Goal: Task Accomplishment & Management: Complete application form

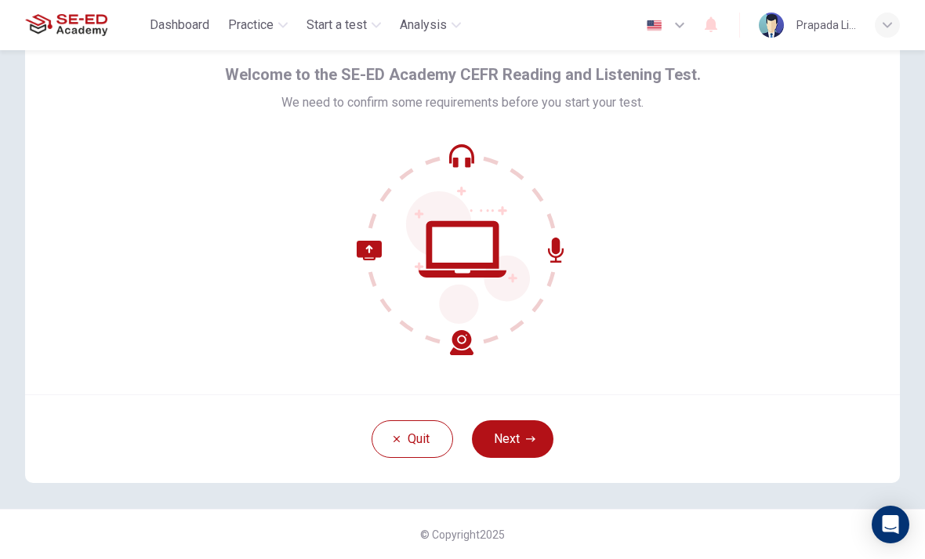
scroll to position [42, 0]
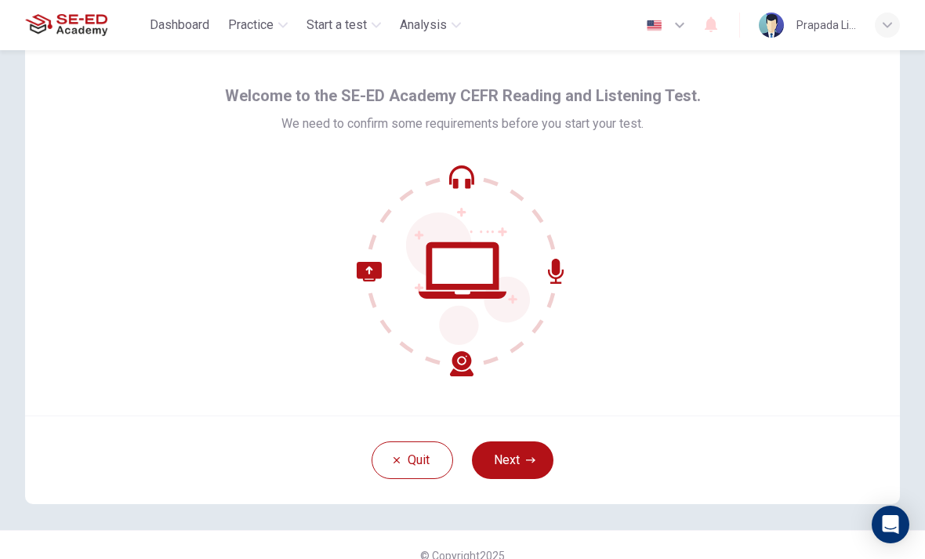
click at [515, 475] on button "Next" at bounding box center [512, 460] width 81 height 38
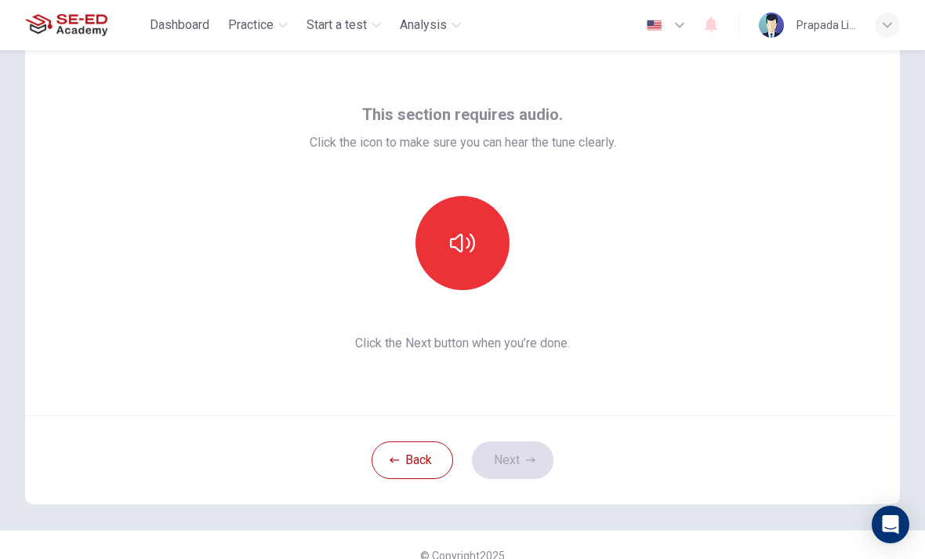
click at [462, 264] on button "button" at bounding box center [462, 243] width 94 height 94
click at [465, 253] on icon "button" at bounding box center [462, 242] width 25 height 25
click at [489, 239] on button "button" at bounding box center [462, 243] width 94 height 94
click at [538, 462] on button "Next" at bounding box center [512, 460] width 81 height 38
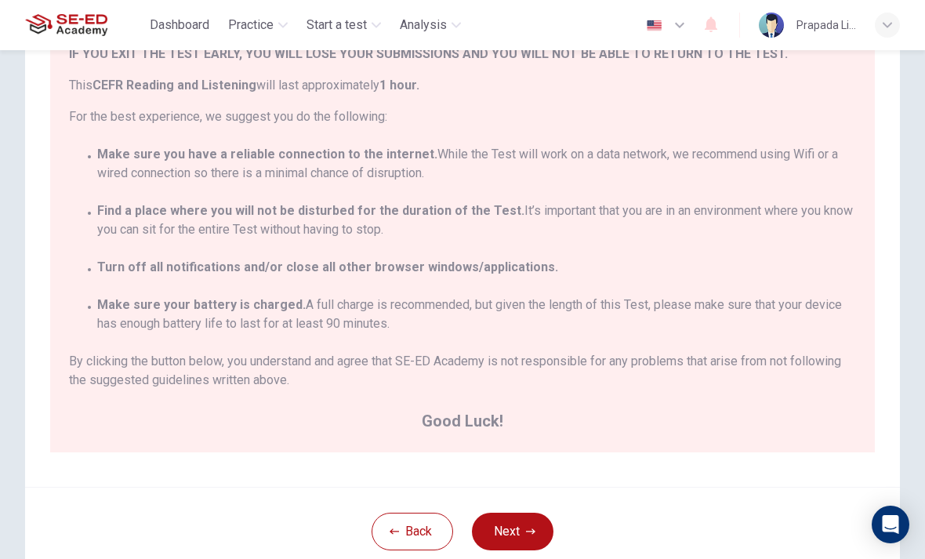
scroll to position [35, 0]
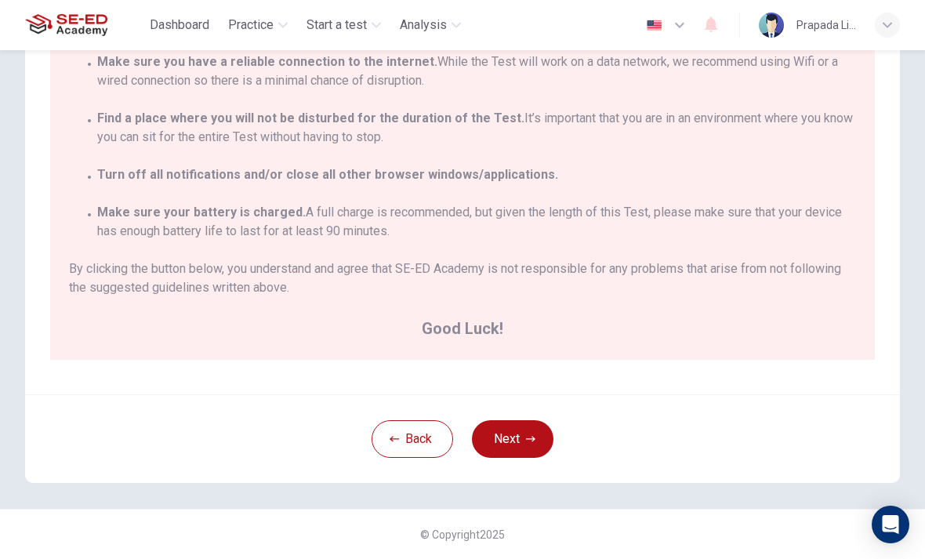
click at [522, 456] on button "Next" at bounding box center [512, 439] width 81 height 38
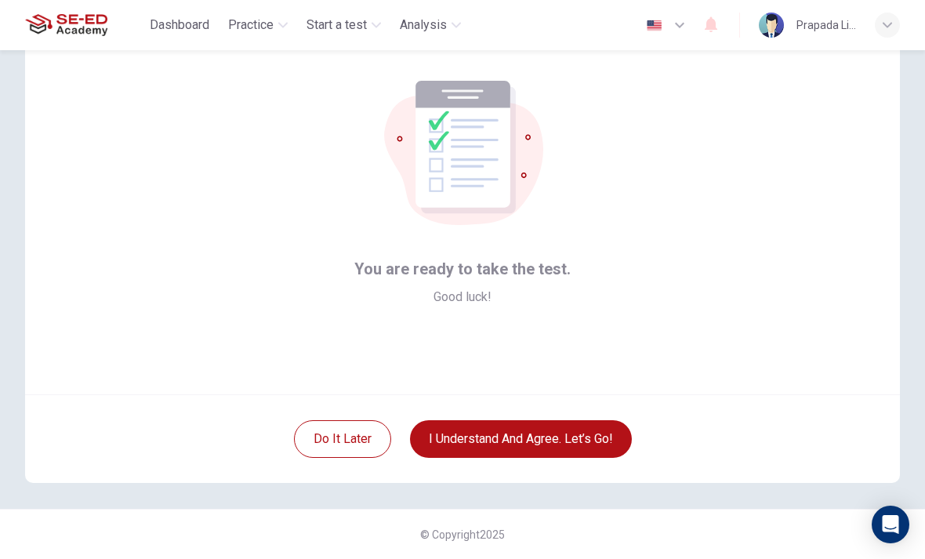
click at [601, 429] on button "I understand and agree. Let’s go!" at bounding box center [521, 439] width 222 height 38
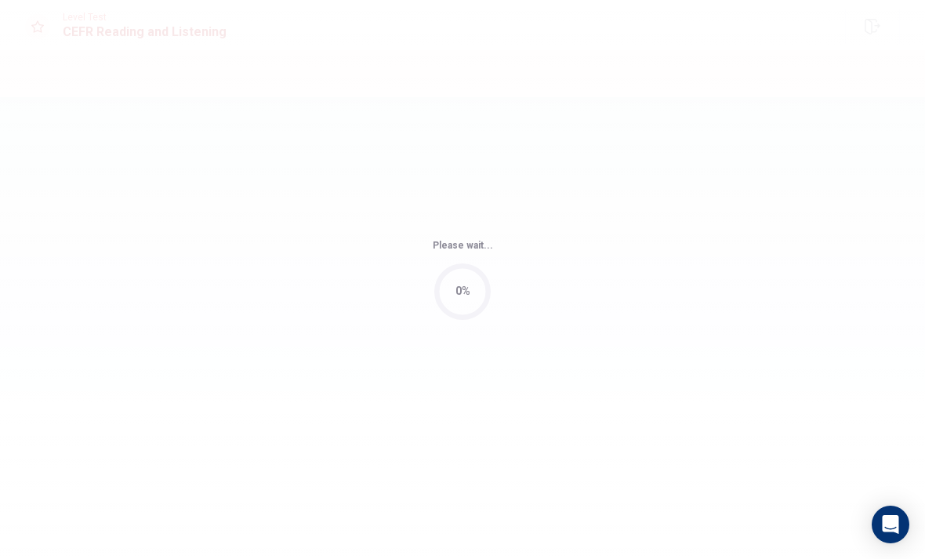
click at [557, 441] on div "Please wait... 0%" at bounding box center [462, 279] width 925 height 559
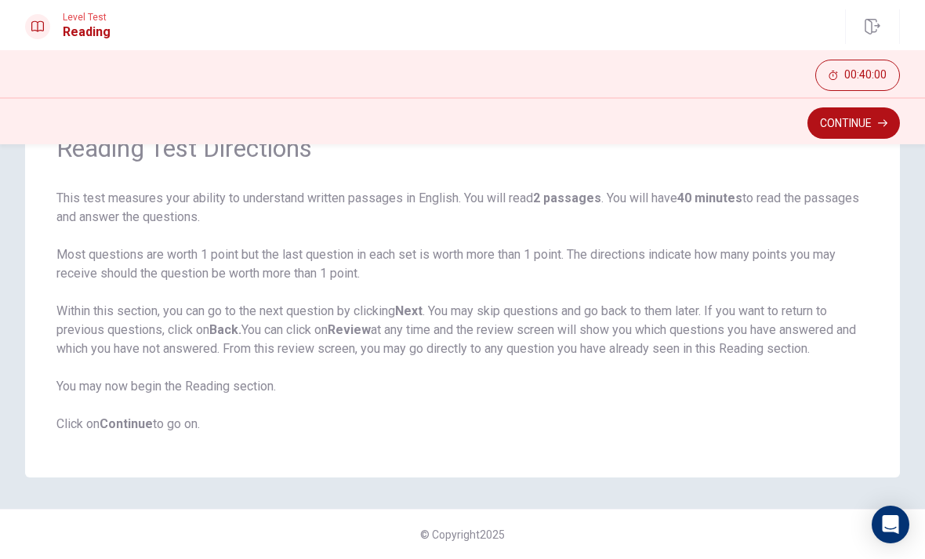
scroll to position [87, 0]
click at [879, 118] on icon "button" at bounding box center [882, 122] width 9 height 9
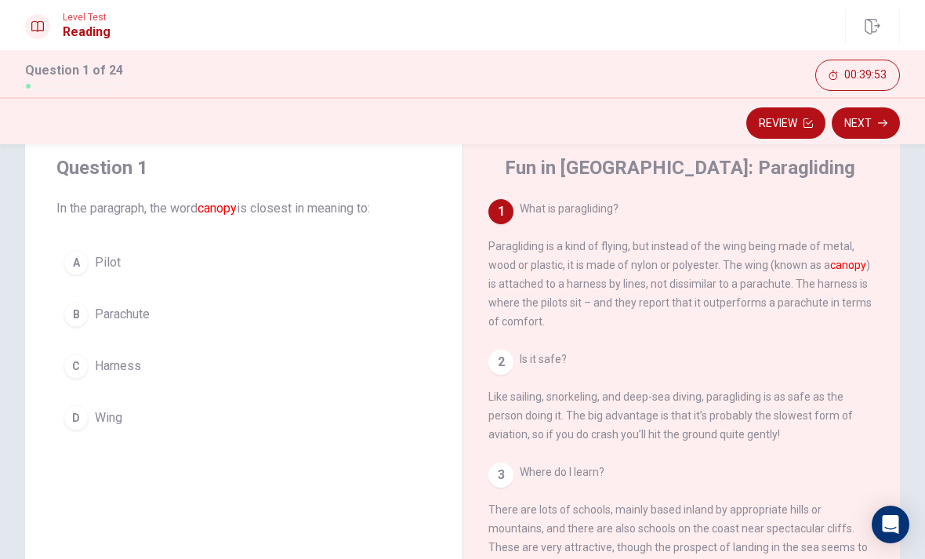
scroll to position [0, 0]
click at [81, 424] on div "D" at bounding box center [75, 417] width 25 height 25
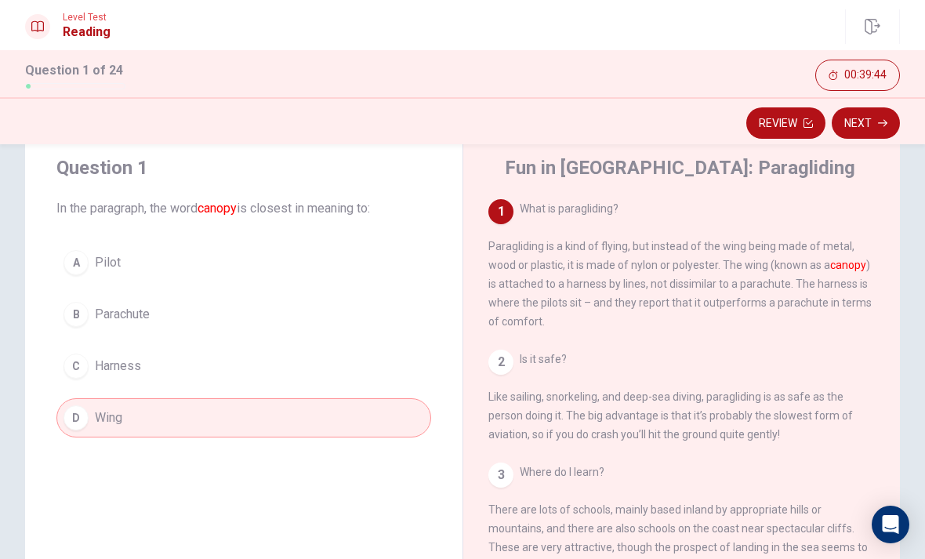
click at [875, 127] on button "Next" at bounding box center [865, 122] width 68 height 31
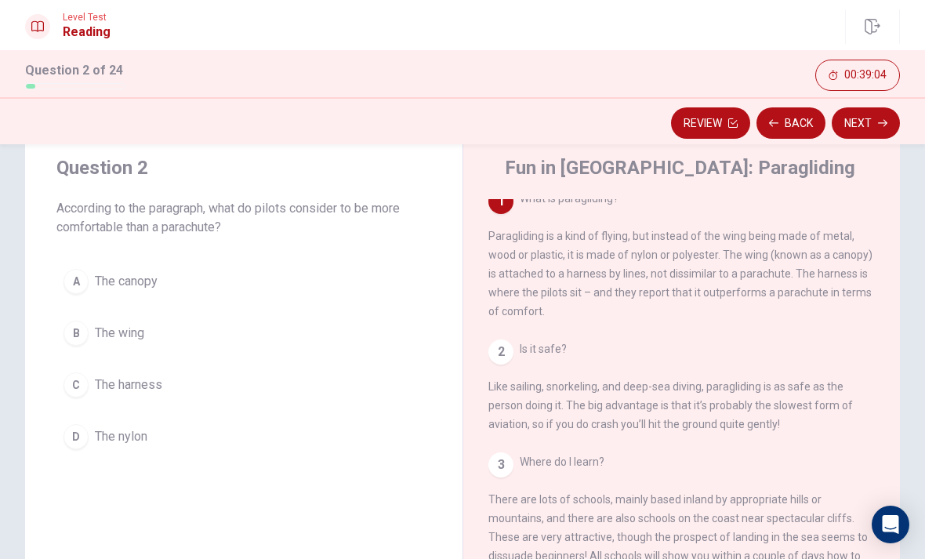
scroll to position [2, 0]
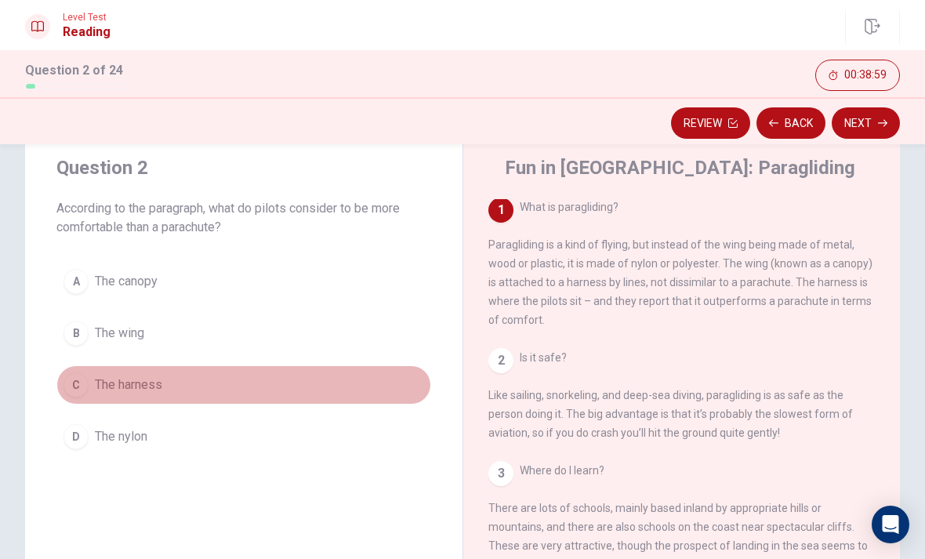
click at [85, 387] on div "C" at bounding box center [75, 384] width 25 height 25
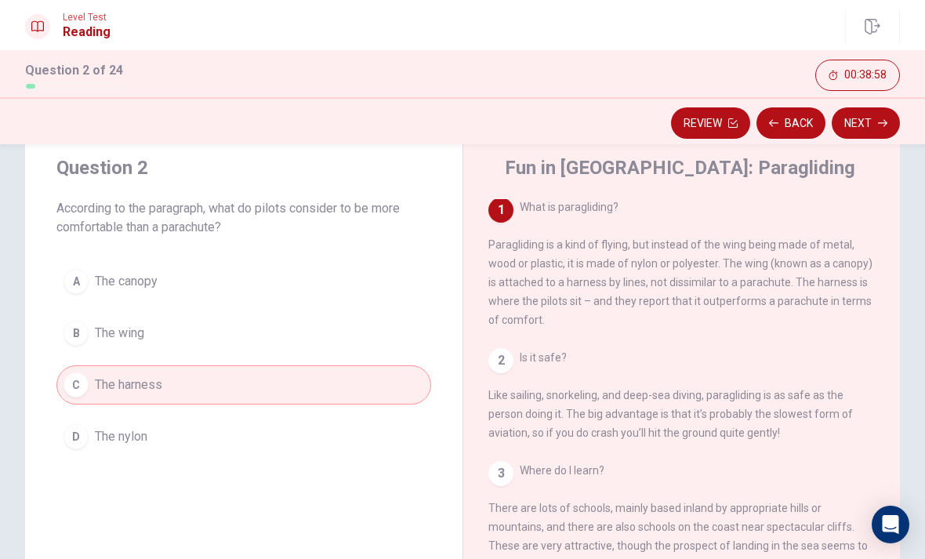
click at [877, 127] on button "Next" at bounding box center [865, 122] width 68 height 31
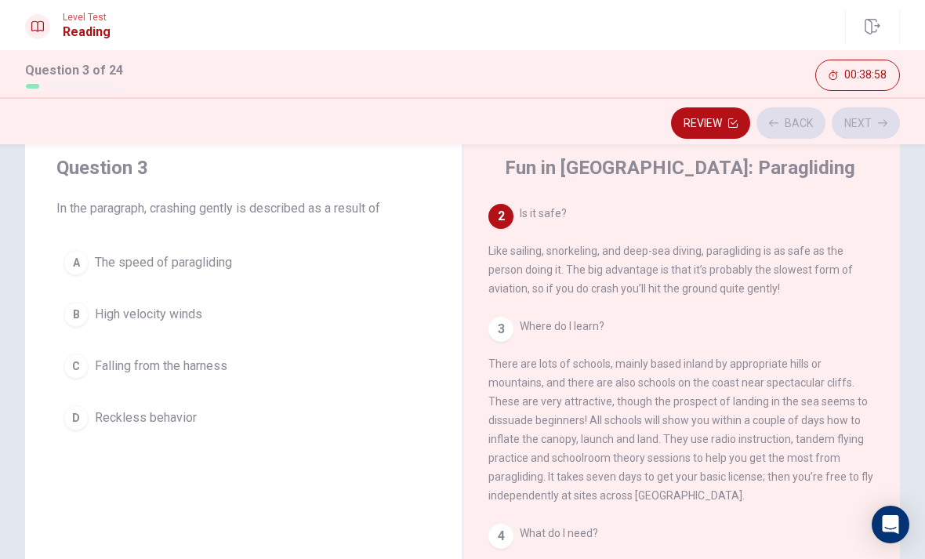
scroll to position [156, 0]
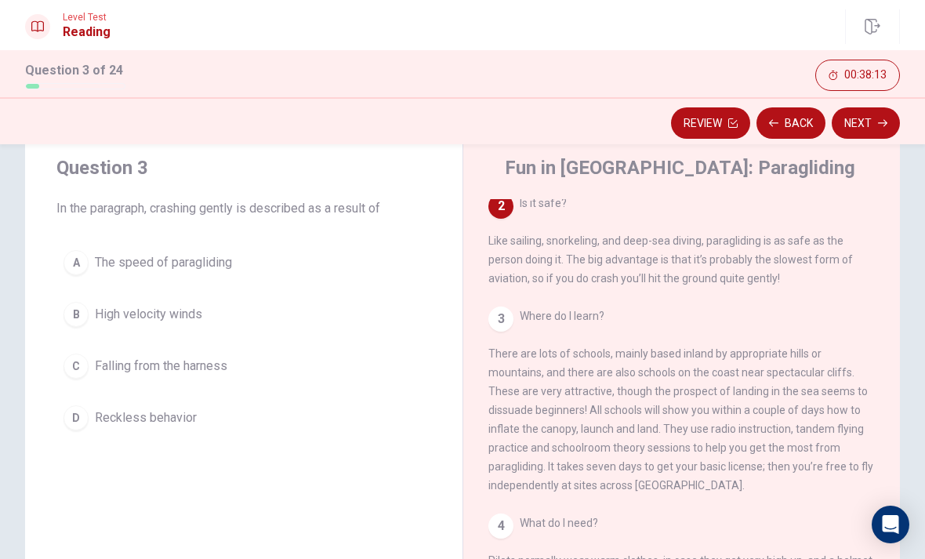
click at [89, 368] on button "C Falling from the harness" at bounding box center [243, 365] width 375 height 39
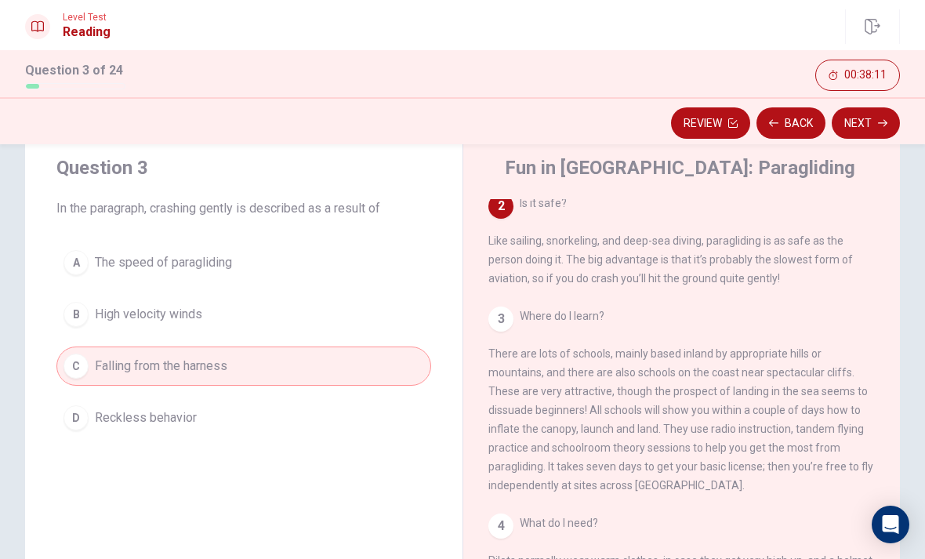
click at [882, 118] on button "Next" at bounding box center [865, 122] width 68 height 31
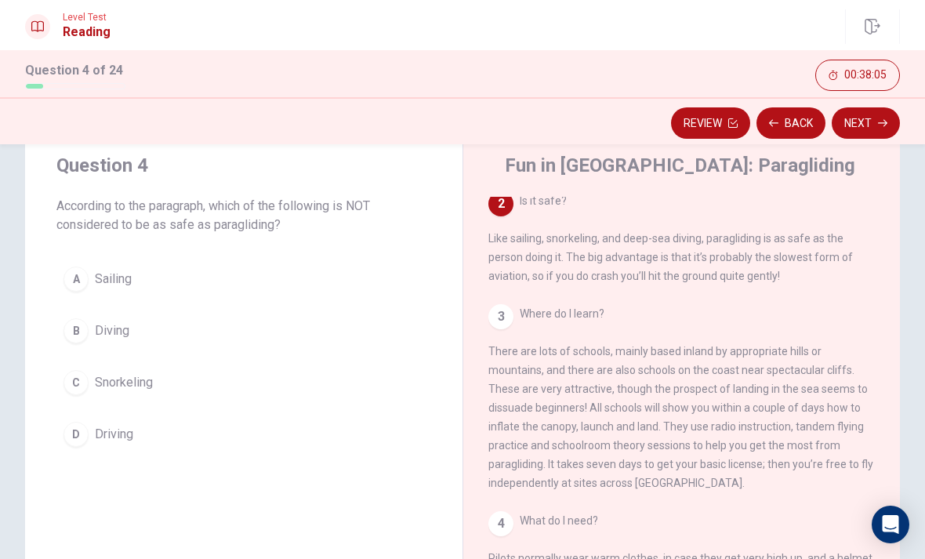
scroll to position [41, 0]
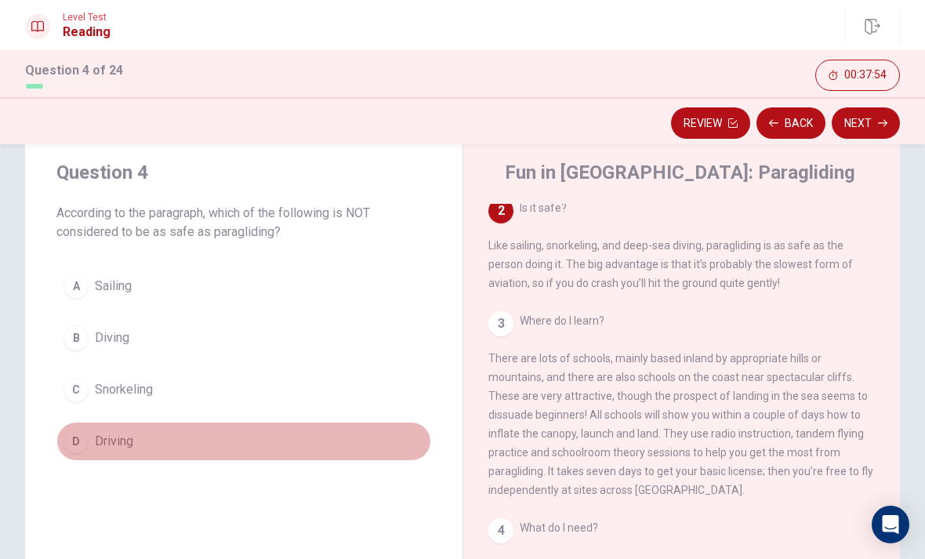
click at [106, 444] on span "Driving" at bounding box center [114, 441] width 38 height 19
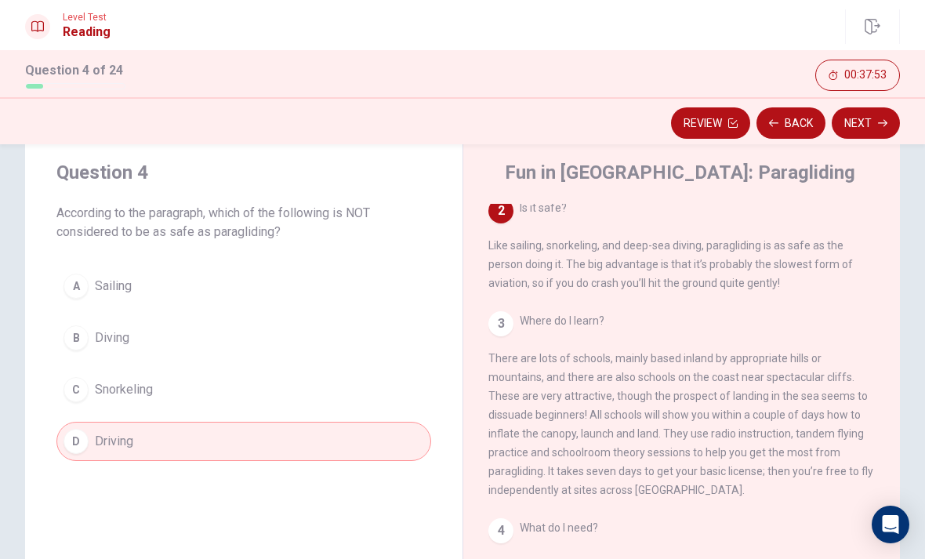
click at [873, 125] on button "Next" at bounding box center [865, 122] width 68 height 31
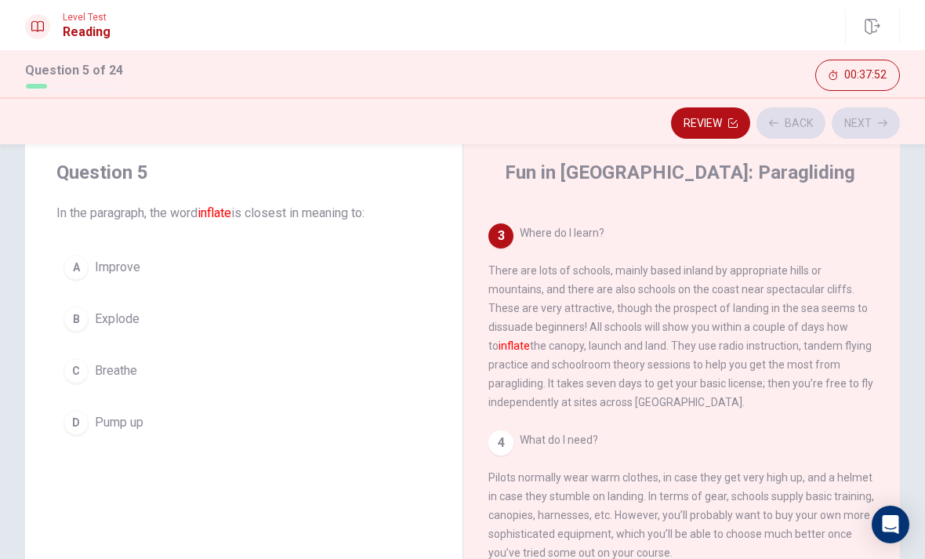
scroll to position [273, 0]
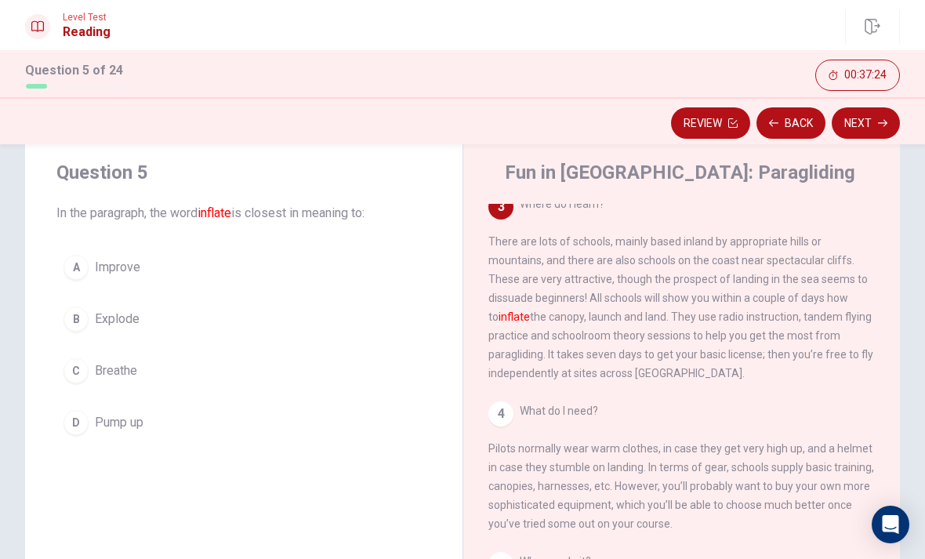
click at [82, 432] on div "D" at bounding box center [75, 422] width 25 height 25
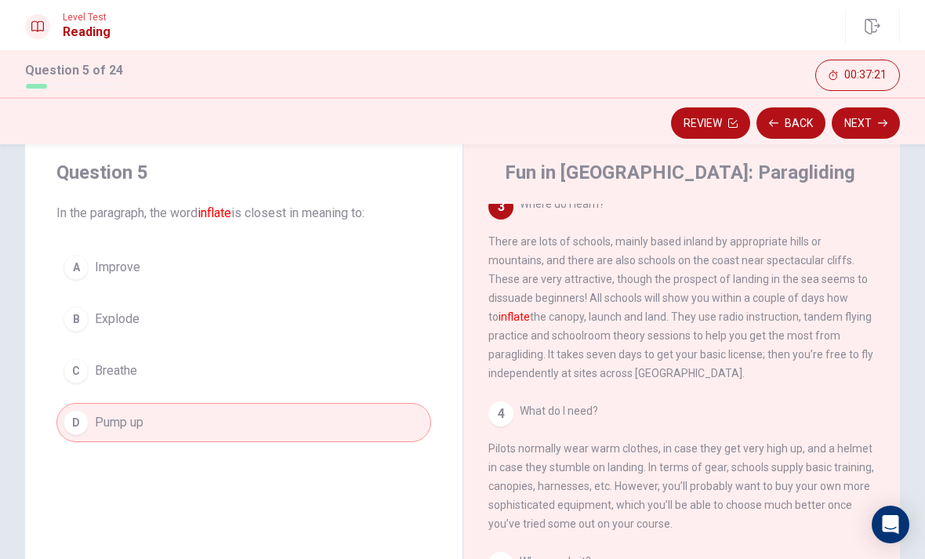
click at [867, 129] on button "Next" at bounding box center [865, 122] width 68 height 31
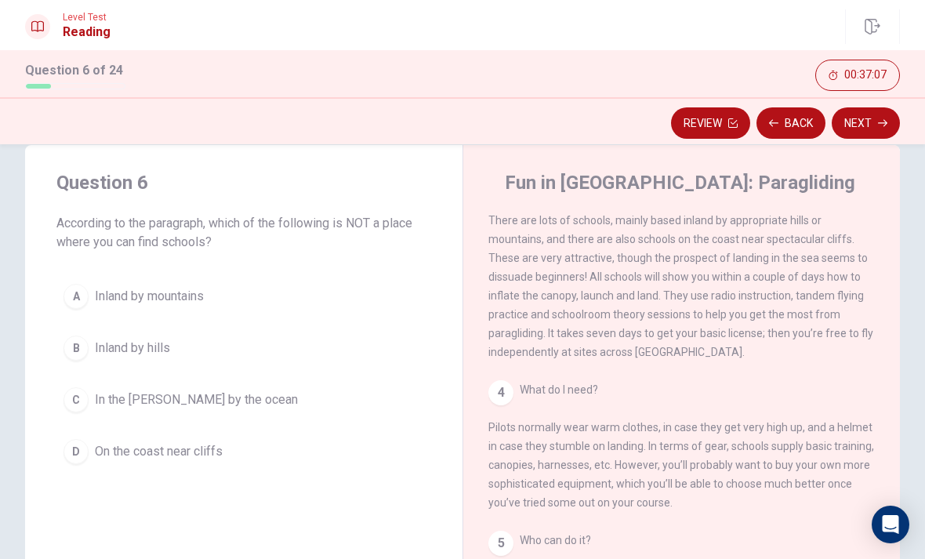
scroll to position [304, 0]
click at [103, 397] on span "In the [PERSON_NAME] by the ocean" at bounding box center [196, 399] width 203 height 19
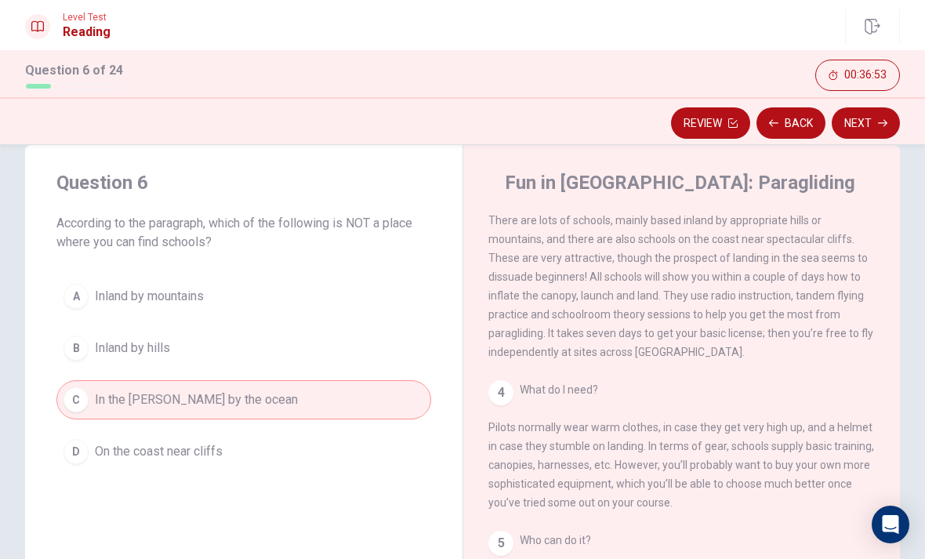
click at [874, 124] on button "Next" at bounding box center [865, 122] width 68 height 31
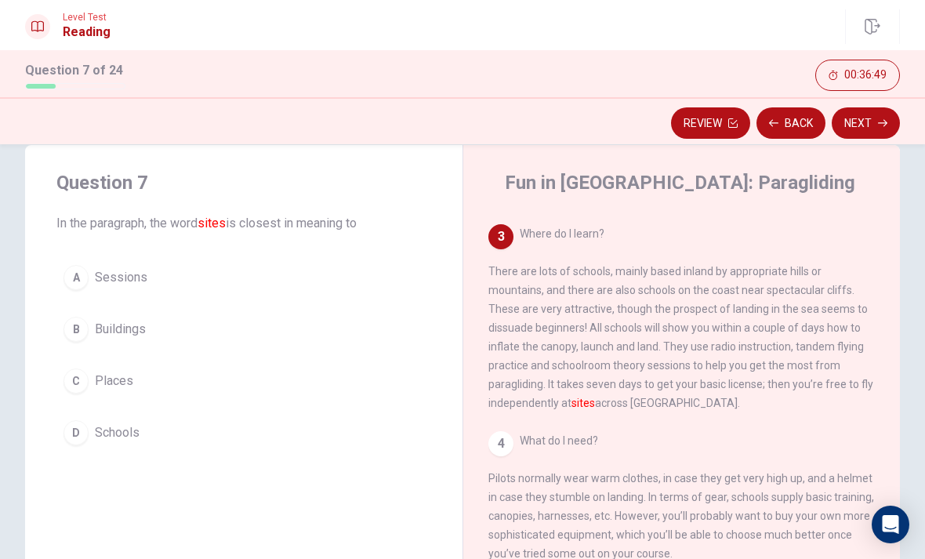
scroll to position [253, 0]
click at [89, 281] on button "A Sessions" at bounding box center [243, 277] width 375 height 39
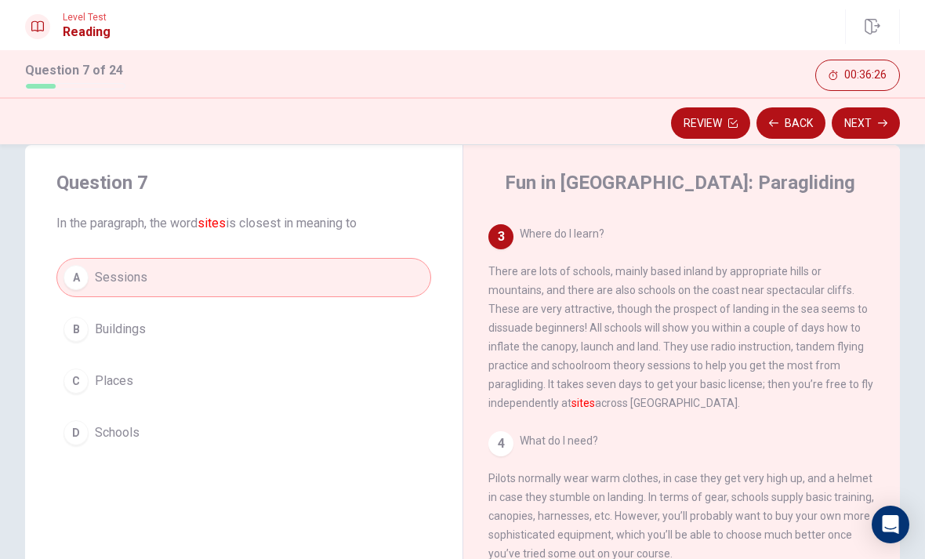
click at [870, 125] on button "Next" at bounding box center [865, 122] width 68 height 31
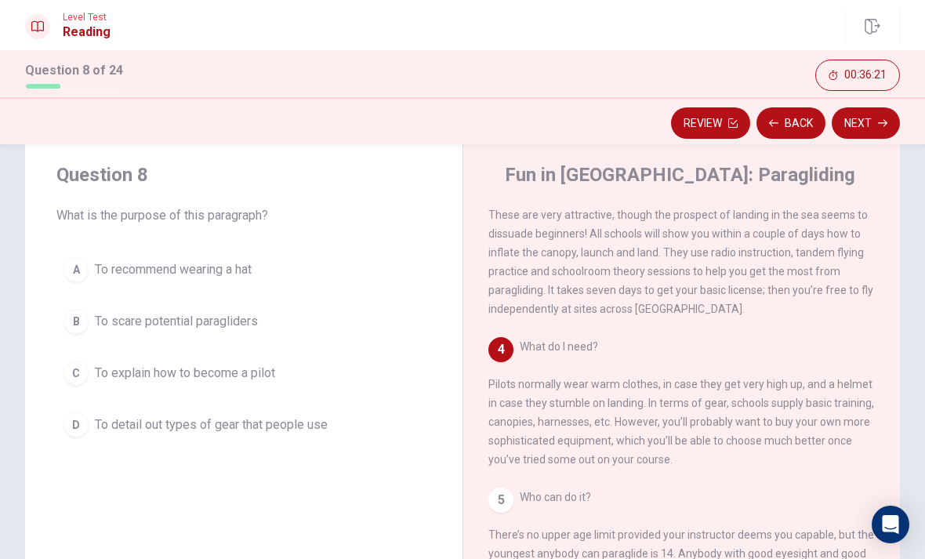
scroll to position [368, 0]
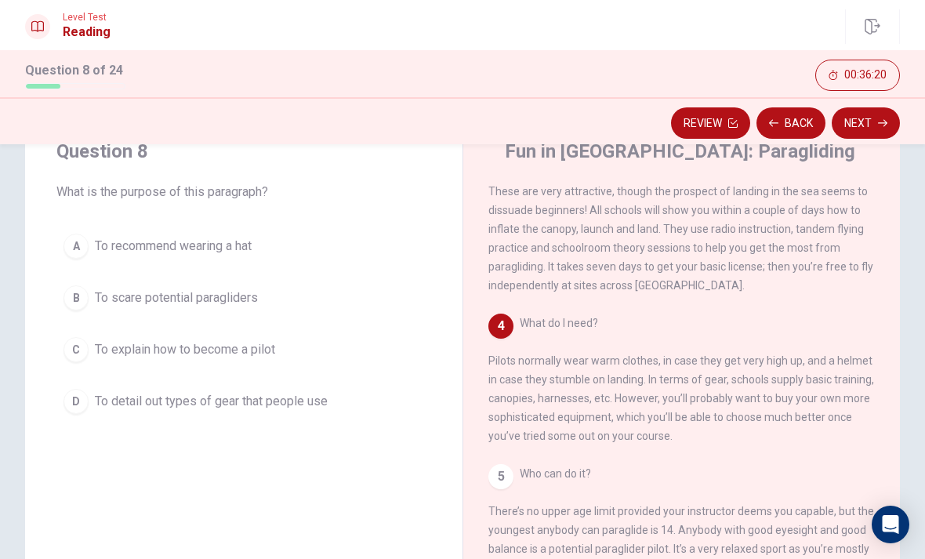
click at [849, 350] on span "What do I need? Pilots normally wear warm clothes, in case they get very high u…" at bounding box center [681, 379] width 386 height 125
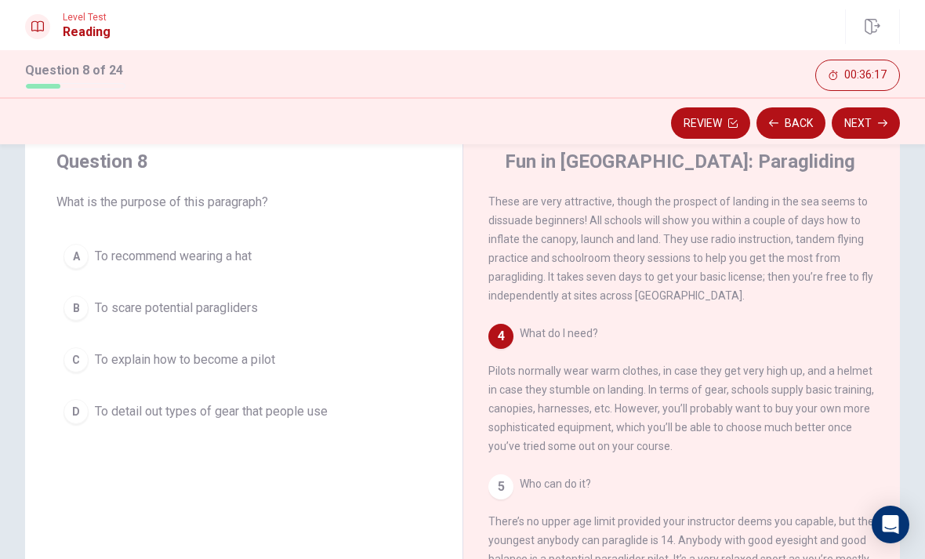
scroll to position [51, 0]
click at [101, 418] on span "To detail out types of gear that people use" at bounding box center [211, 412] width 233 height 19
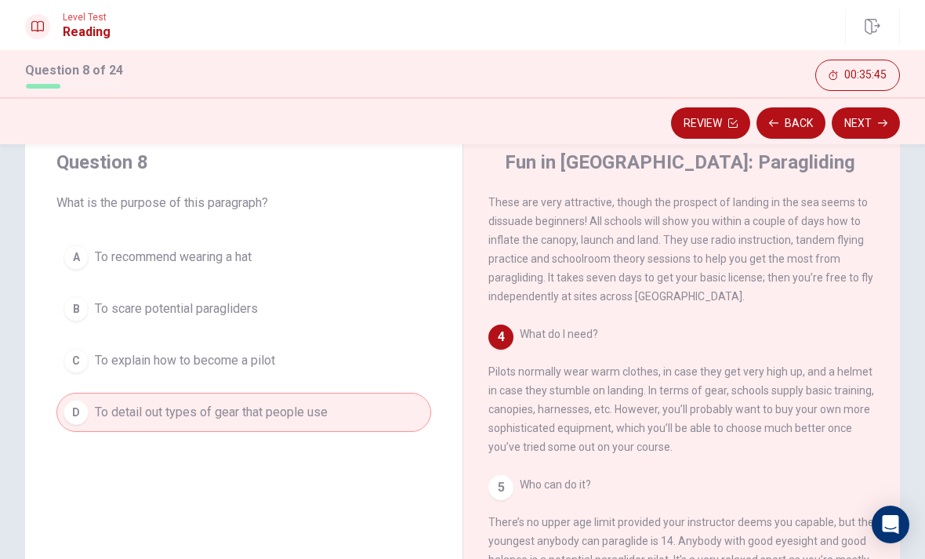
click at [868, 128] on button "Next" at bounding box center [865, 122] width 68 height 31
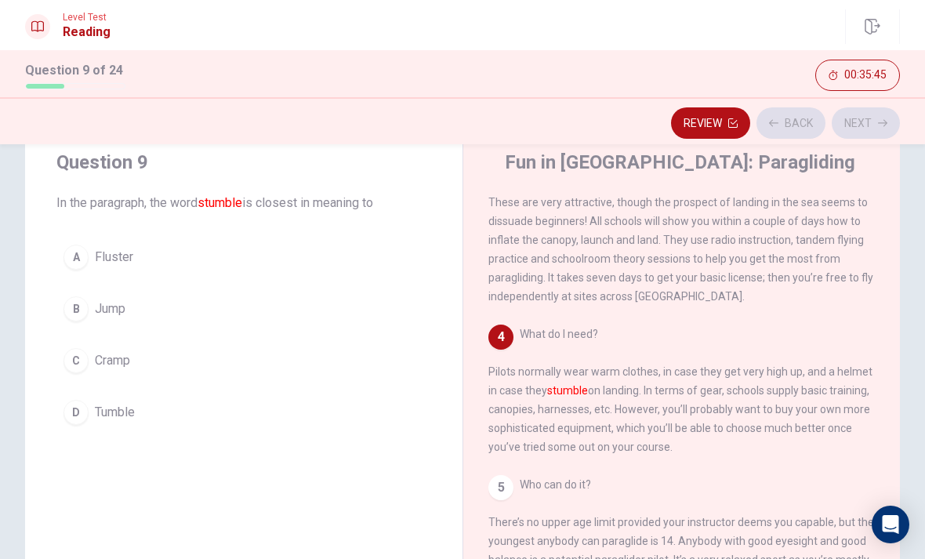
scroll to position [368, 0]
click at [83, 266] on div "A" at bounding box center [75, 256] width 25 height 25
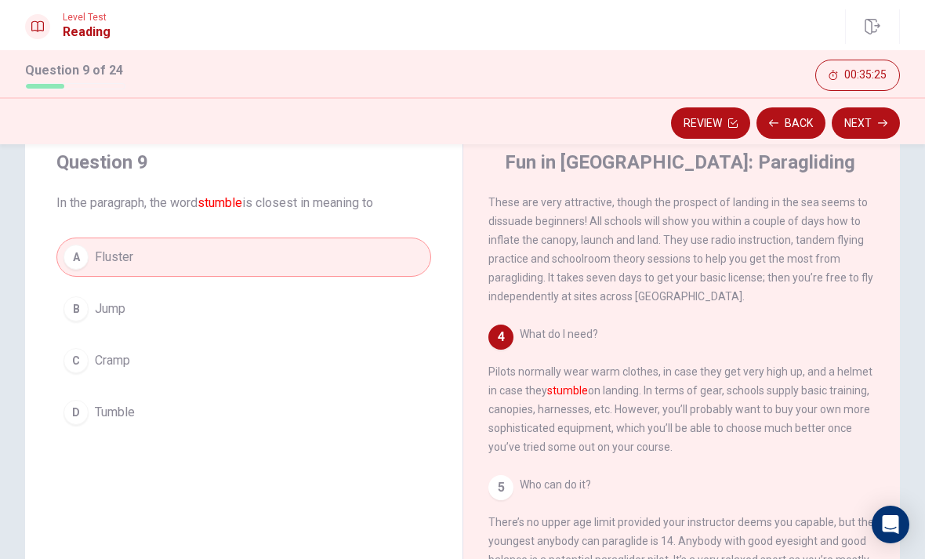
click at [853, 137] on button "Next" at bounding box center [865, 122] width 68 height 31
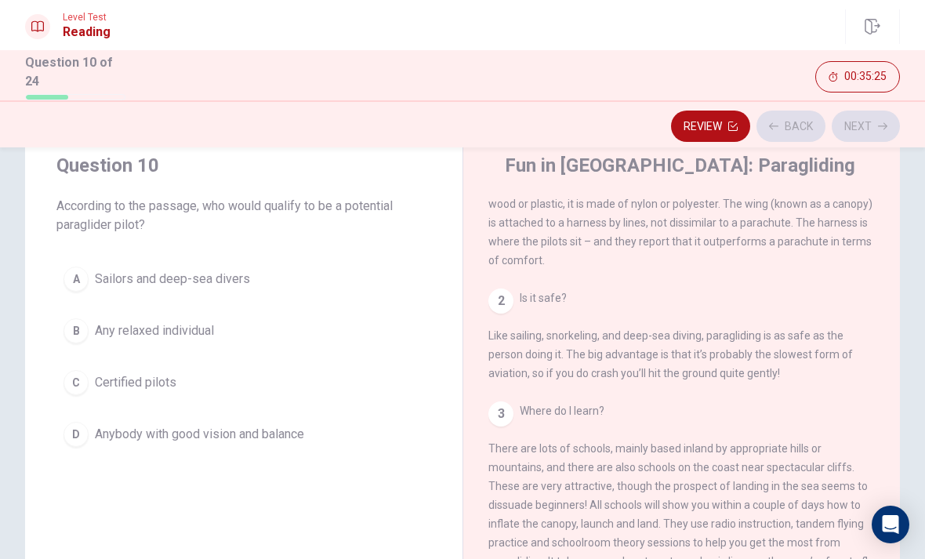
scroll to position [0, 0]
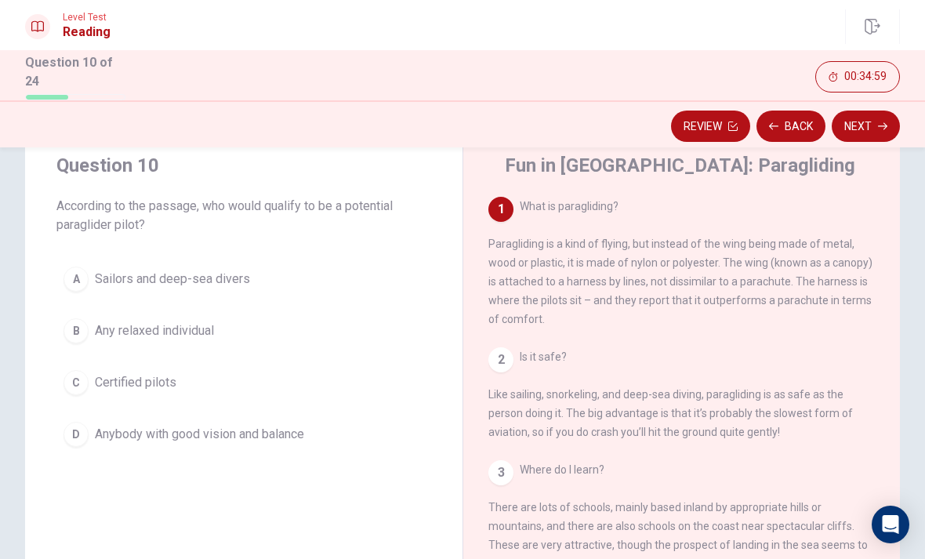
click at [85, 429] on div "D" at bounding box center [75, 434] width 25 height 25
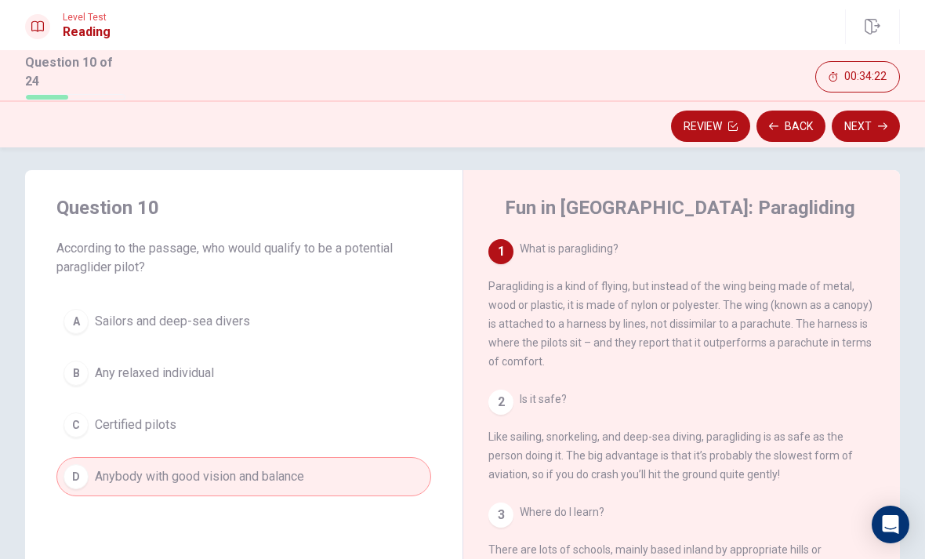
scroll to position [8, 0]
click at [860, 131] on button "Next" at bounding box center [865, 125] width 68 height 31
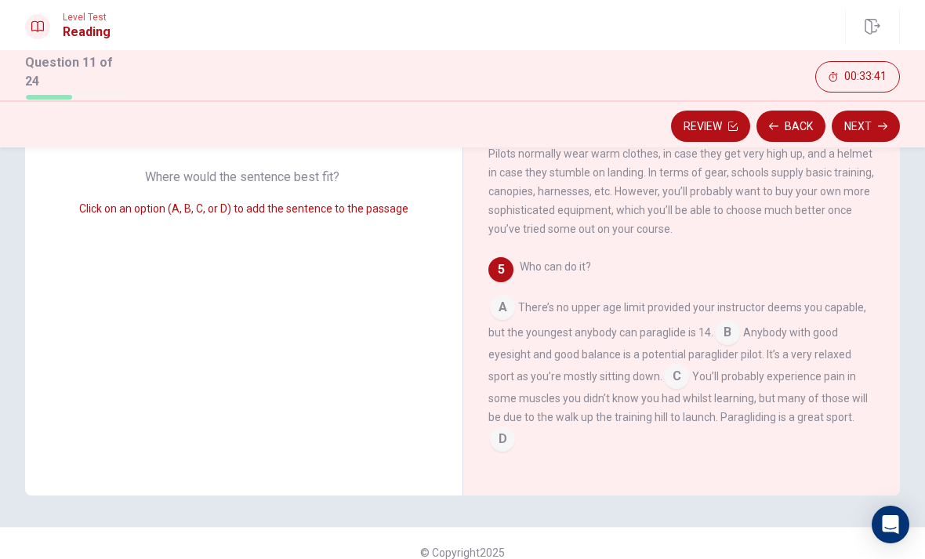
scroll to position [406, 0]
click at [501, 441] on input at bounding box center [502, 440] width 25 height 25
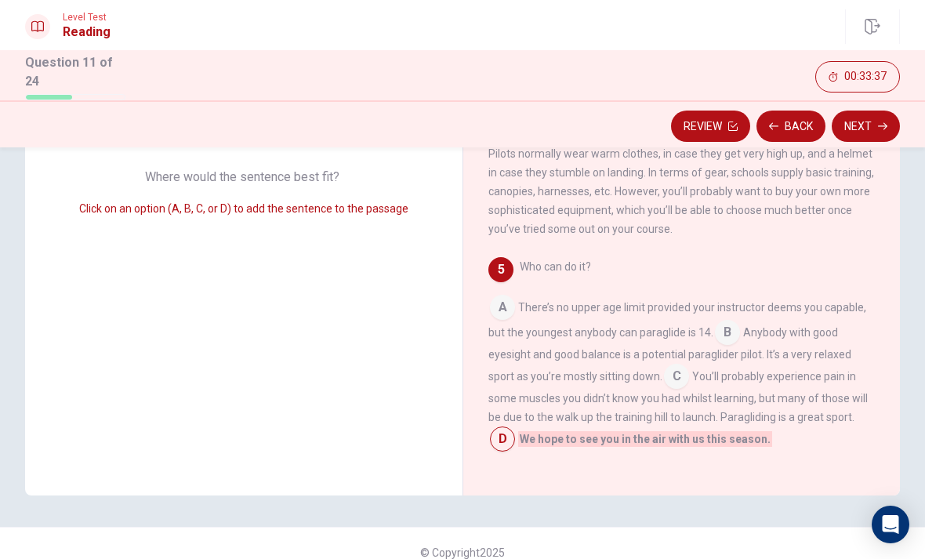
click at [881, 127] on icon "button" at bounding box center [882, 125] width 9 height 9
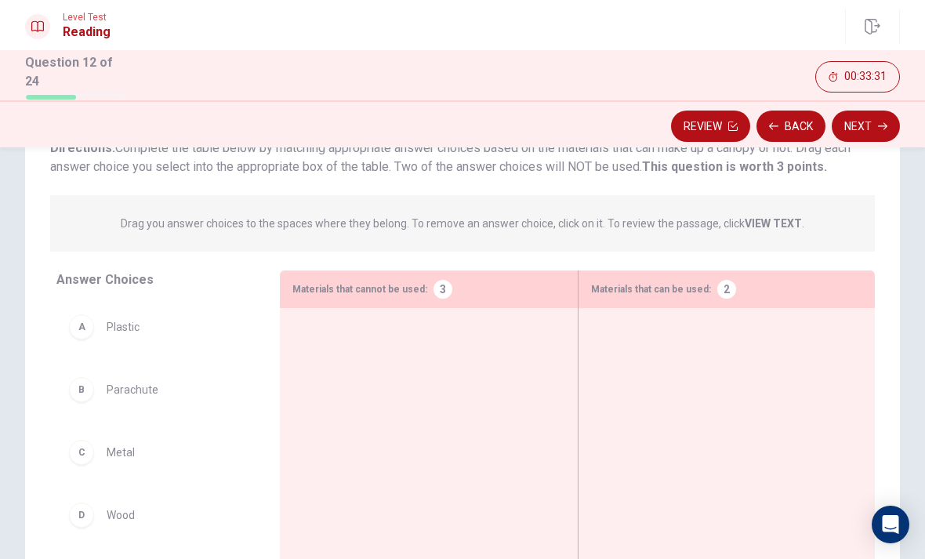
scroll to position [114, 0]
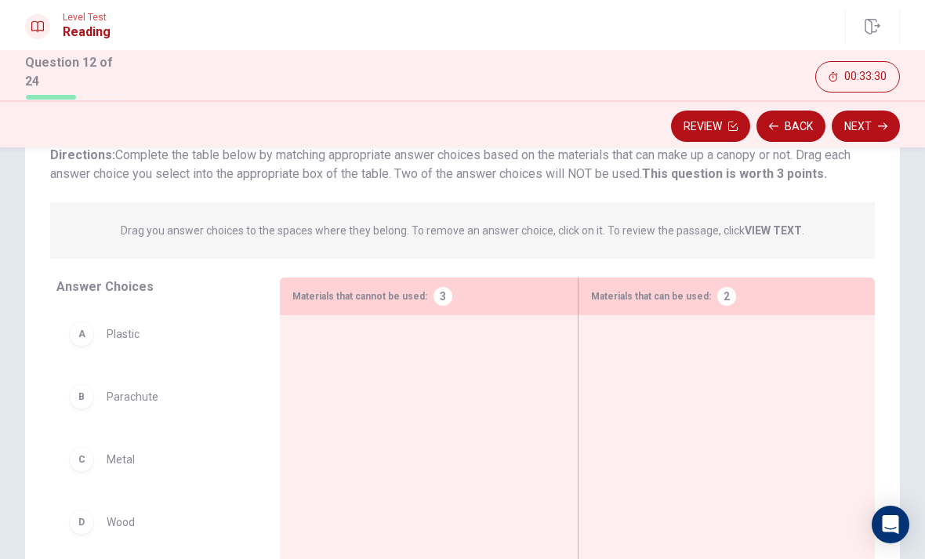
click at [780, 224] on strong "VIEW TEXT" at bounding box center [772, 230] width 57 height 13
click at [791, 224] on strong "VIEW TEXT" at bounding box center [772, 230] width 57 height 13
click at [769, 230] on strong "VIEW TEXT" at bounding box center [772, 230] width 57 height 13
click at [768, 229] on strong "VIEW TEXT" at bounding box center [772, 230] width 57 height 13
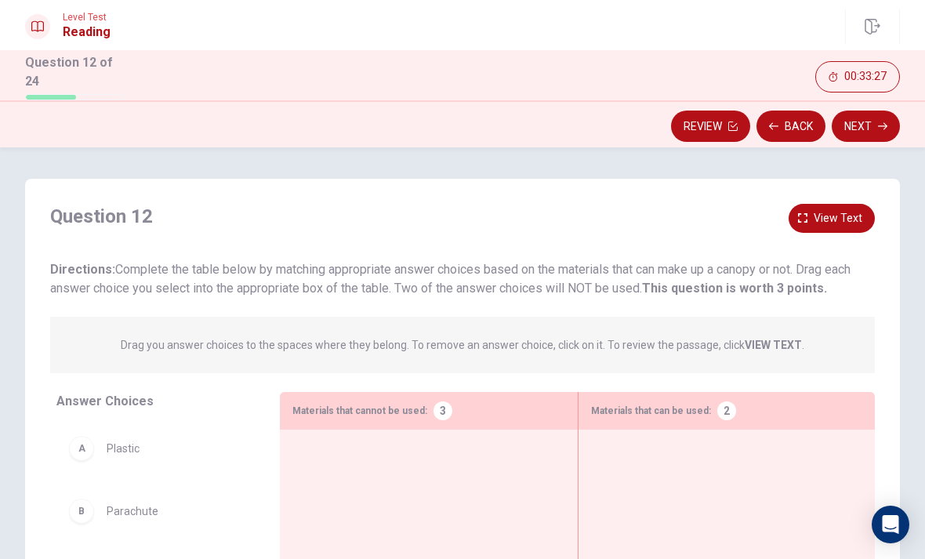
scroll to position [0, 0]
click at [849, 217] on span "View text" at bounding box center [837, 218] width 49 height 20
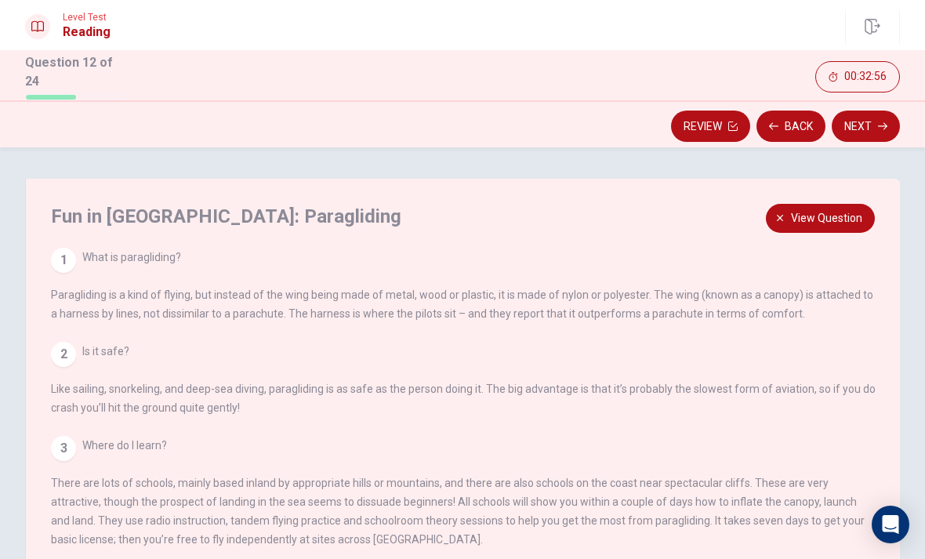
click at [843, 204] on button "View question" at bounding box center [820, 218] width 109 height 29
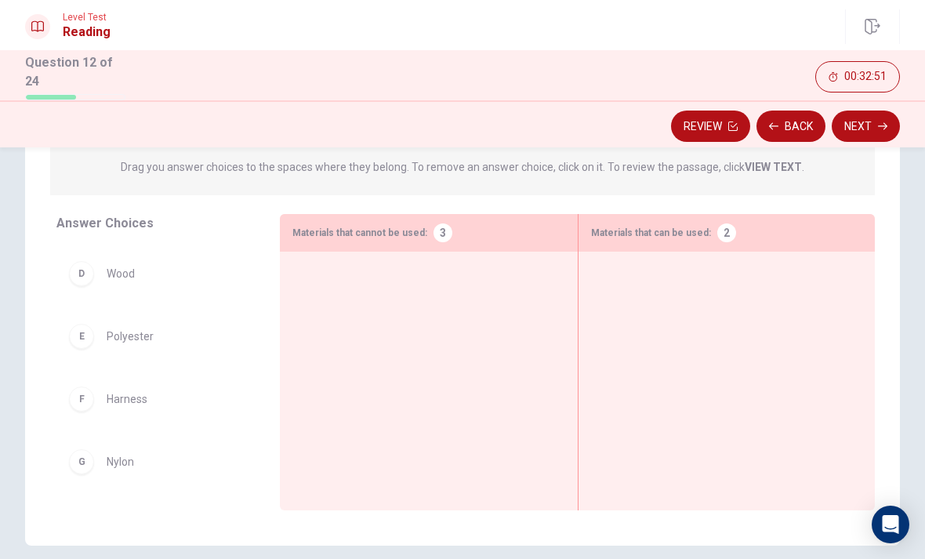
scroll to position [185, 0]
click at [86, 467] on div "G" at bounding box center [81, 461] width 25 height 25
click at [98, 455] on div "G Nylon" at bounding box center [155, 461] width 173 height 25
click at [97, 454] on div "G Nylon" at bounding box center [155, 461] width 173 height 25
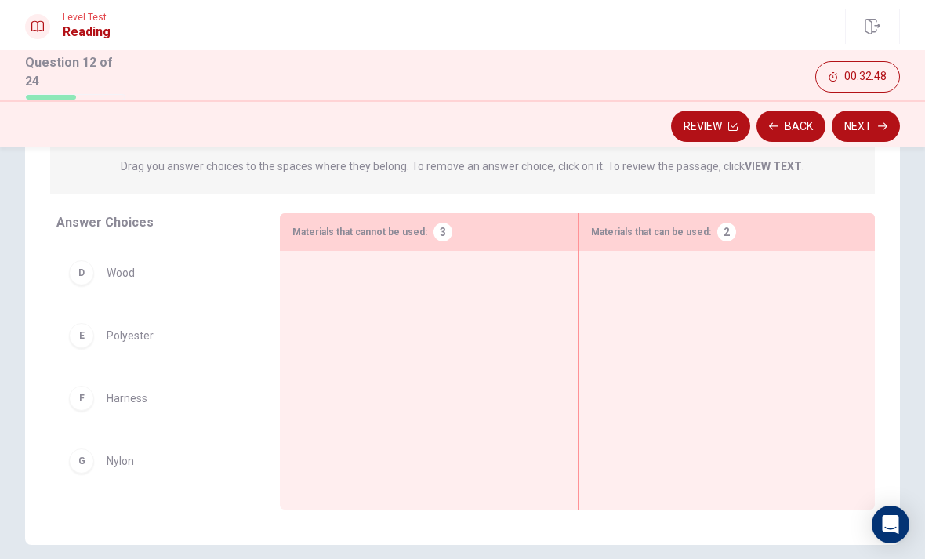
click at [98, 465] on div "G Nylon" at bounding box center [155, 460] width 173 height 25
click at [241, 335] on div "E Polyester" at bounding box center [155, 335] width 173 height 25
click at [676, 277] on div at bounding box center [726, 355] width 271 height 185
click at [78, 456] on div "G" at bounding box center [81, 460] width 25 height 25
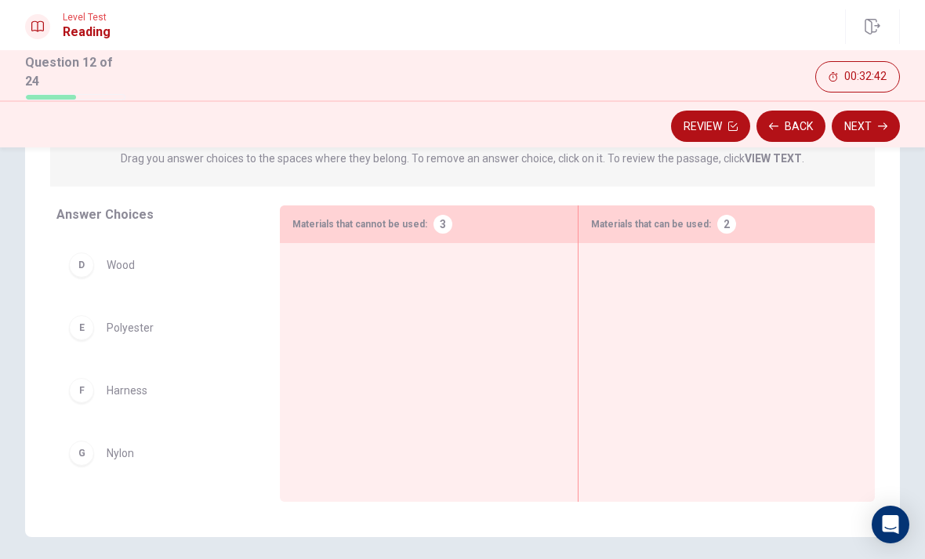
click at [77, 451] on div "G" at bounding box center [81, 452] width 25 height 25
click at [85, 452] on div "G" at bounding box center [81, 452] width 25 height 25
click at [209, 448] on div "G Nylon" at bounding box center [155, 452] width 173 height 25
click at [186, 469] on div "G Nylon" at bounding box center [155, 453] width 198 height 50
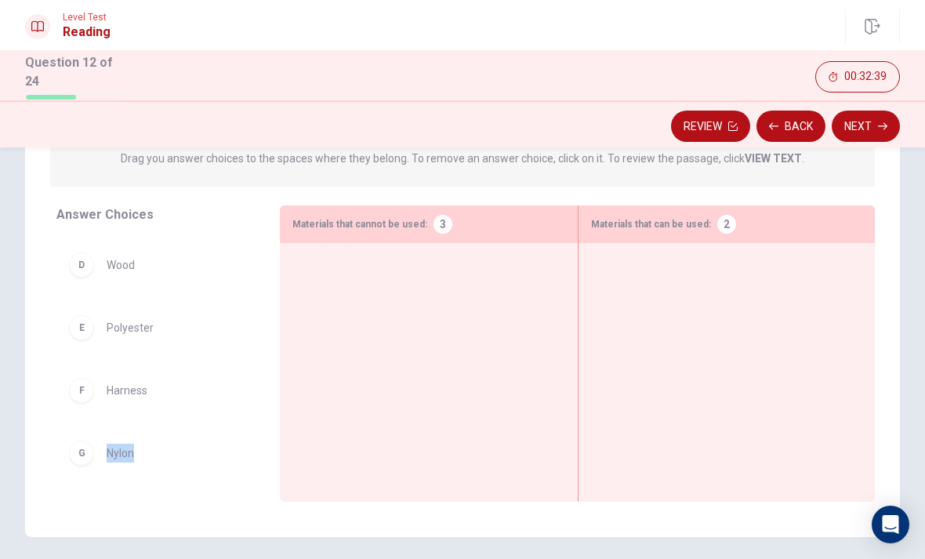
click at [185, 469] on div "G Nylon" at bounding box center [155, 453] width 198 height 50
click at [183, 472] on div "G Nylon" at bounding box center [155, 453] width 198 height 50
click at [240, 321] on div "E Polyester" at bounding box center [155, 327] width 173 height 25
click at [422, 315] on div at bounding box center [428, 347] width 272 height 185
click at [431, 317] on div at bounding box center [428, 347] width 272 height 185
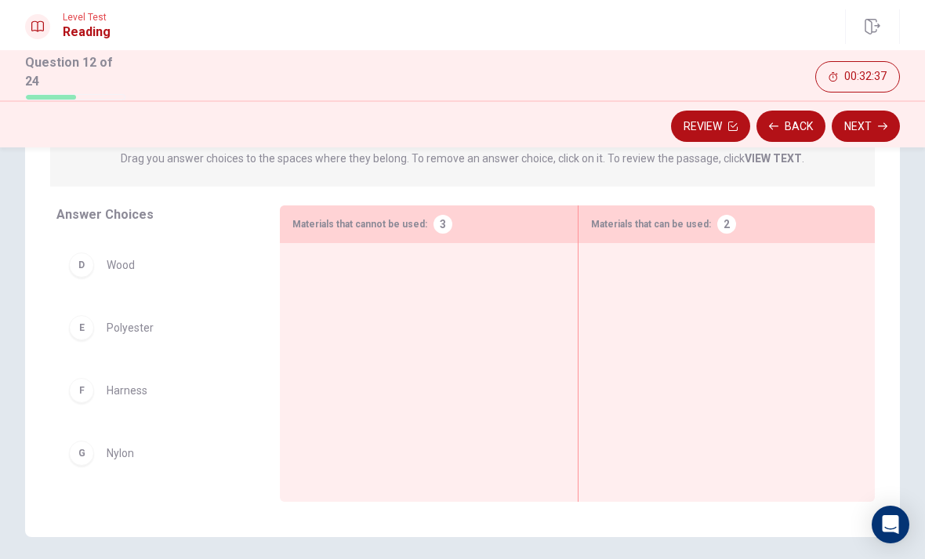
click at [89, 456] on div "G" at bounding box center [81, 452] width 25 height 25
click at [82, 450] on div "G" at bounding box center [81, 452] width 25 height 25
click at [81, 449] on div "G" at bounding box center [81, 452] width 25 height 25
click at [115, 450] on span "Nylon" at bounding box center [120, 453] width 27 height 19
click at [221, 484] on div "Answer Choices A Plastic B Parachute C Metal D Wood E Polyester F Harness G Nyl…" at bounding box center [152, 357] width 255 height 304
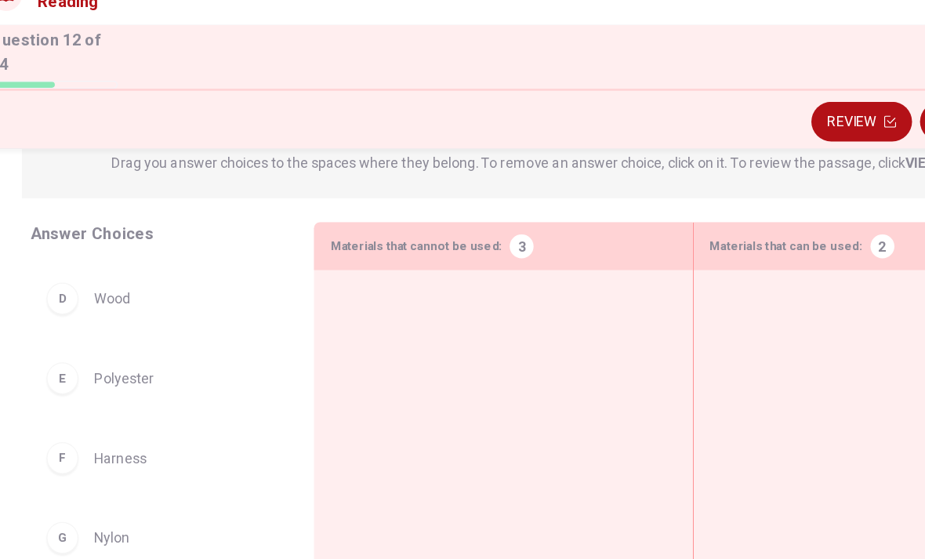
click at [69, 440] on div "G" at bounding box center [81, 452] width 25 height 25
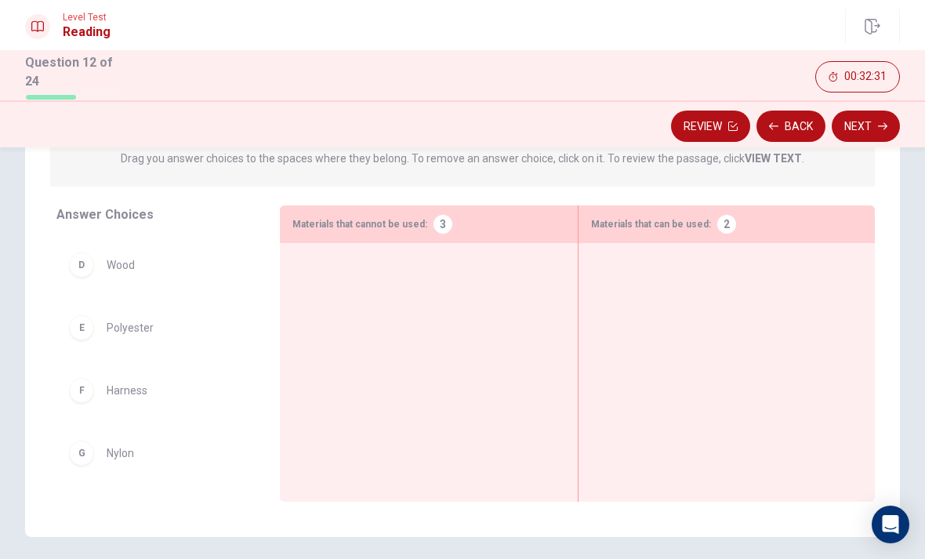
click at [78, 440] on div "G" at bounding box center [81, 452] width 25 height 25
click at [77, 440] on div "G" at bounding box center [81, 452] width 25 height 25
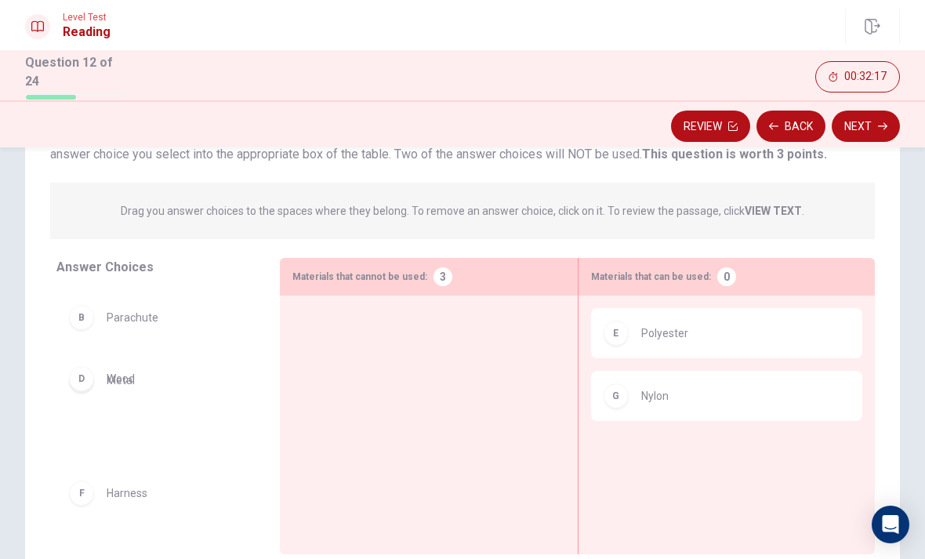
scroll to position [134, 0]
click at [80, 444] on div "D" at bounding box center [81, 442] width 25 height 25
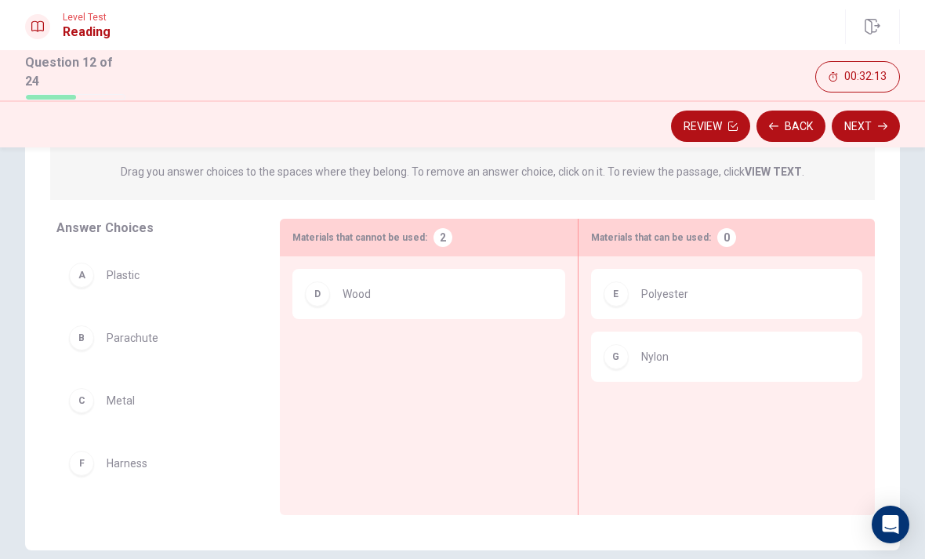
scroll to position [0, 0]
click at [75, 273] on div "A" at bounding box center [81, 275] width 25 height 25
click at [83, 271] on div "A" at bounding box center [81, 275] width 25 height 25
click at [82, 271] on div "A" at bounding box center [81, 275] width 25 height 25
click at [135, 273] on div "B Parachute C Metal F Harness" at bounding box center [155, 370] width 198 height 241
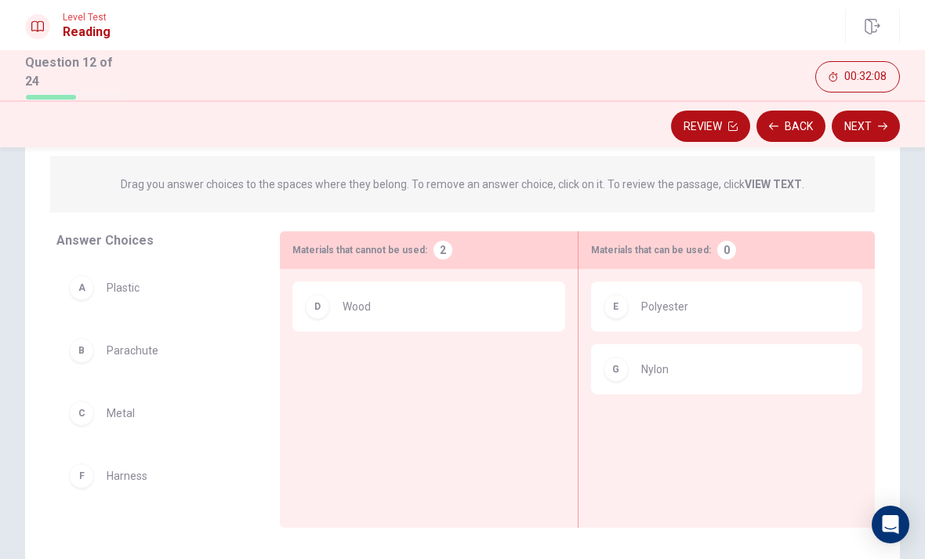
scroll to position [151, 0]
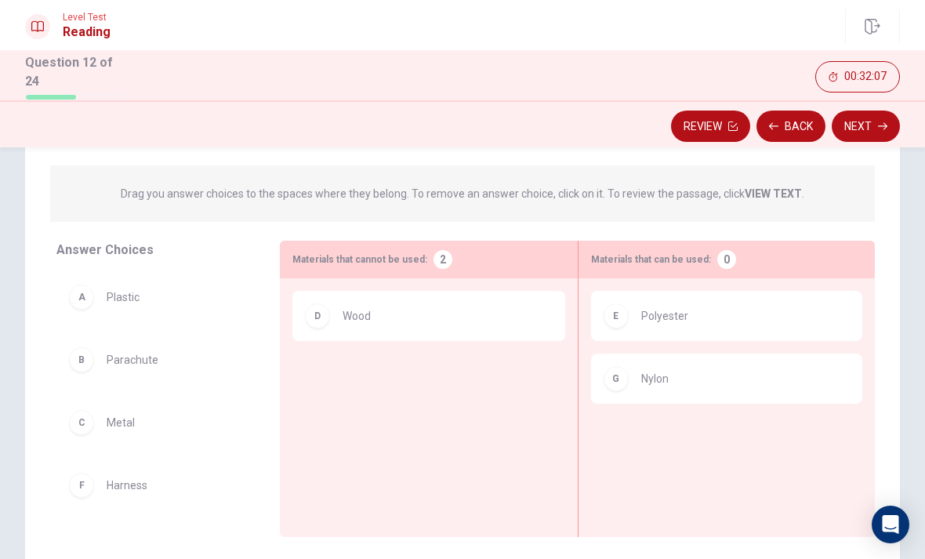
click at [90, 296] on div "A" at bounding box center [81, 296] width 25 height 25
click at [83, 296] on div "A" at bounding box center [81, 296] width 25 height 25
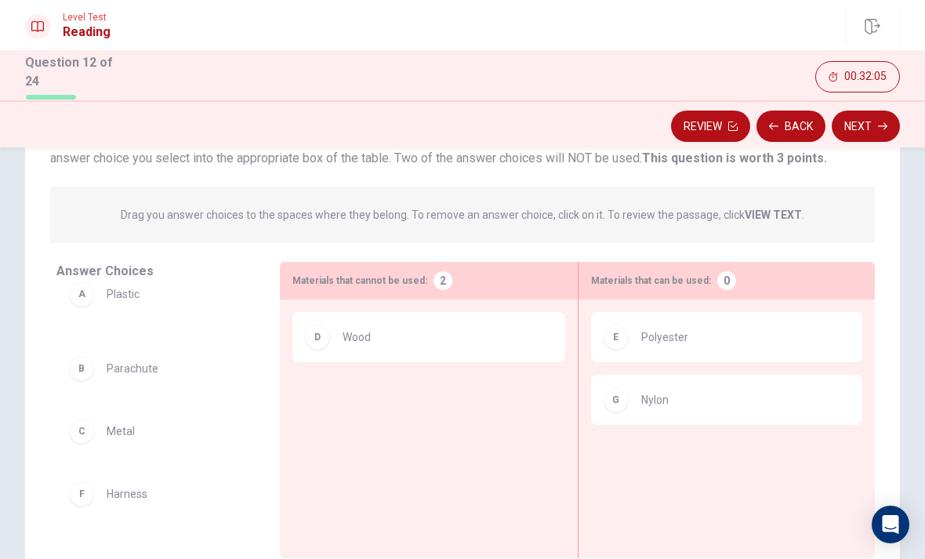
scroll to position [131, 0]
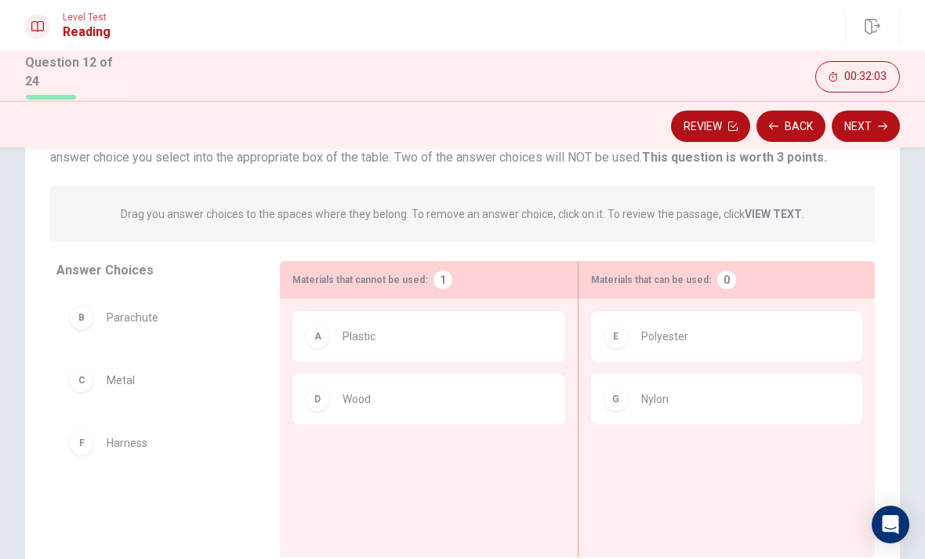
click at [86, 383] on div "C" at bounding box center [81, 380] width 25 height 25
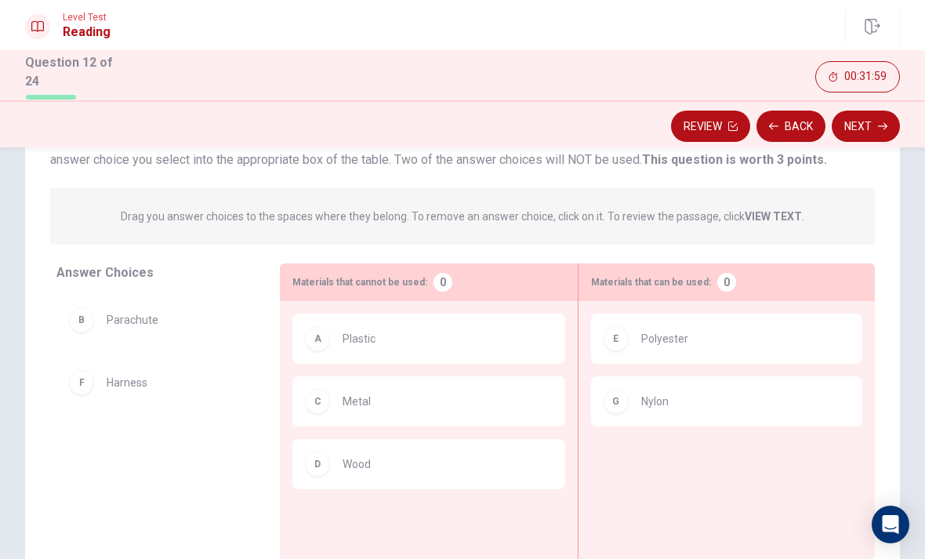
scroll to position [129, 0]
click at [874, 131] on button "Next" at bounding box center [865, 125] width 68 height 31
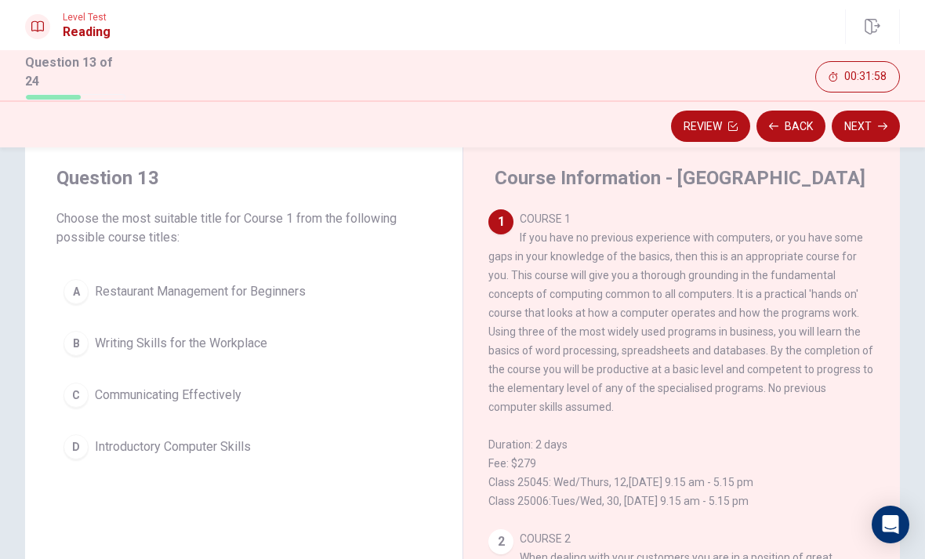
scroll to position [34, 0]
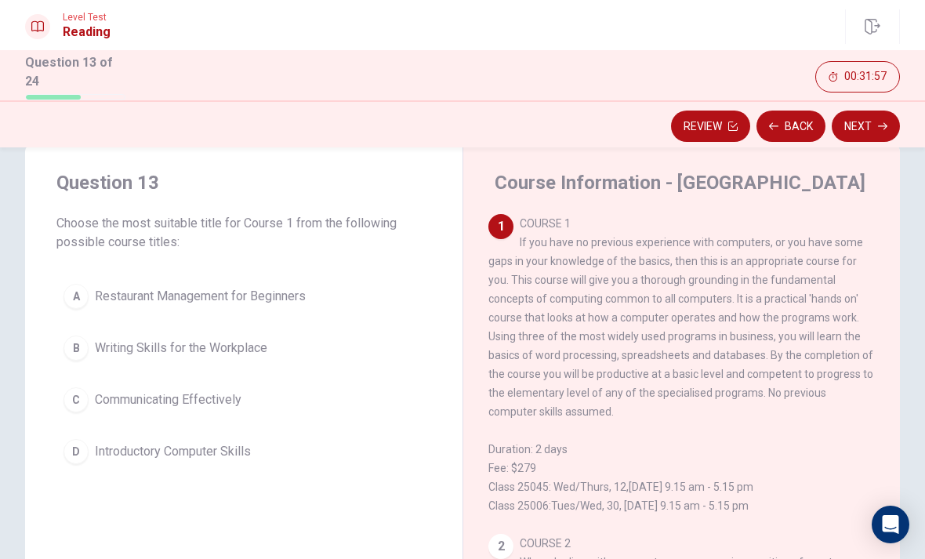
click at [839, 283] on div "1 COURSE 1 If you have no previous experience with computers, or you have some …" at bounding box center [681, 364] width 387 height 301
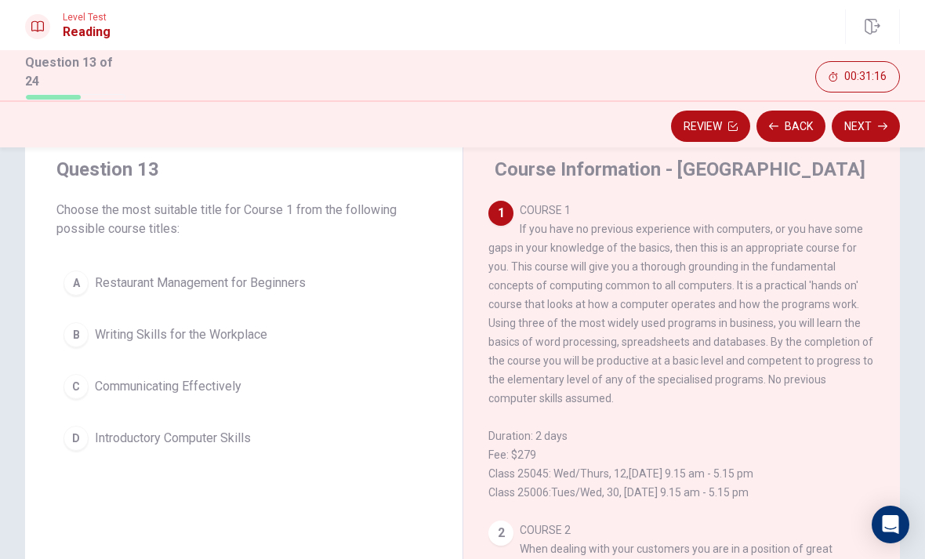
scroll to position [0, 0]
click at [76, 437] on div "D" at bounding box center [75, 438] width 25 height 25
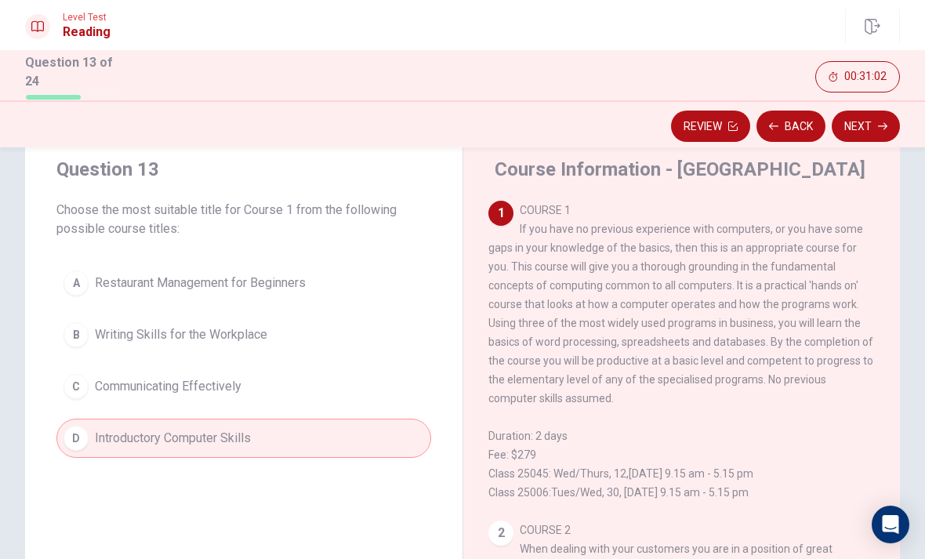
click at [875, 135] on button "Next" at bounding box center [865, 125] width 68 height 31
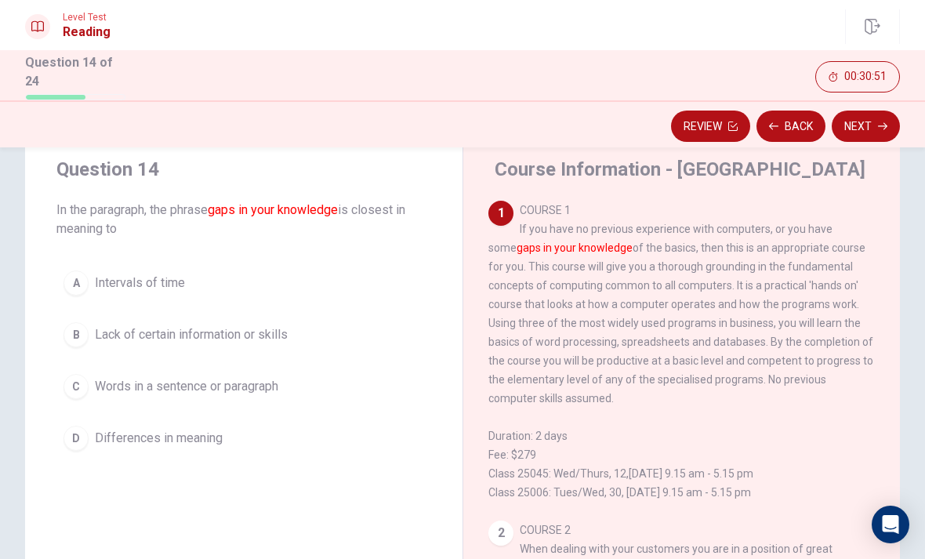
click at [108, 335] on span "Lack of certain information or skills" at bounding box center [191, 334] width 193 height 19
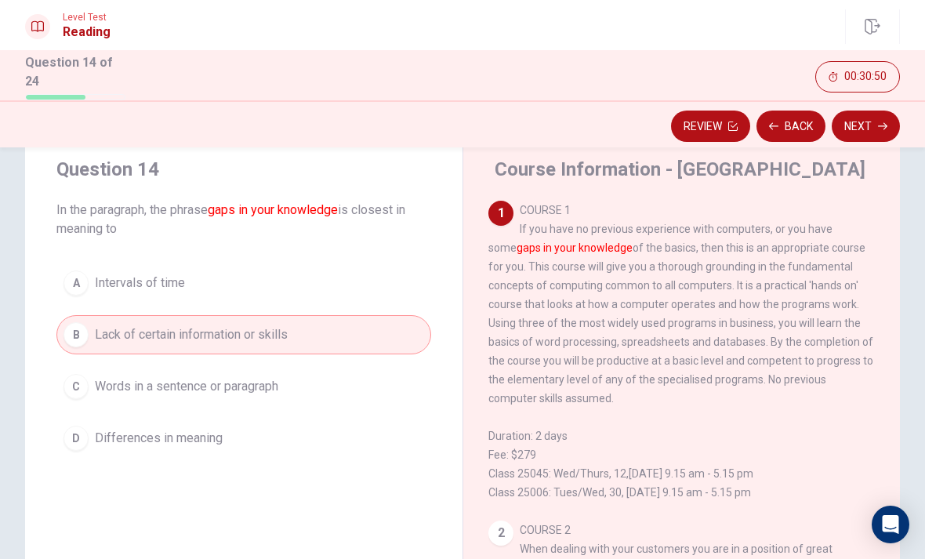
click at [880, 121] on icon "button" at bounding box center [882, 125] width 9 height 9
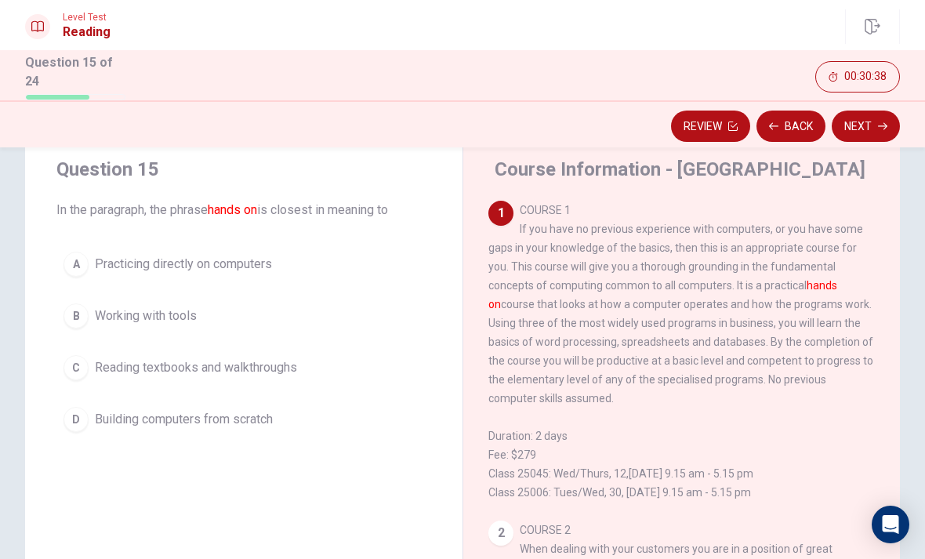
click at [91, 248] on button "A Practicing directly on computers" at bounding box center [243, 263] width 375 height 39
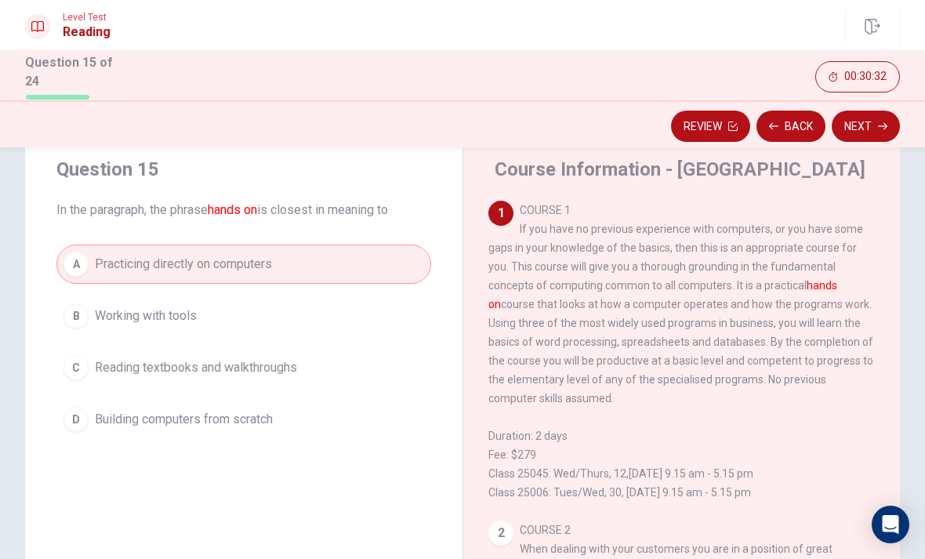
click at [84, 306] on div "B" at bounding box center [75, 315] width 25 height 25
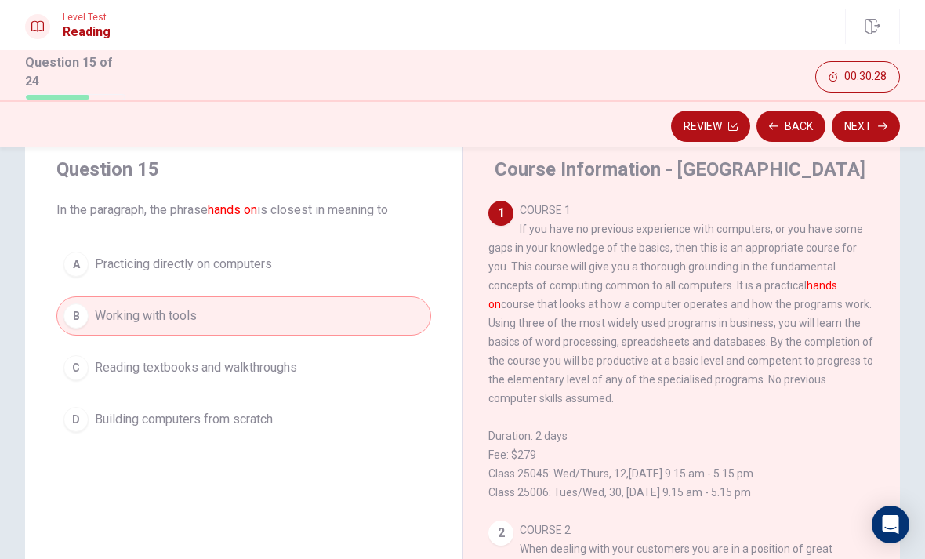
click at [886, 133] on button "Next" at bounding box center [865, 125] width 68 height 31
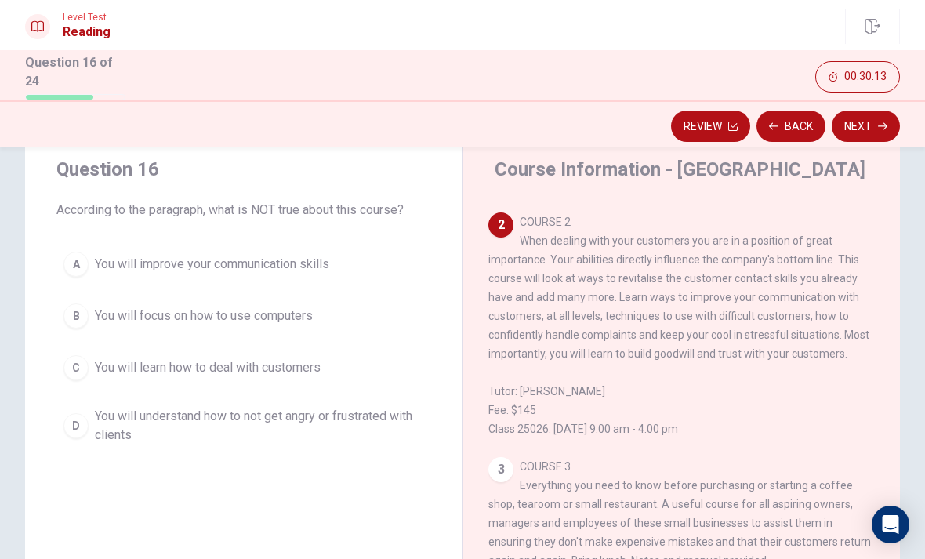
scroll to position [308, 0]
click at [82, 313] on div "B" at bounding box center [75, 315] width 25 height 25
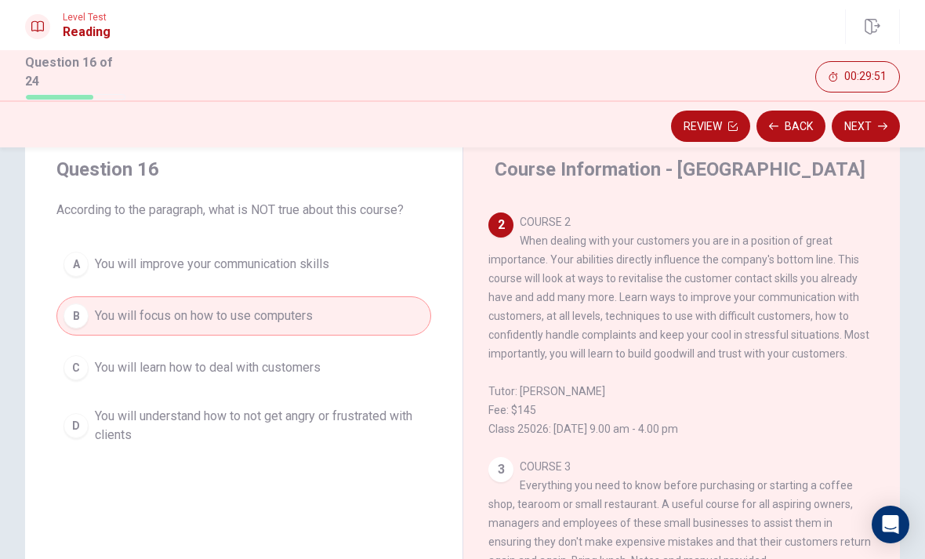
click at [868, 136] on button "Next" at bounding box center [865, 125] width 68 height 31
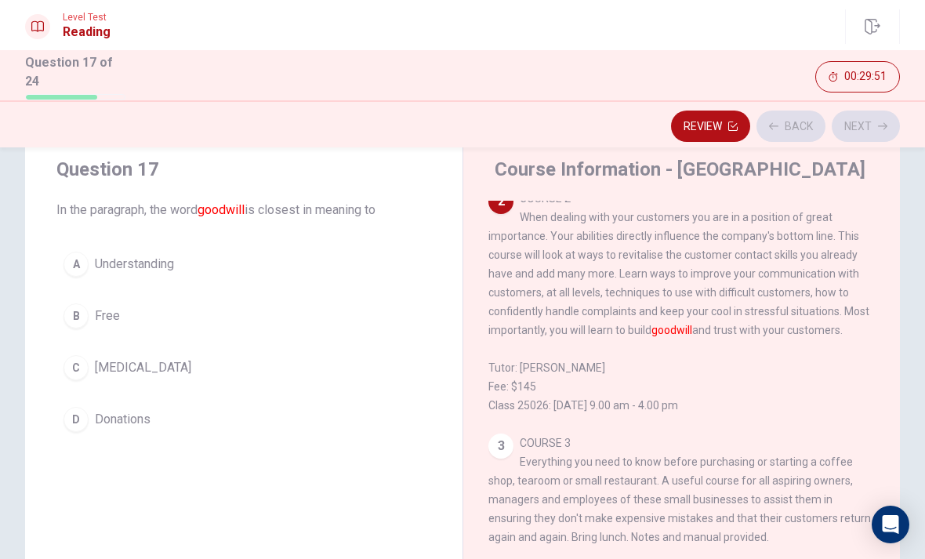
scroll to position [332, 0]
click at [83, 268] on div "A" at bounding box center [75, 264] width 25 height 25
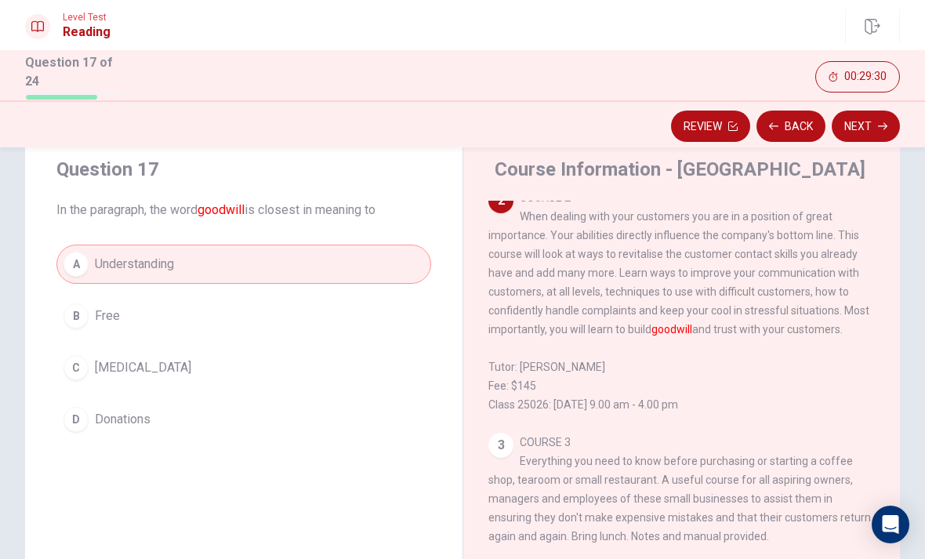
click at [875, 122] on button "Next" at bounding box center [865, 125] width 68 height 31
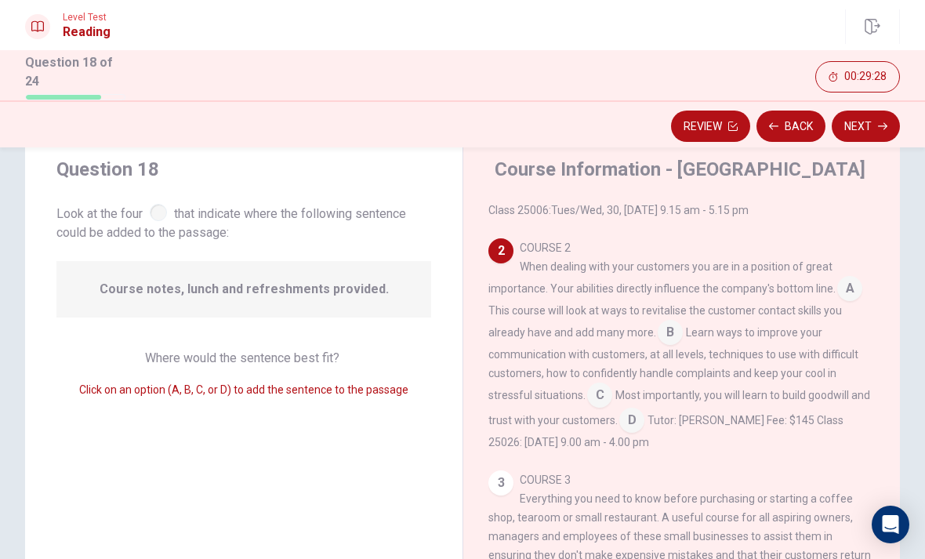
scroll to position [284, 0]
click at [628, 428] on input at bounding box center [631, 419] width 25 height 25
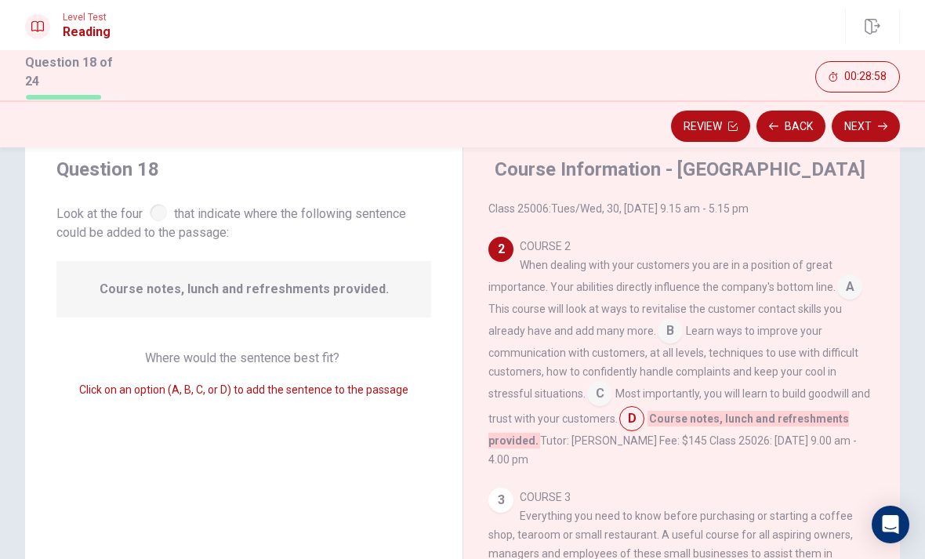
click at [881, 129] on button "Next" at bounding box center [865, 125] width 68 height 31
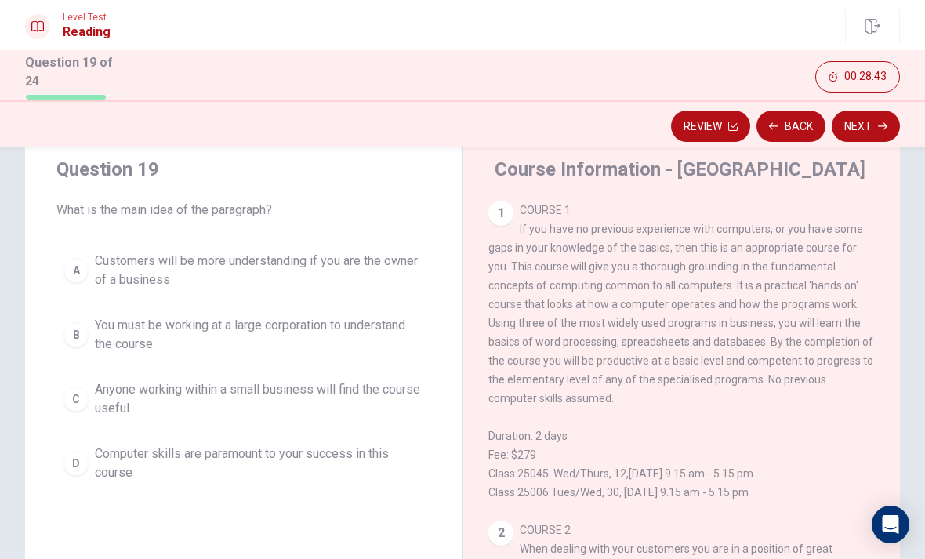
scroll to position [0, 0]
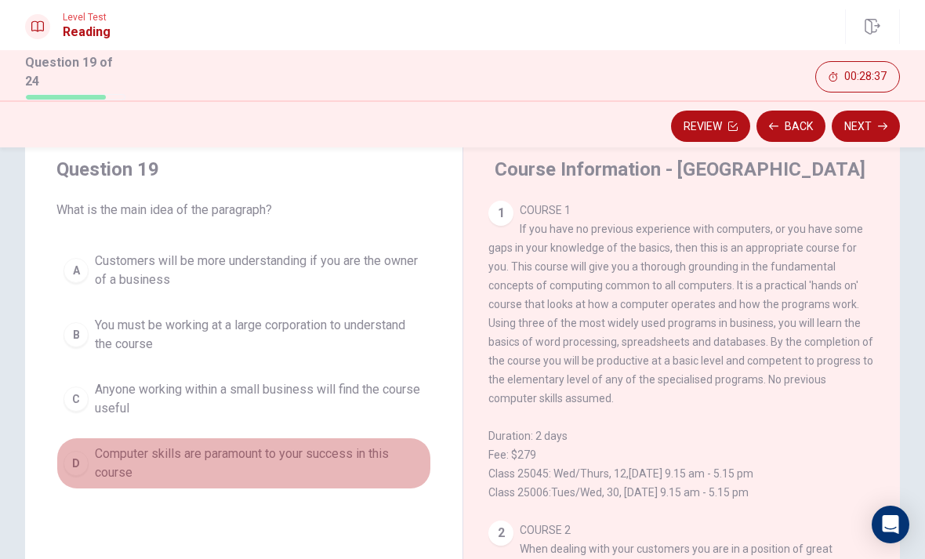
click at [76, 469] on div "D" at bounding box center [75, 463] width 25 height 25
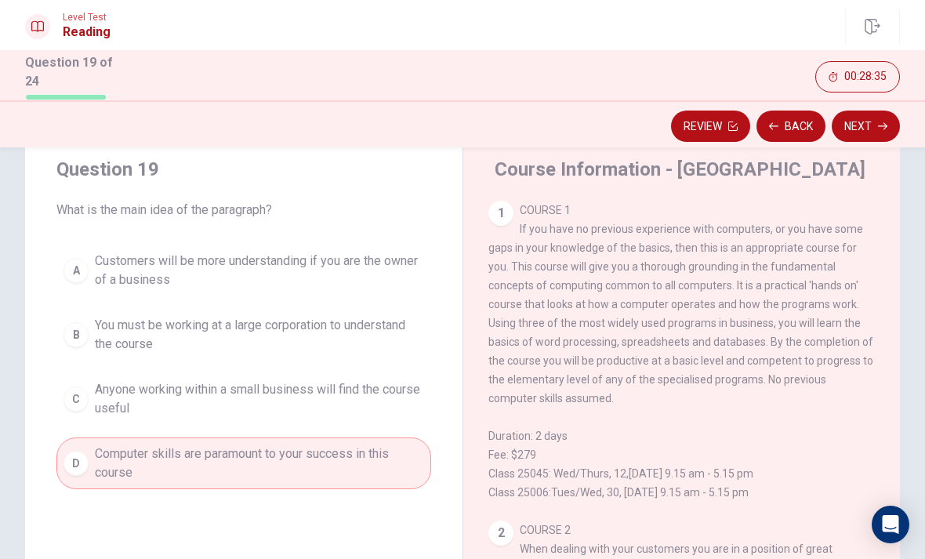
click at [853, 119] on button "Next" at bounding box center [865, 125] width 68 height 31
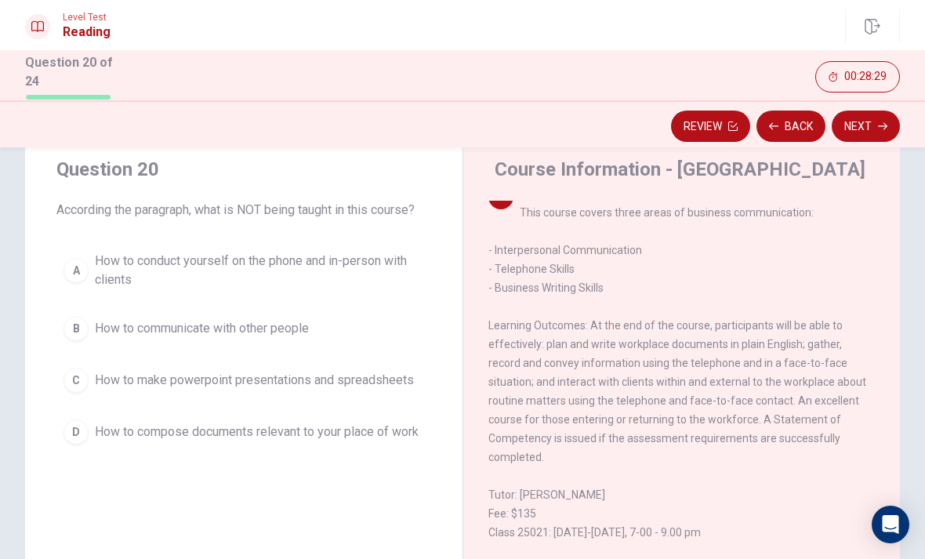
scroll to position [788, 0]
click at [77, 380] on div "C" at bounding box center [75, 380] width 25 height 25
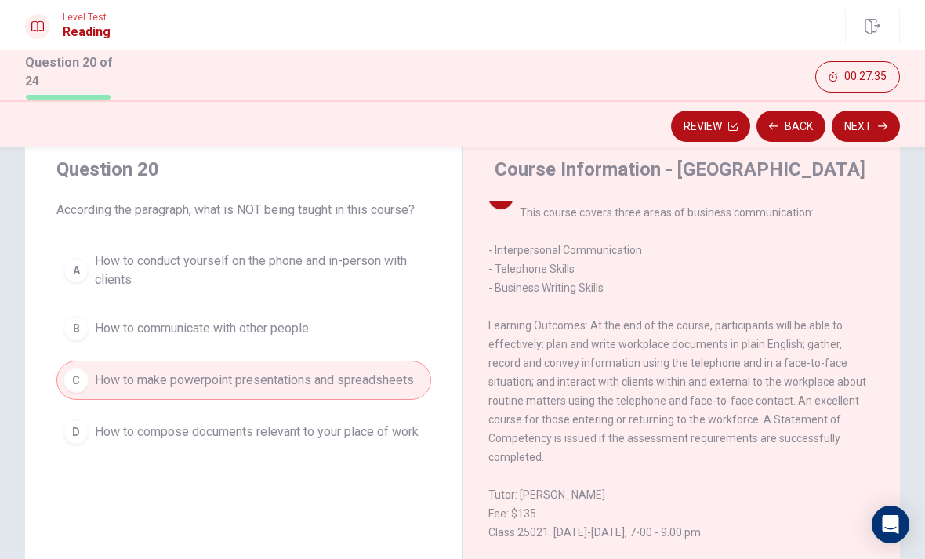
click at [865, 138] on button "Next" at bounding box center [865, 125] width 68 height 31
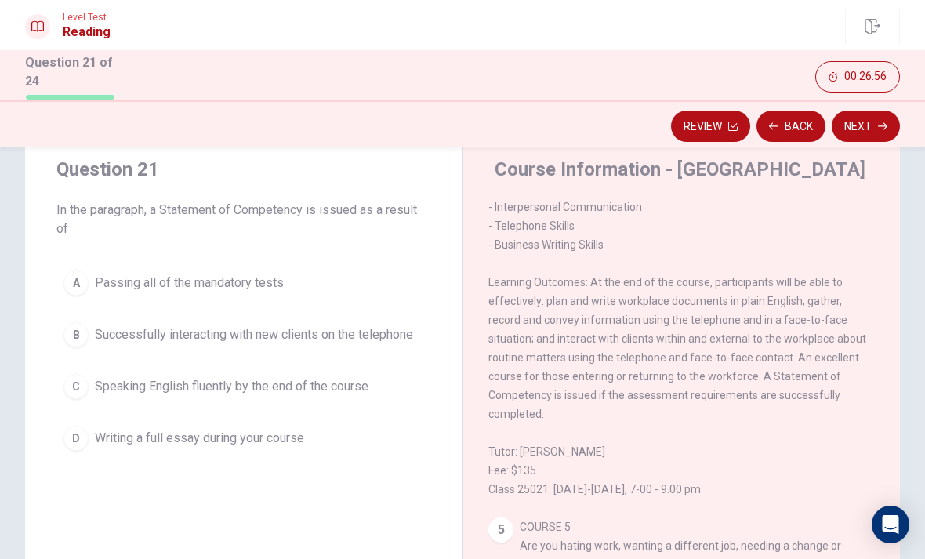
scroll to position [831, 0]
click at [84, 281] on div "A" at bounding box center [75, 282] width 25 height 25
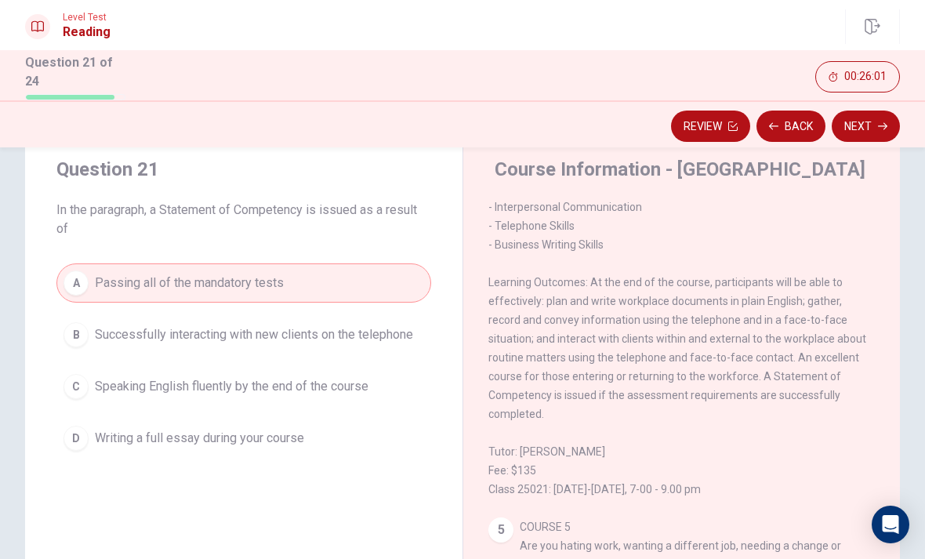
click at [864, 125] on button "Next" at bounding box center [865, 125] width 68 height 31
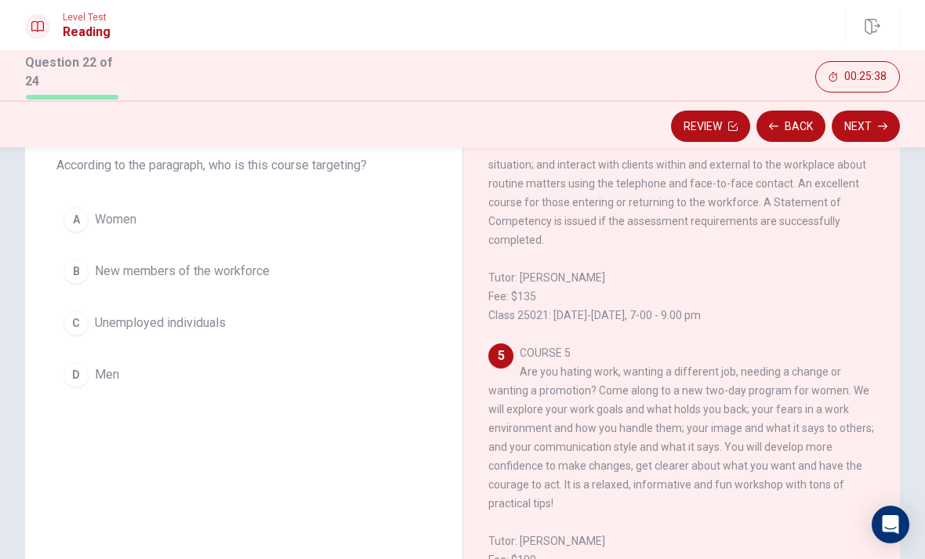
scroll to position [89, 0]
click at [85, 215] on div "A" at bounding box center [75, 221] width 25 height 25
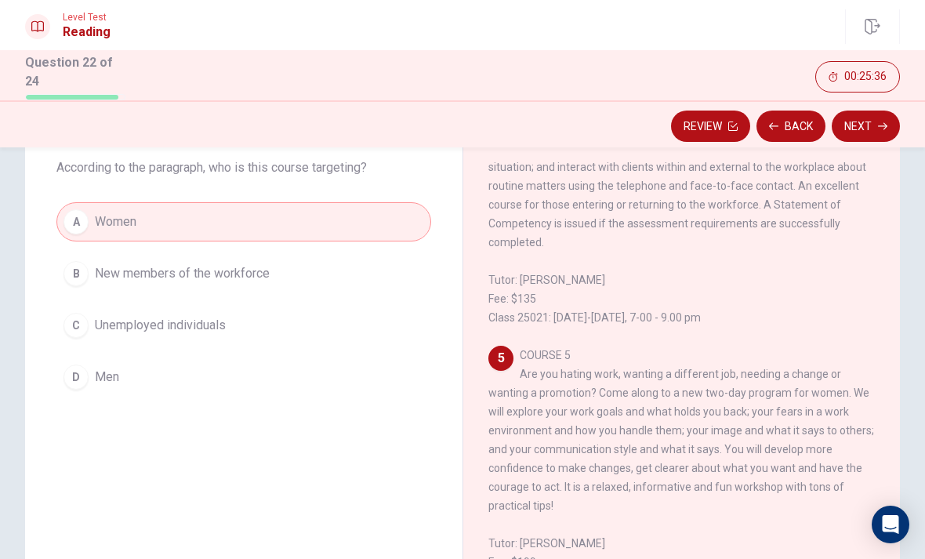
click at [872, 121] on button "Next" at bounding box center [865, 125] width 68 height 31
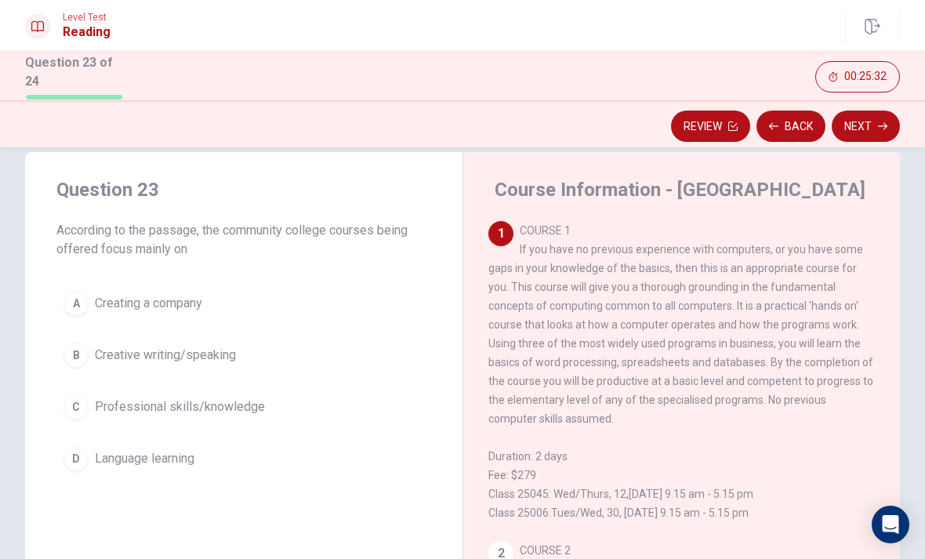
scroll to position [31, 0]
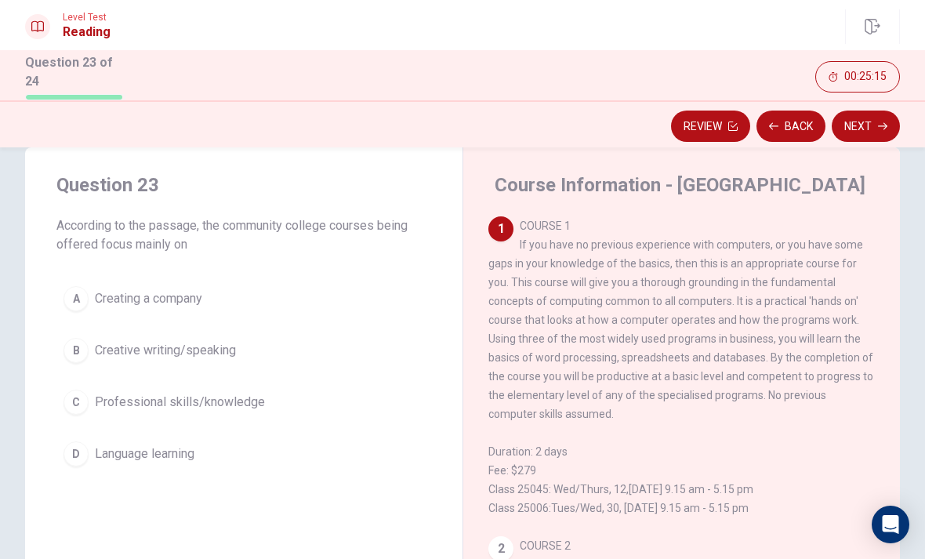
click at [85, 397] on div "C" at bounding box center [75, 401] width 25 height 25
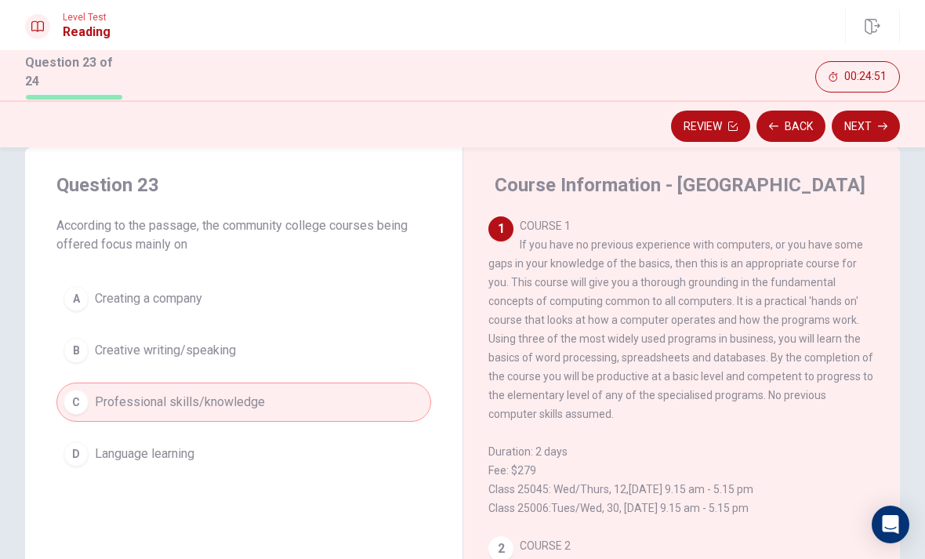
click at [878, 129] on button "Next" at bounding box center [865, 125] width 68 height 31
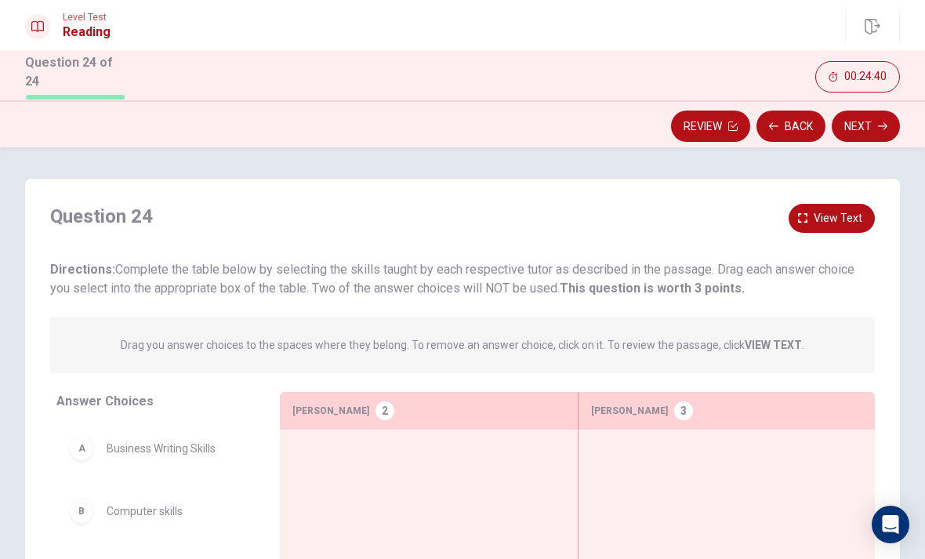
scroll to position [0, 0]
click at [842, 197] on div "Question 24 View text Directions: Complete the table below by selecting the ski…" at bounding box center [462, 451] width 875 height 545
click at [842, 216] on span "View text" at bounding box center [837, 218] width 49 height 20
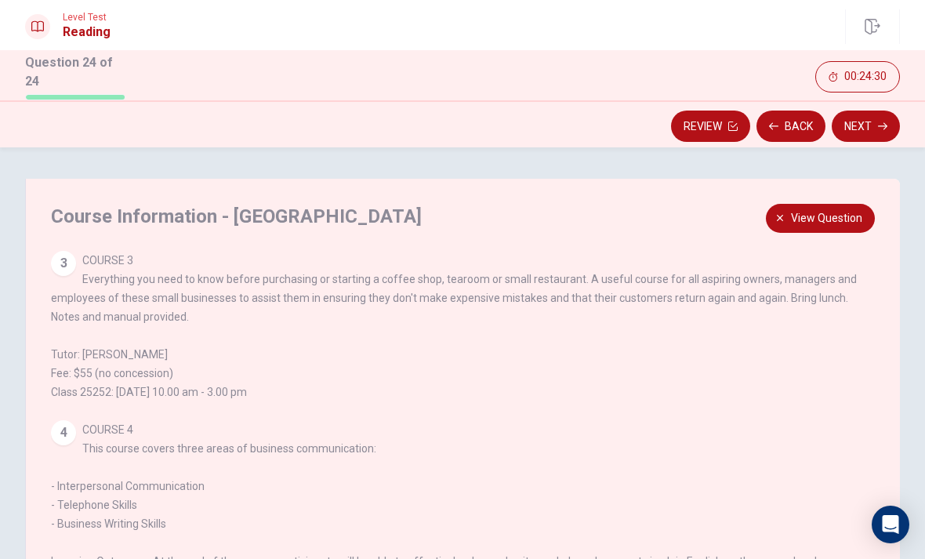
scroll to position [408, 0]
click at [851, 212] on span "View question" at bounding box center [826, 218] width 71 height 20
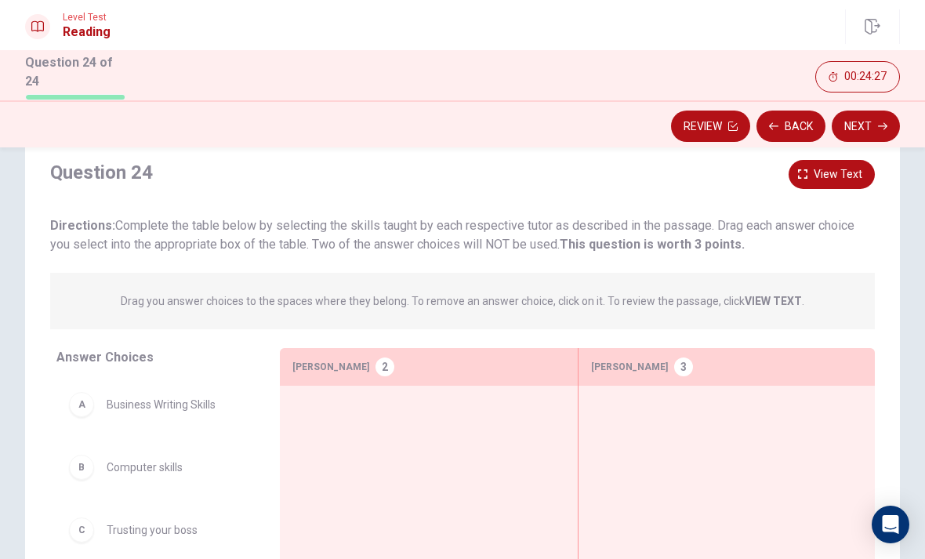
scroll to position [43, 0]
click at [849, 179] on span "View text" at bounding box center [837, 175] width 49 height 20
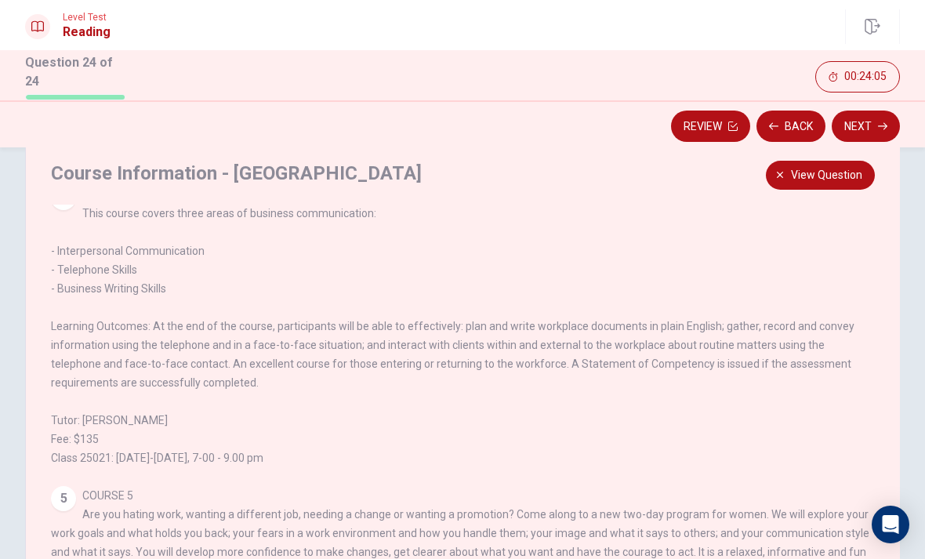
scroll to position [643, 0]
click at [822, 176] on span "View question" at bounding box center [826, 175] width 71 height 20
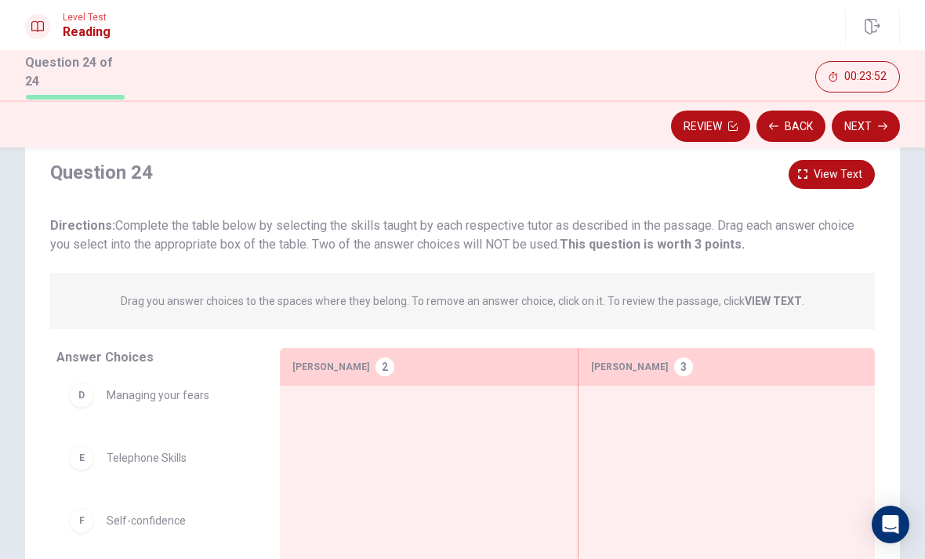
scroll to position [34, 0]
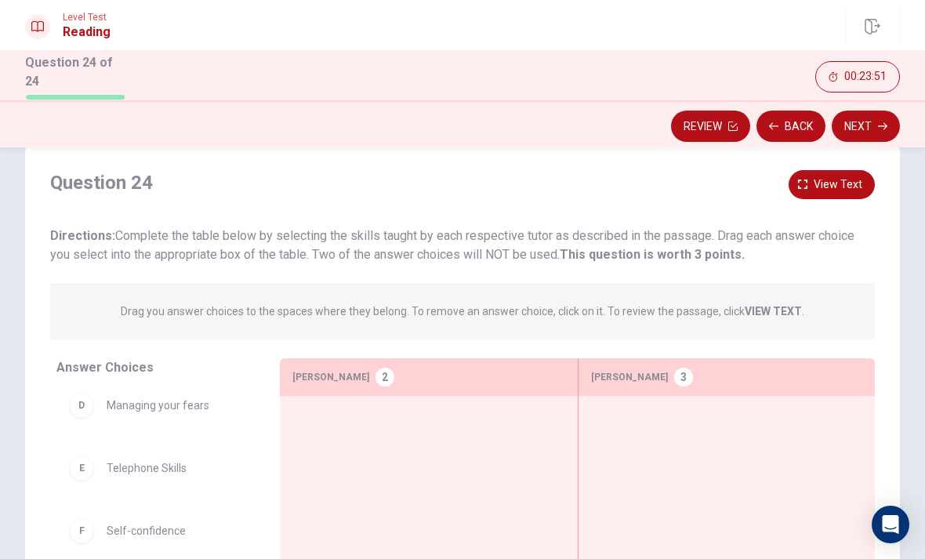
click at [840, 175] on span "View text" at bounding box center [837, 185] width 49 height 20
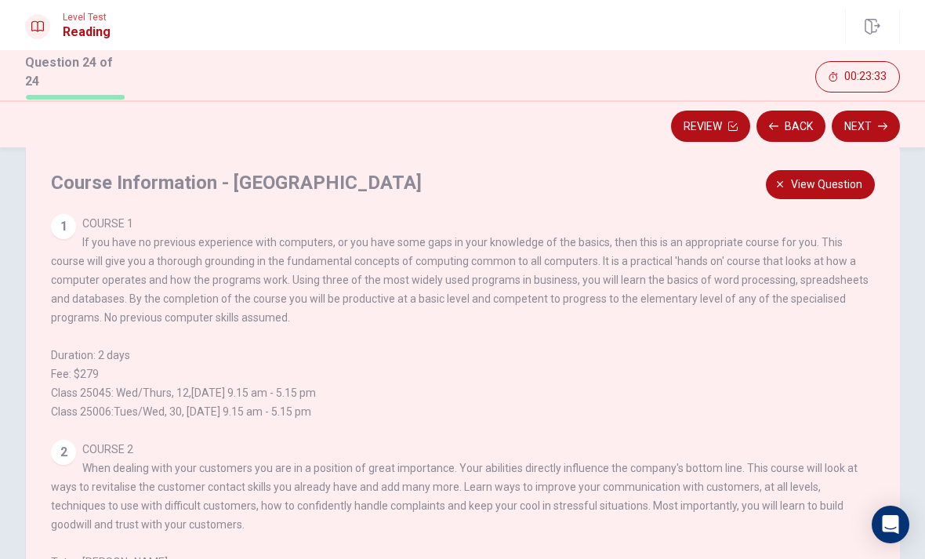
scroll to position [-12, 0]
click at [841, 190] on span "View question" at bounding box center [826, 185] width 71 height 20
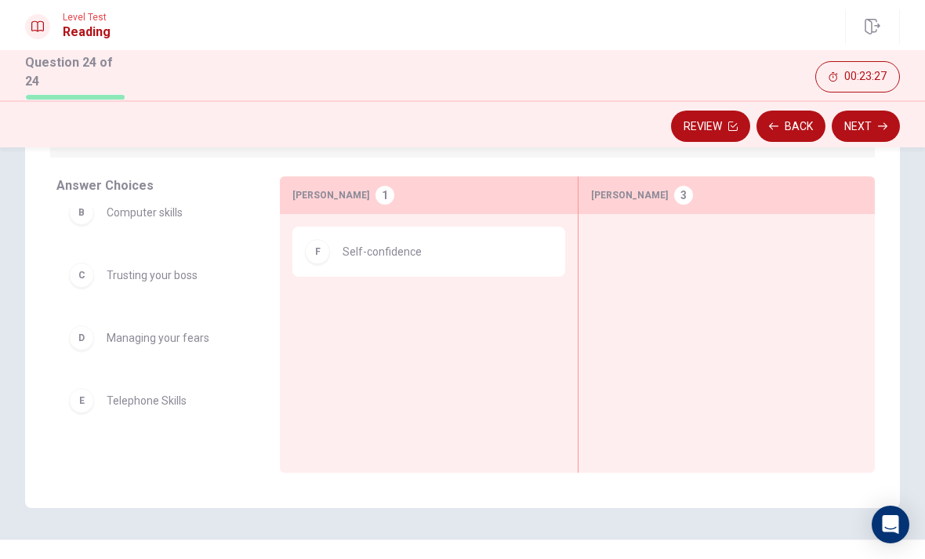
scroll to position [81, 0]
click at [90, 339] on div "D" at bounding box center [81, 339] width 25 height 25
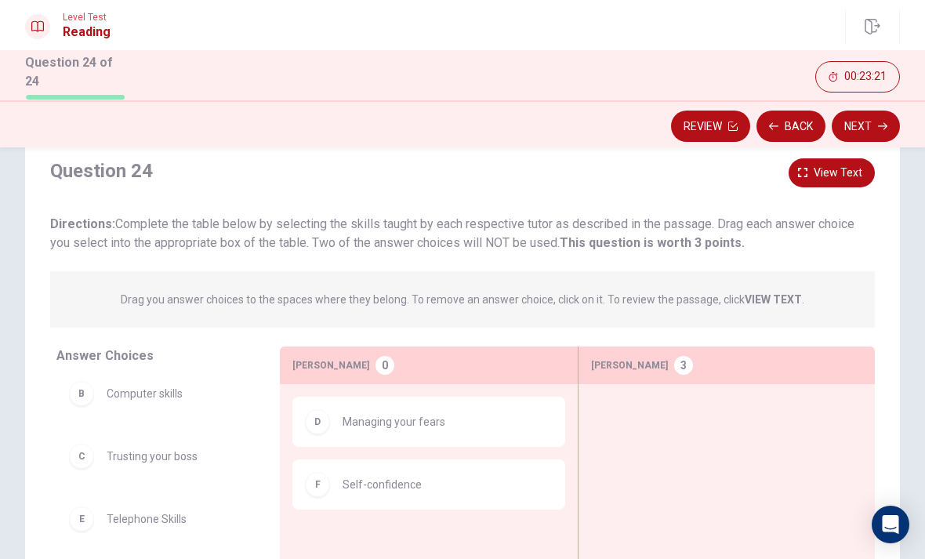
scroll to position [39, 0]
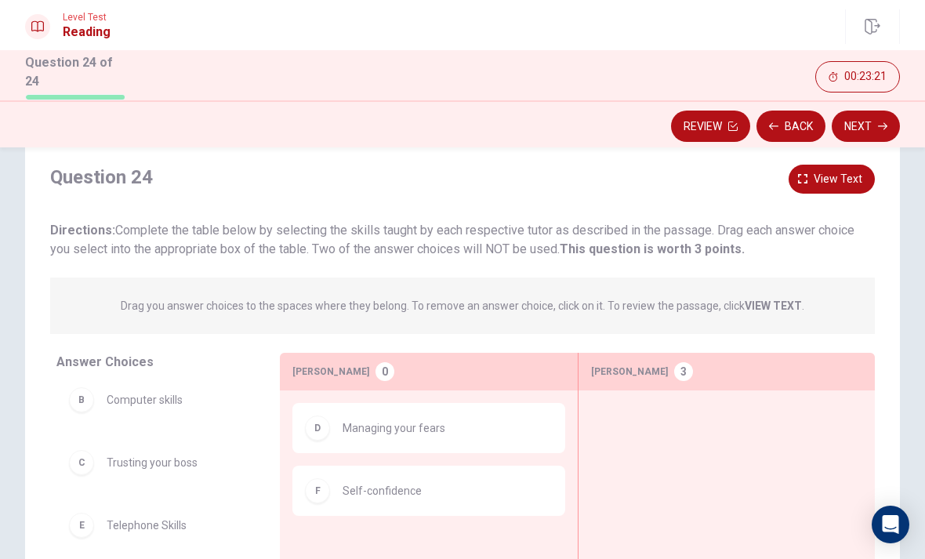
click at [849, 173] on span "View text" at bounding box center [837, 179] width 49 height 20
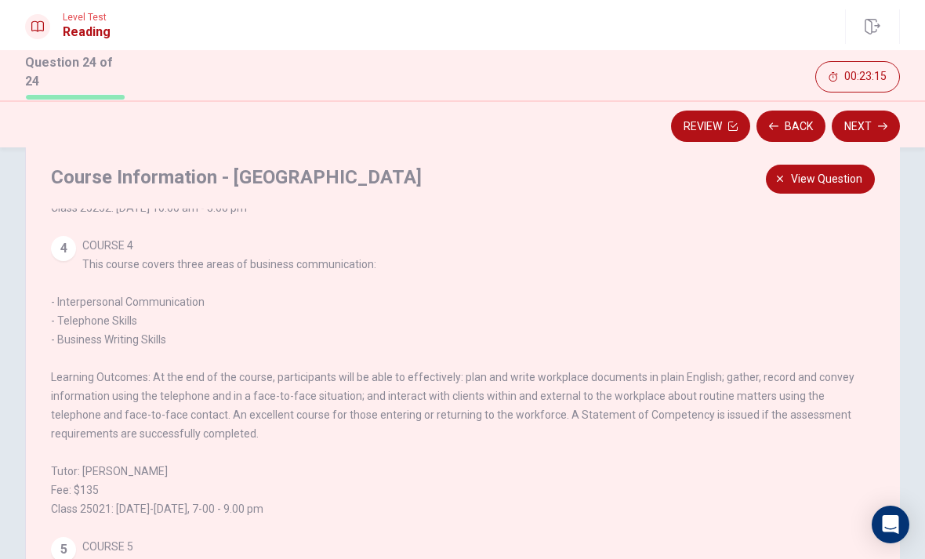
scroll to position [556, 0]
click at [841, 179] on span "View question" at bounding box center [826, 179] width 71 height 20
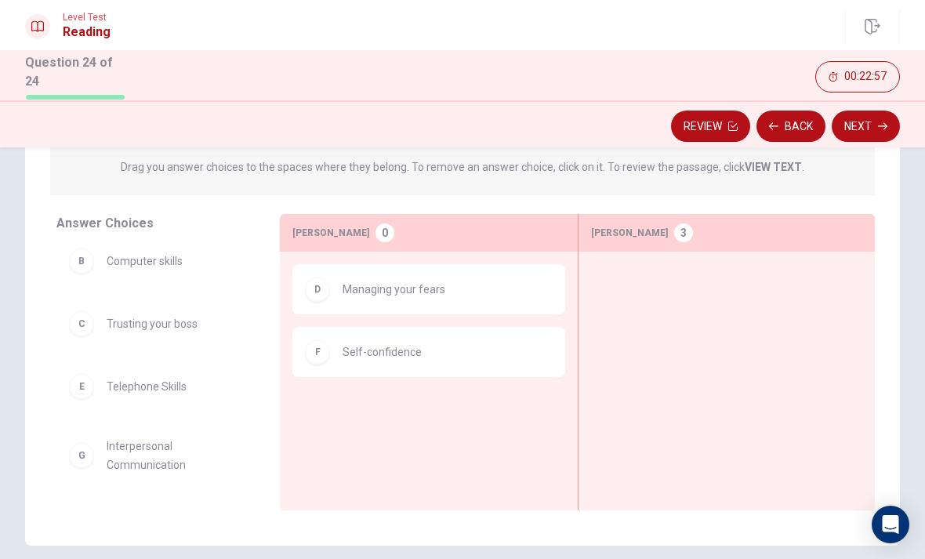
scroll to position [180, 0]
click at [93, 397] on div "E Telephone Skills" at bounding box center [155, 384] width 198 height 50
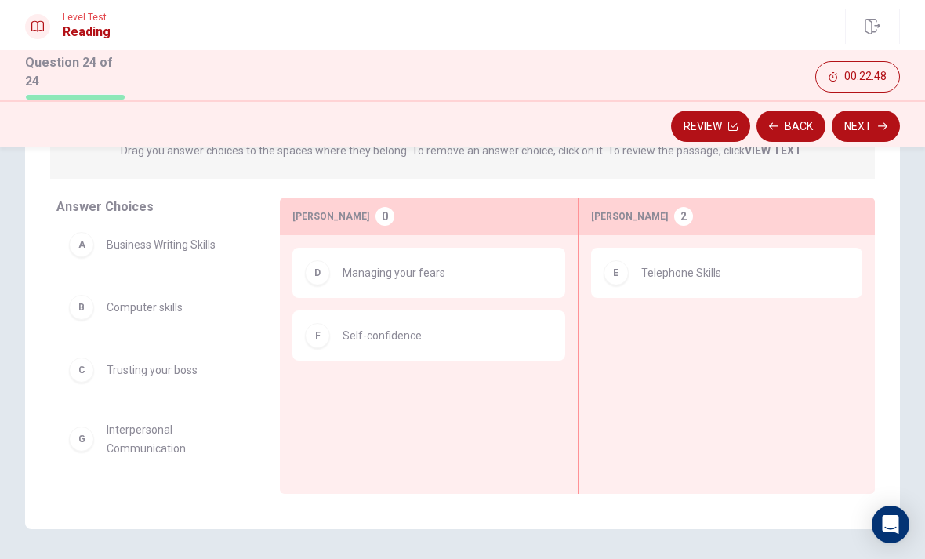
scroll to position [9, 0]
click at [89, 441] on div "G" at bounding box center [81, 438] width 25 height 25
click at [91, 433] on div "A Business Writing Skills B Computer skills C Trusting your boss" at bounding box center [155, 339] width 198 height 241
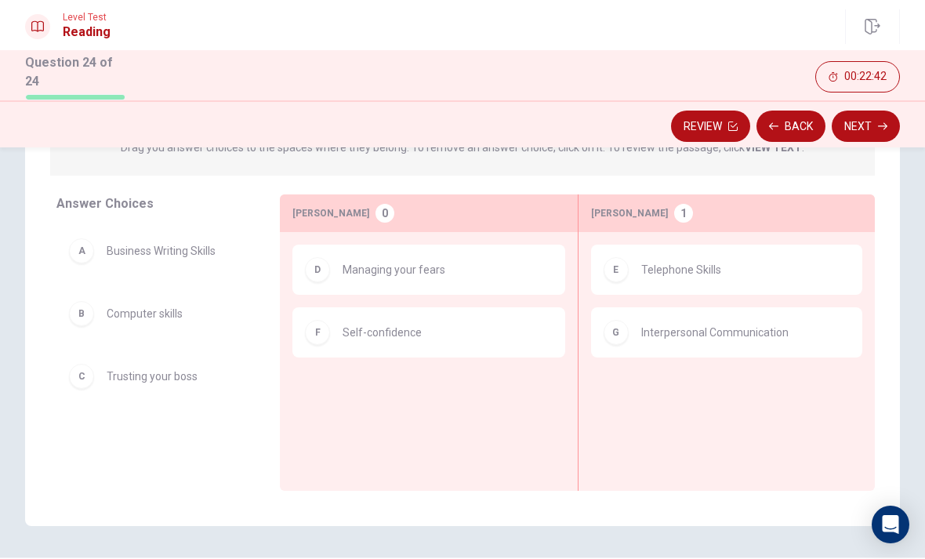
scroll to position [168, 0]
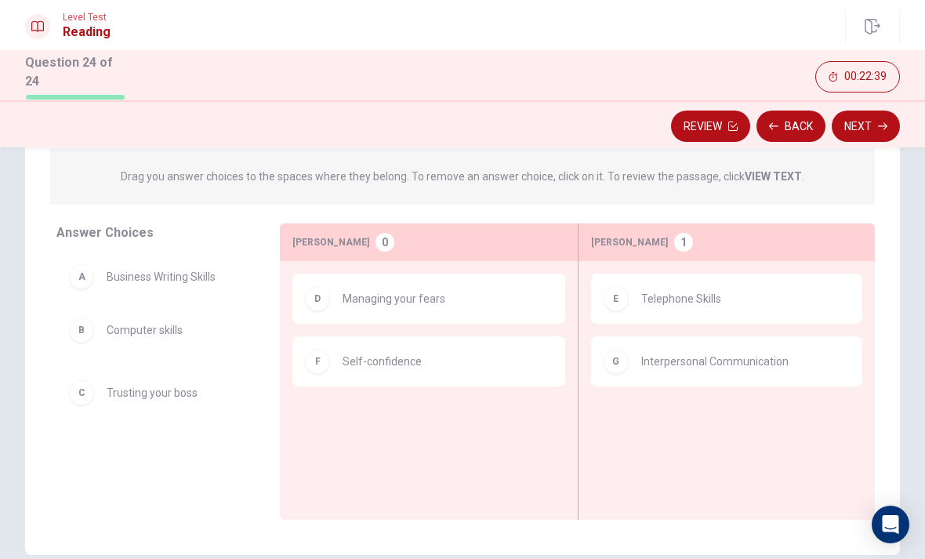
click at [93, 279] on div "B Computer skills C Trusting your boss" at bounding box center [155, 375] width 198 height 241
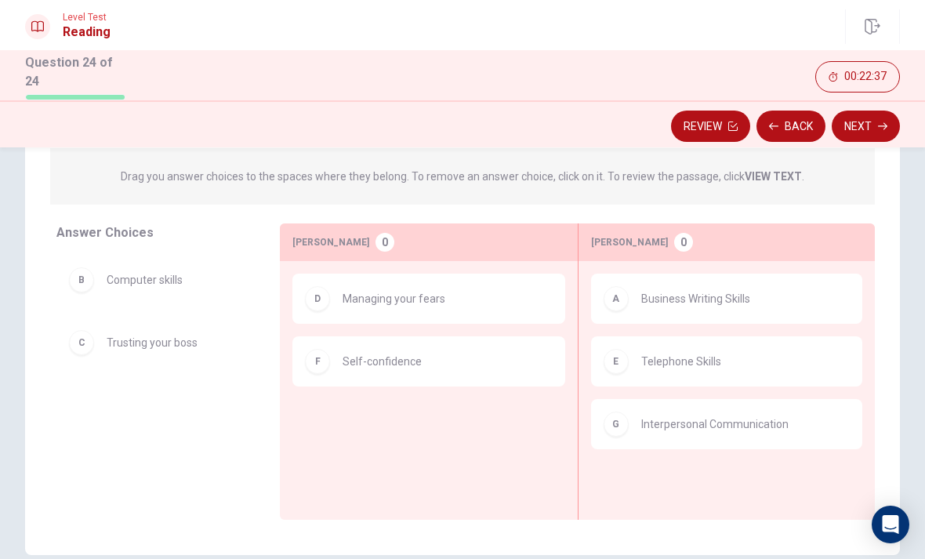
click at [866, 125] on button "Next" at bounding box center [865, 125] width 68 height 31
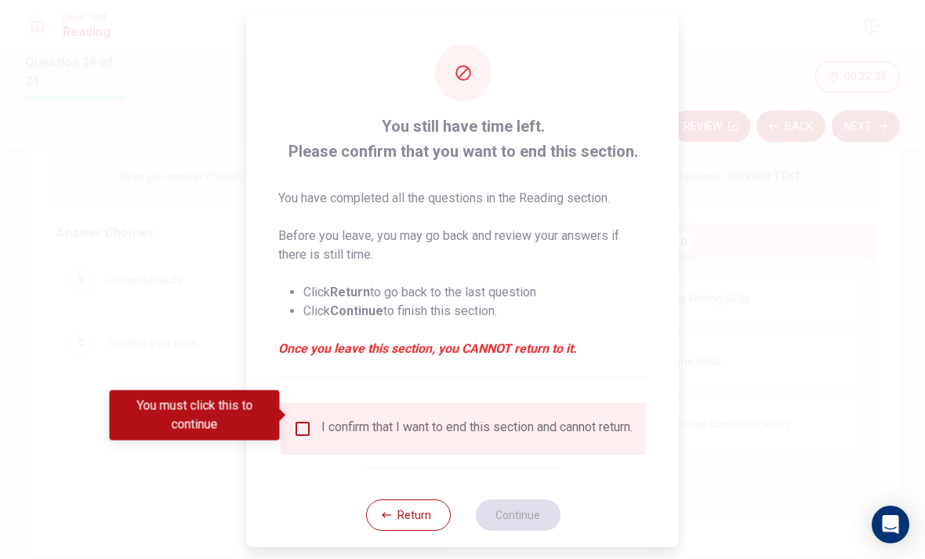
click at [299, 418] on input "You must click this to continue" at bounding box center [302, 427] width 19 height 19
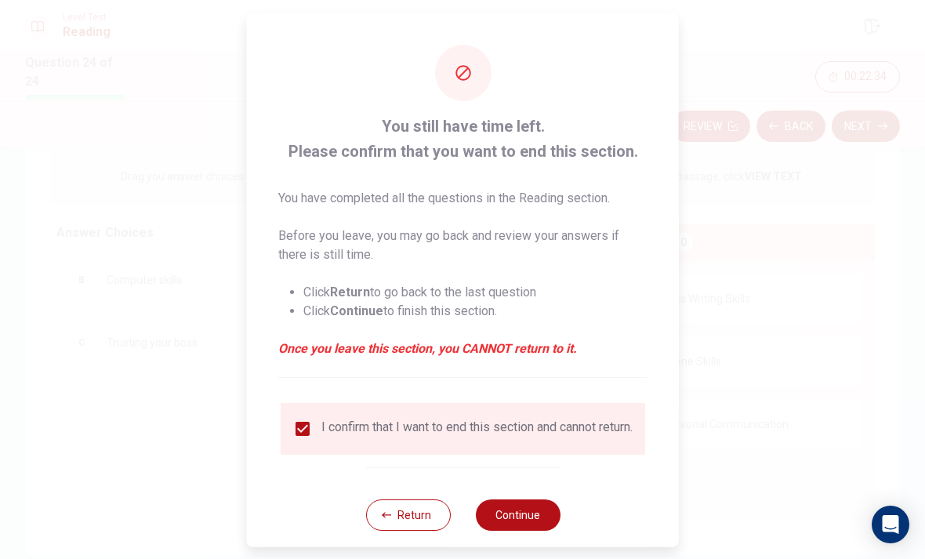
click at [533, 515] on button "Continue" at bounding box center [517, 513] width 85 height 31
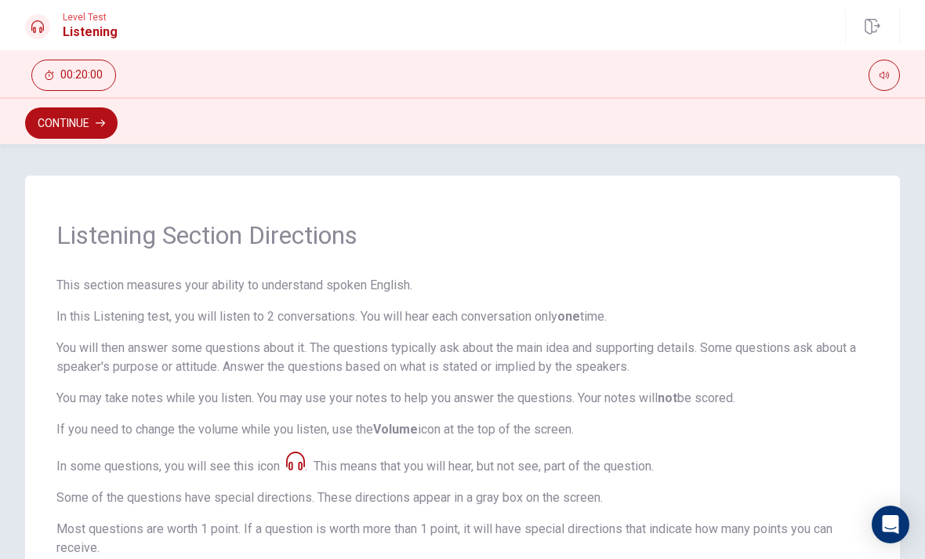
scroll to position [0, 0]
click at [64, 121] on button "Continue" at bounding box center [71, 122] width 92 height 31
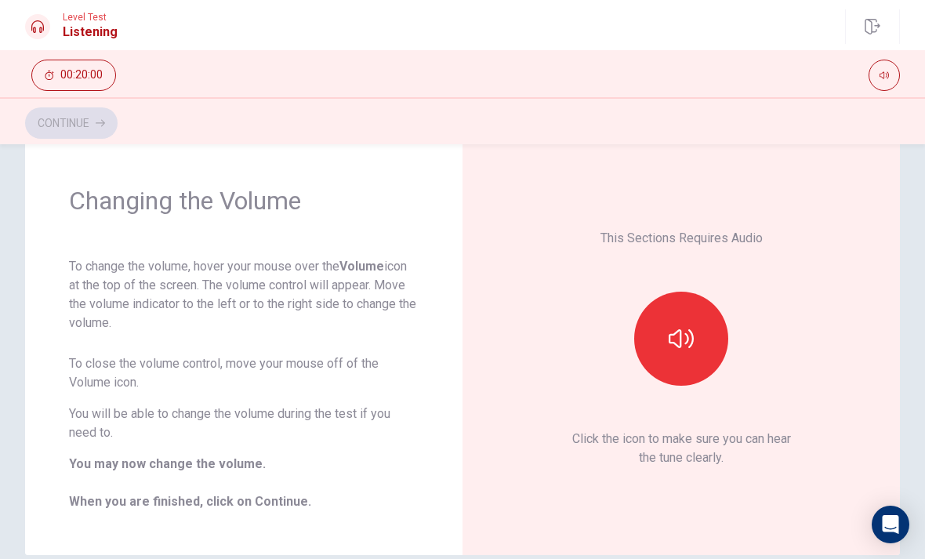
scroll to position [43, 0]
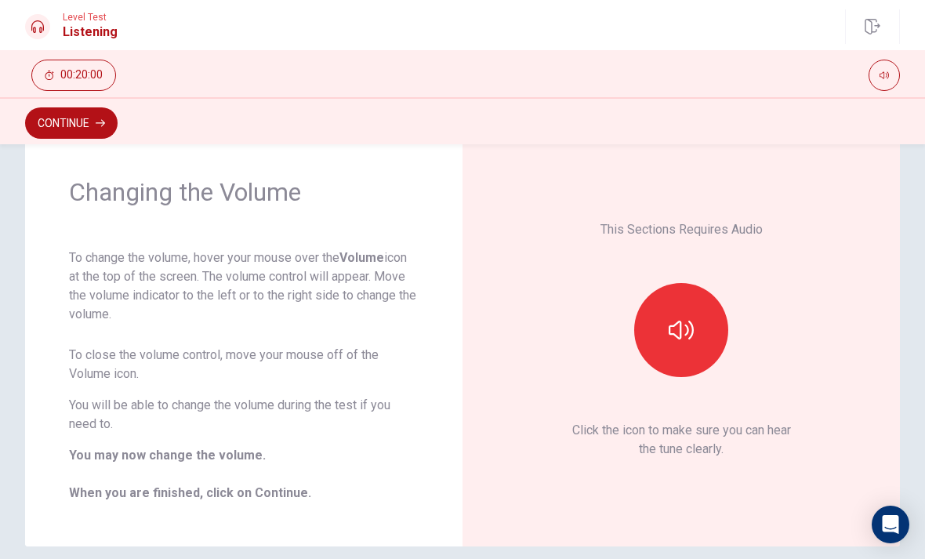
click at [701, 333] on button "button" at bounding box center [681, 330] width 94 height 94
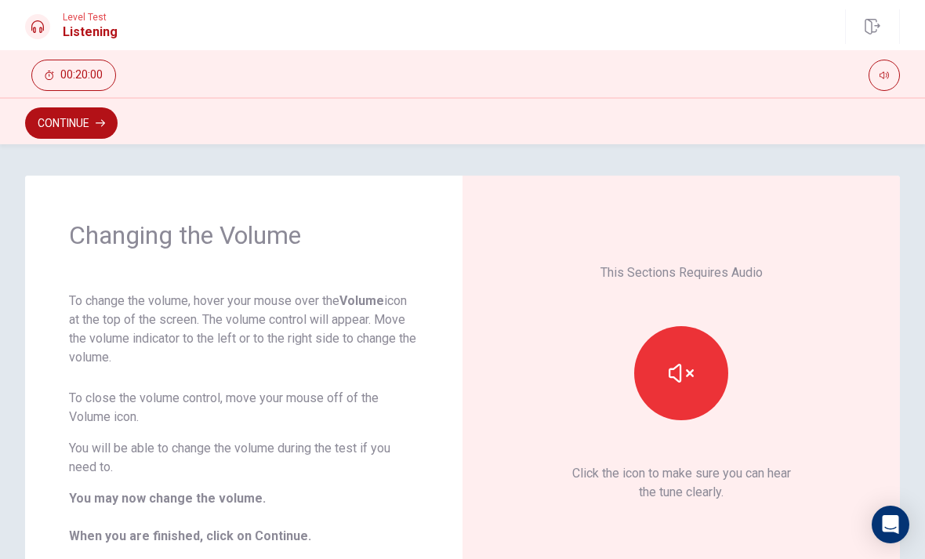
scroll to position [-2, 0]
click at [53, 129] on button "Continue" at bounding box center [71, 122] width 92 height 31
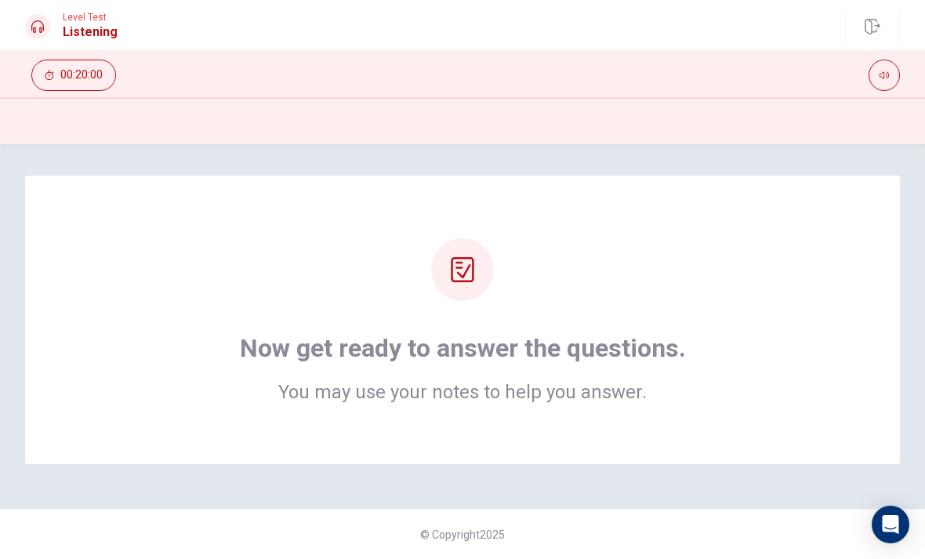
click at [817, 296] on div "Now get ready to answer the questions. You may use your notes to help you answe…" at bounding box center [462, 319] width 749 height 163
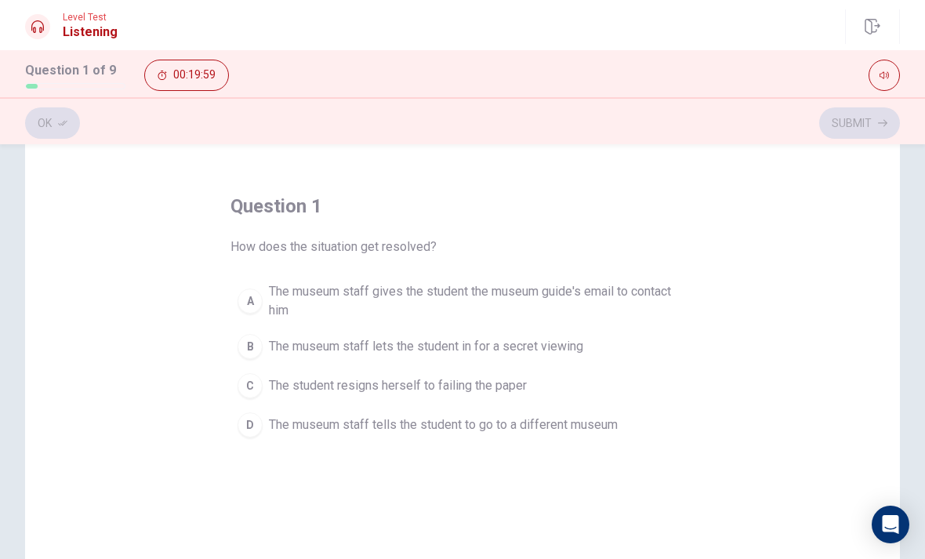
scroll to position [49, 0]
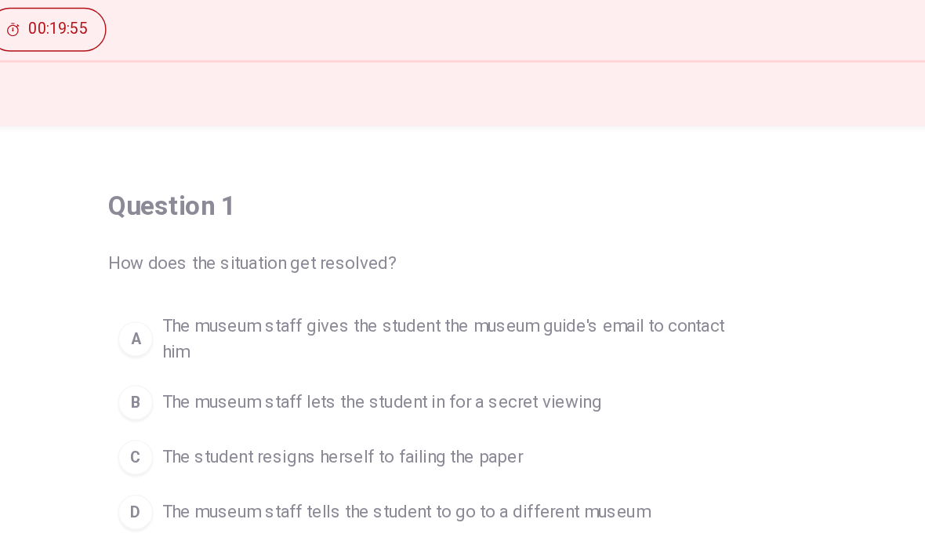
click at [475, 277] on span "The museum staff gives the student the museum guide's email to contact him" at bounding box center [478, 296] width 418 height 38
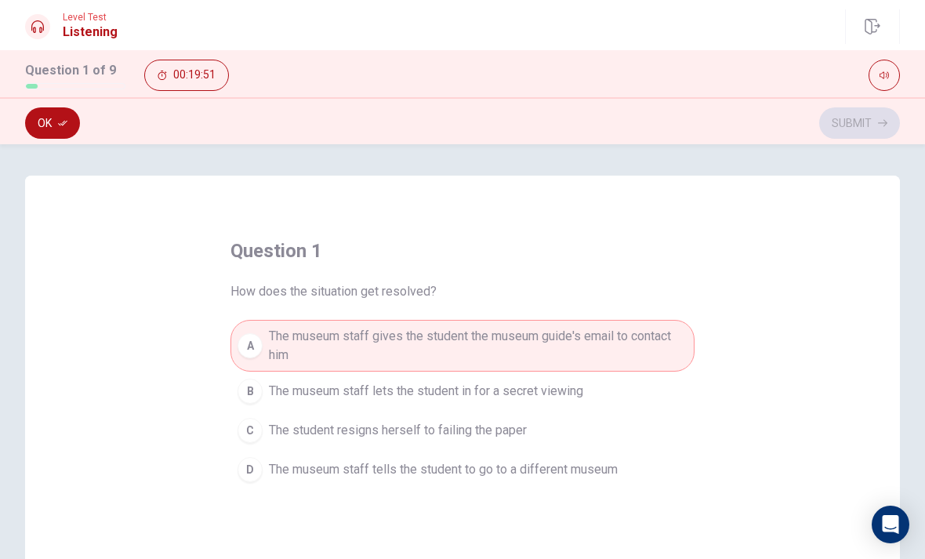
scroll to position [0, 0]
click at [677, 331] on span "The museum staff gives the student the museum guide's email to contact him" at bounding box center [478, 346] width 418 height 38
click at [274, 340] on span "The museum staff gives the student the museum guide's email to contact him" at bounding box center [478, 346] width 418 height 38
click at [31, 125] on button "Ok" at bounding box center [52, 122] width 55 height 31
click at [868, 118] on button "Submit" at bounding box center [859, 122] width 81 height 31
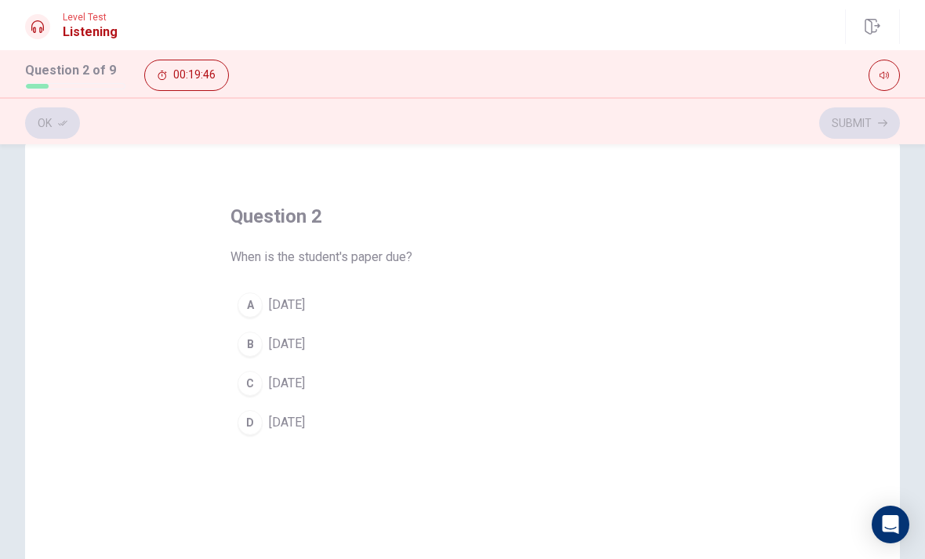
scroll to position [36, 0]
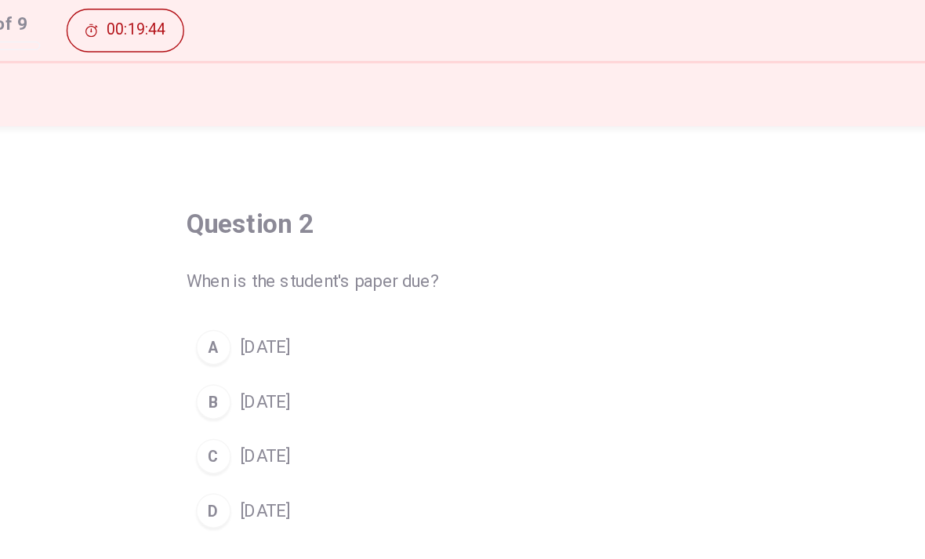
click at [269, 294] on span "[DATE]" at bounding box center [287, 303] width 36 height 19
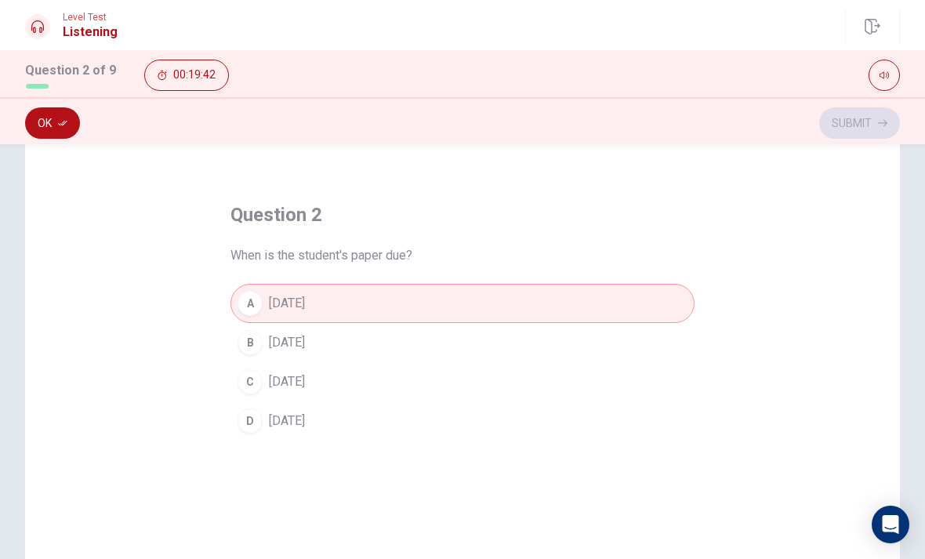
click at [49, 127] on button "Ok" at bounding box center [52, 122] width 55 height 31
click at [852, 129] on button "Submit" at bounding box center [859, 122] width 81 height 31
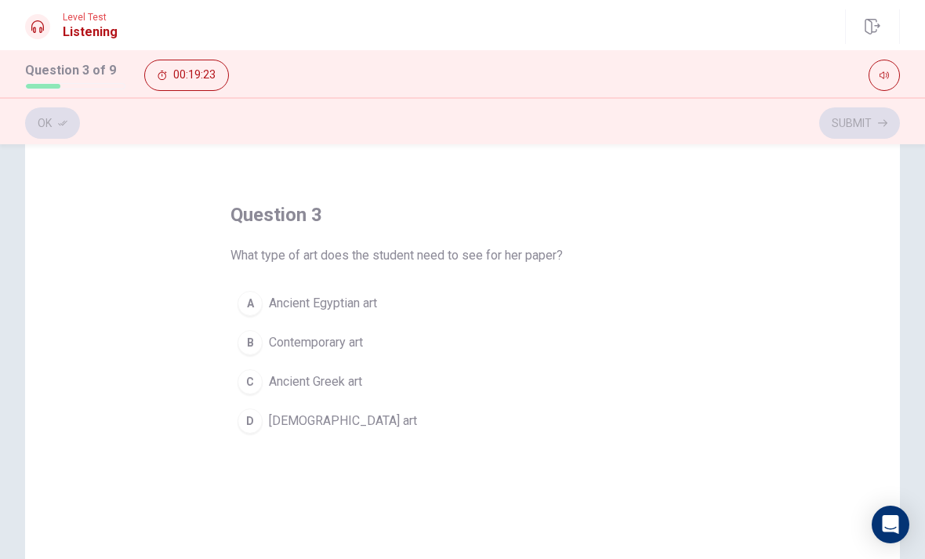
click at [335, 339] on span "Contemporary art" at bounding box center [316, 342] width 94 height 19
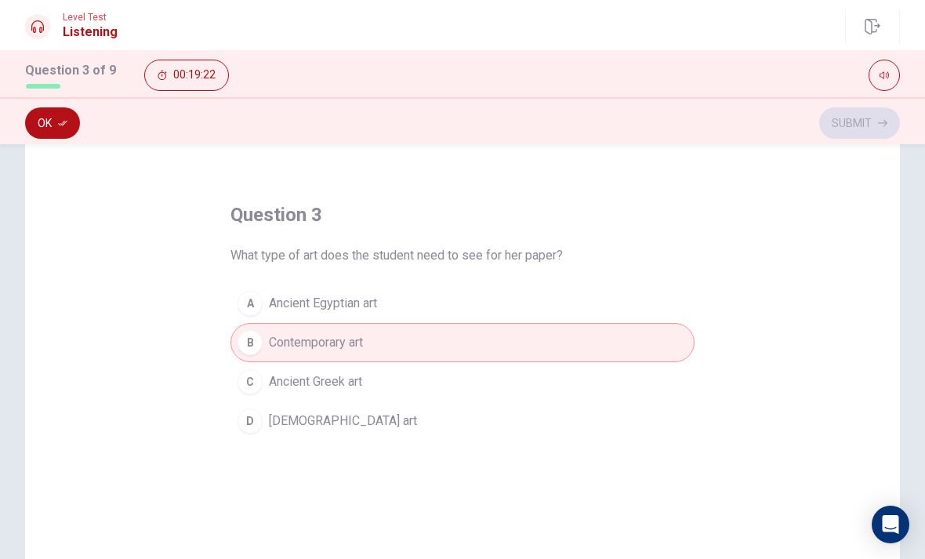
click at [48, 129] on button "Ok" at bounding box center [52, 122] width 55 height 31
click at [864, 119] on button "Submit" at bounding box center [859, 122] width 81 height 31
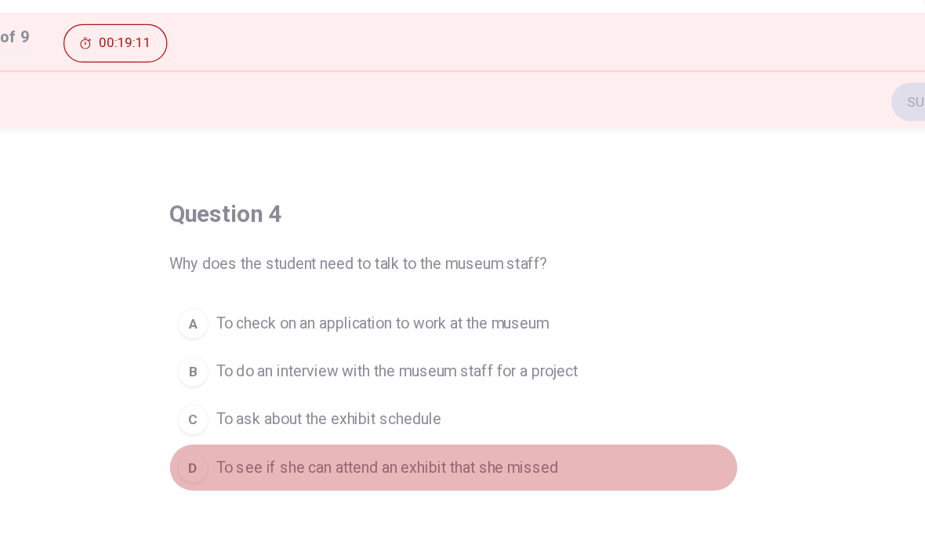
click at [407, 411] on span "To see if she can attend an exhibit that she missed" at bounding box center [408, 420] width 279 height 19
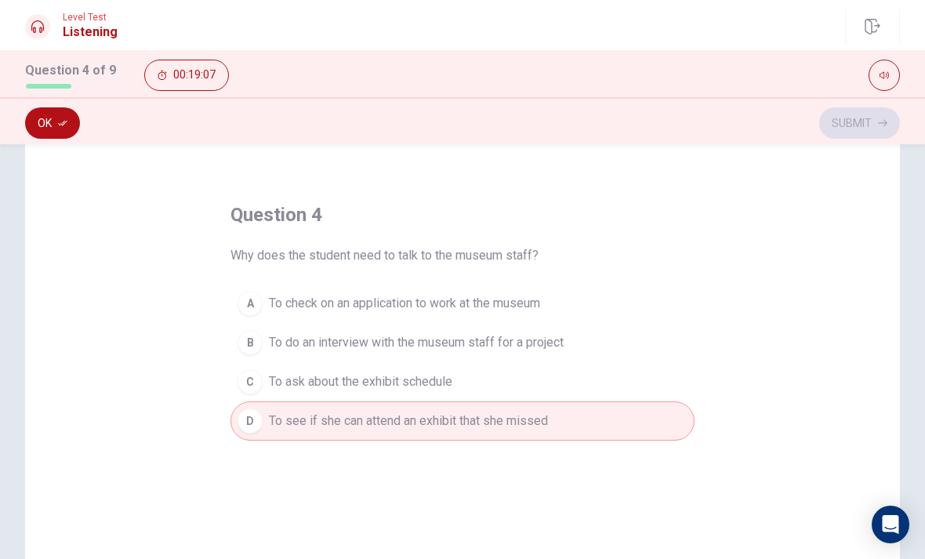
click at [62, 90] on div "Question 4 of 9 00:19:07" at bounding box center [462, 75] width 875 height 31
click at [55, 129] on button "Ok" at bounding box center [52, 122] width 55 height 31
click at [868, 124] on button "Submit" at bounding box center [859, 122] width 81 height 31
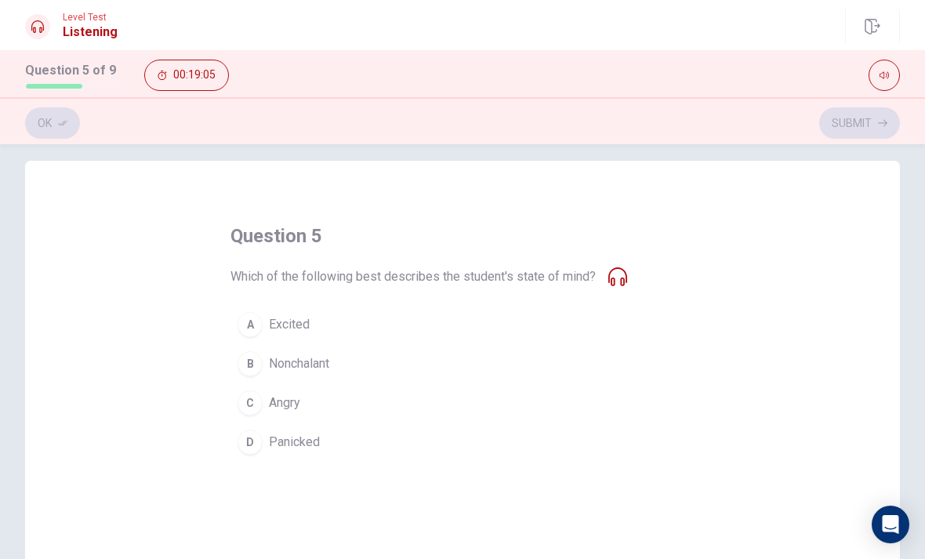
scroll to position [14, 0]
click at [263, 320] on button "A Excited" at bounding box center [462, 325] width 464 height 39
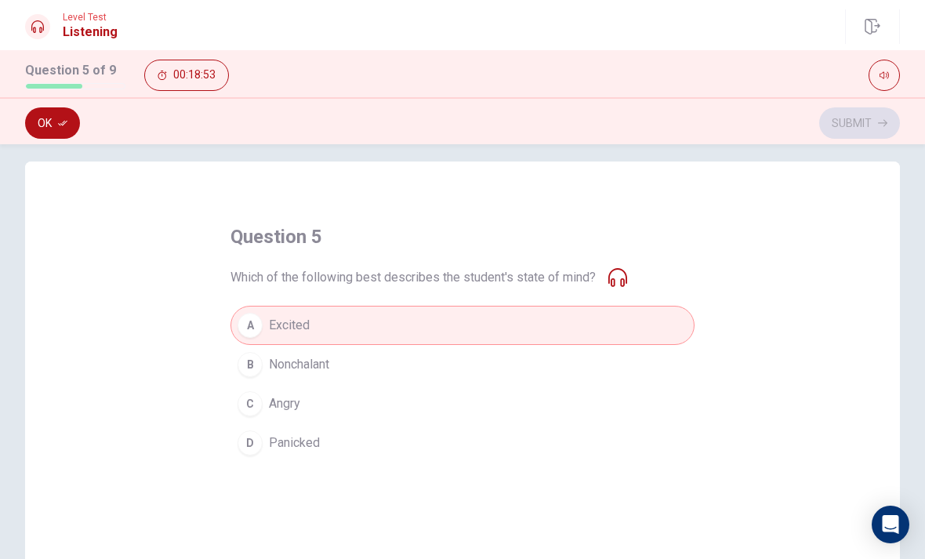
click at [56, 124] on button "Ok" at bounding box center [52, 122] width 55 height 31
click at [863, 120] on button "Submit" at bounding box center [859, 122] width 81 height 31
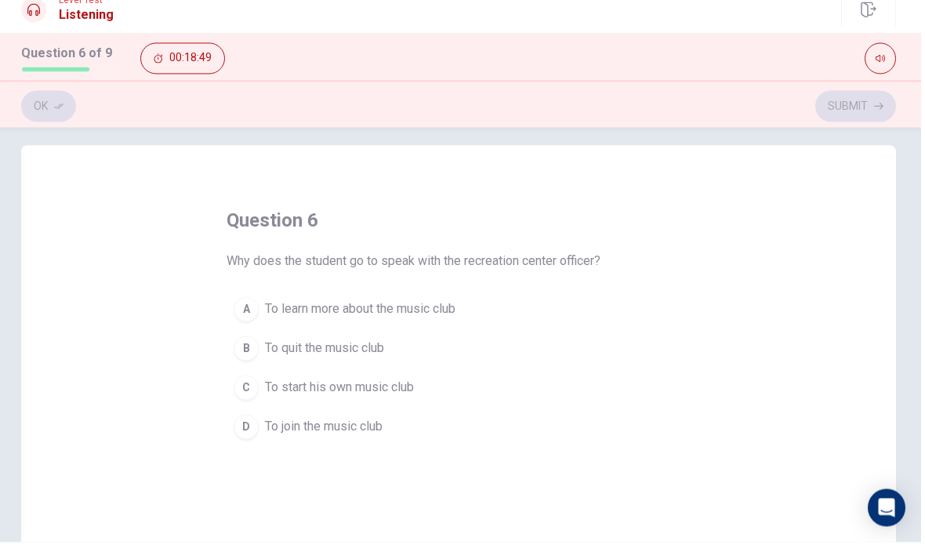
scroll to position [0, 0]
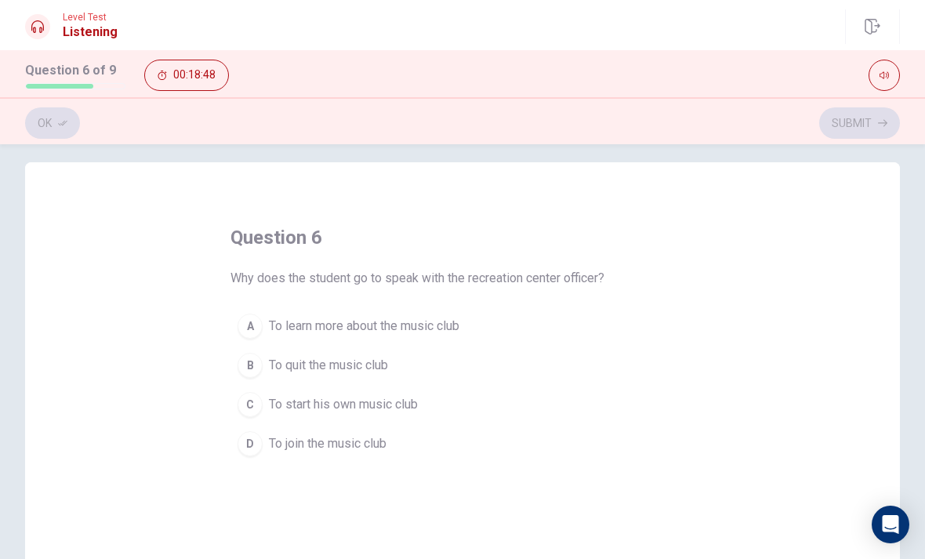
click at [248, 445] on div "D" at bounding box center [249, 443] width 25 height 25
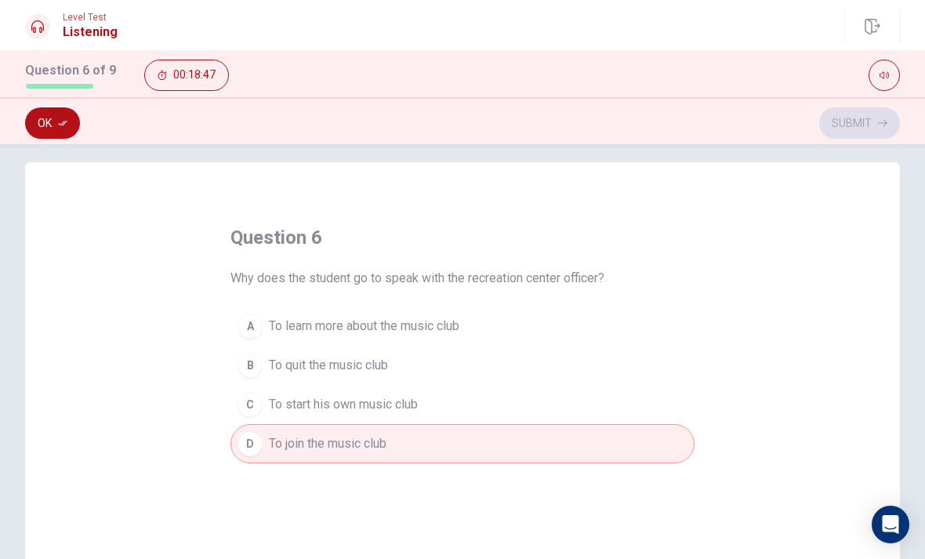
click at [63, 130] on button "Ok" at bounding box center [52, 122] width 55 height 31
click at [871, 125] on button "Submit" at bounding box center [859, 122] width 81 height 31
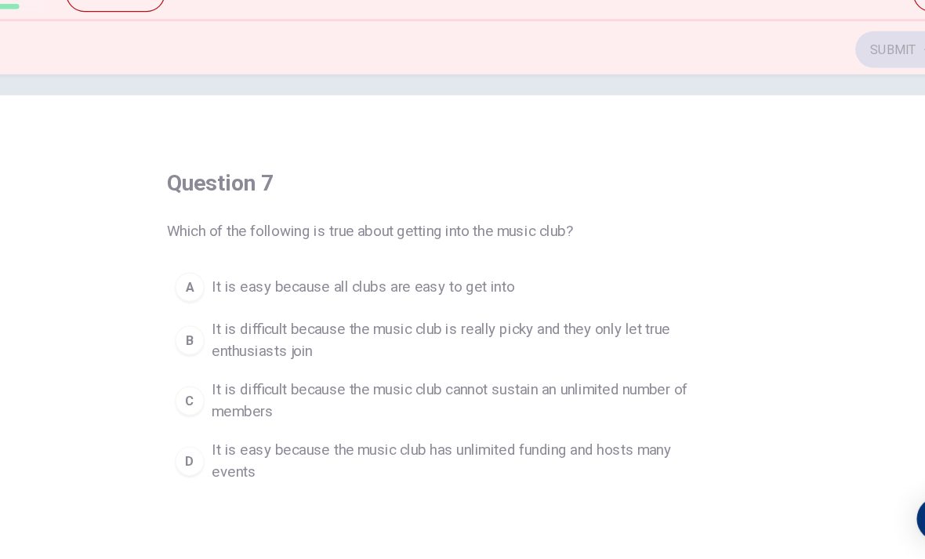
click at [237, 411] on div "C" at bounding box center [249, 423] width 25 height 25
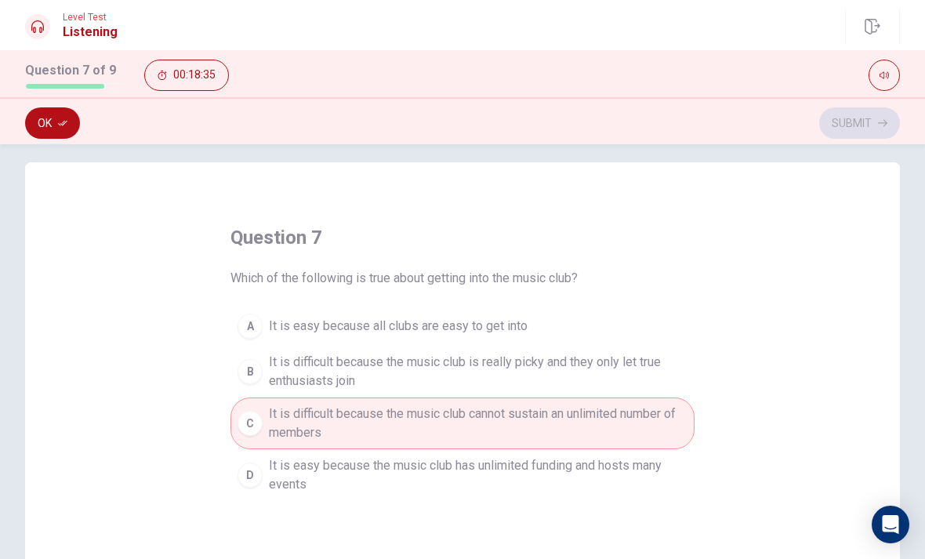
click at [26, 116] on button "Ok" at bounding box center [52, 122] width 55 height 31
click at [869, 121] on button "Submit" at bounding box center [859, 122] width 81 height 31
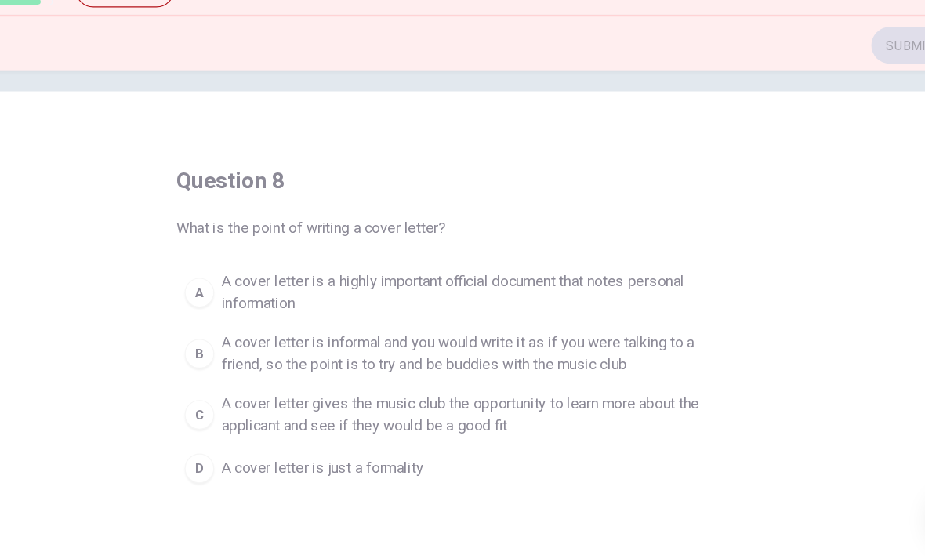
click at [237, 423] on div "C" at bounding box center [249, 435] width 25 height 25
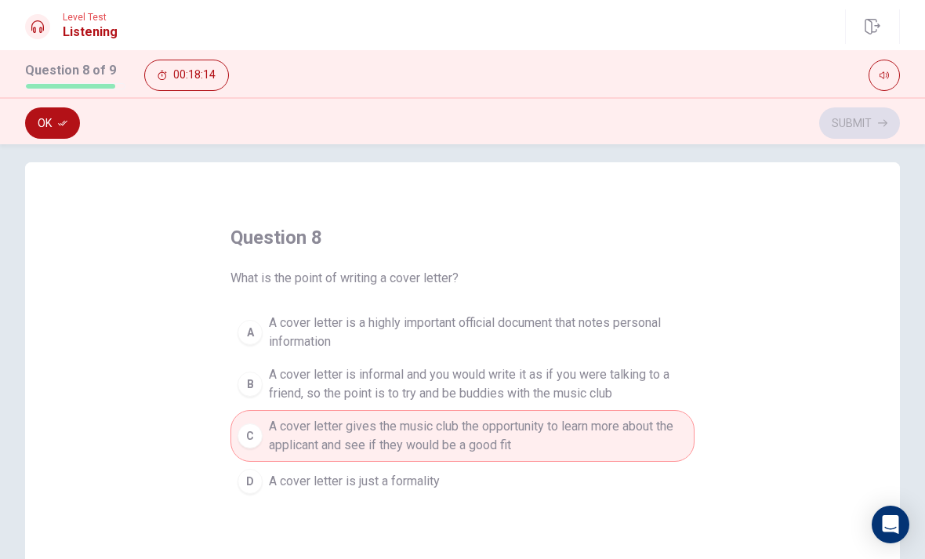
click at [56, 127] on button "Ok" at bounding box center [52, 122] width 55 height 31
click at [872, 122] on button "Submit" at bounding box center [859, 122] width 81 height 31
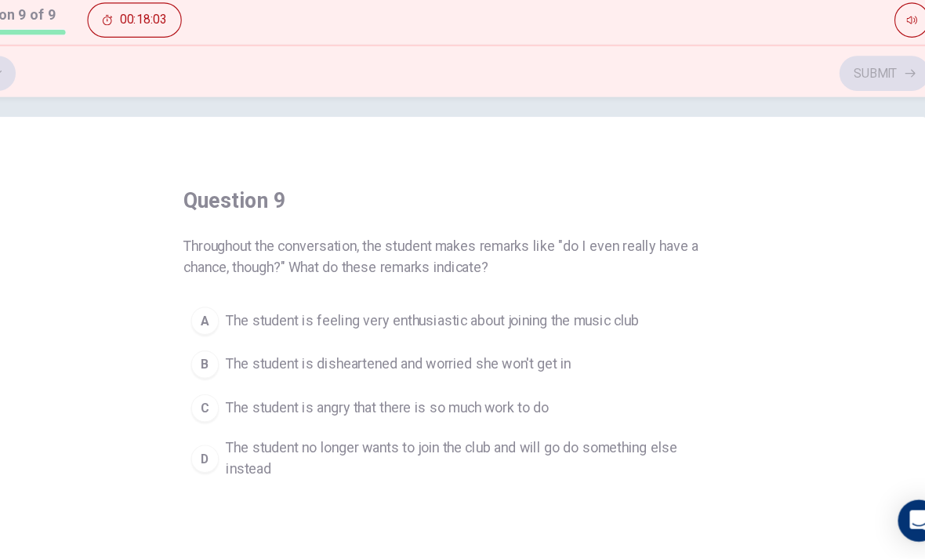
click at [237, 371] on div "B" at bounding box center [249, 383] width 25 height 25
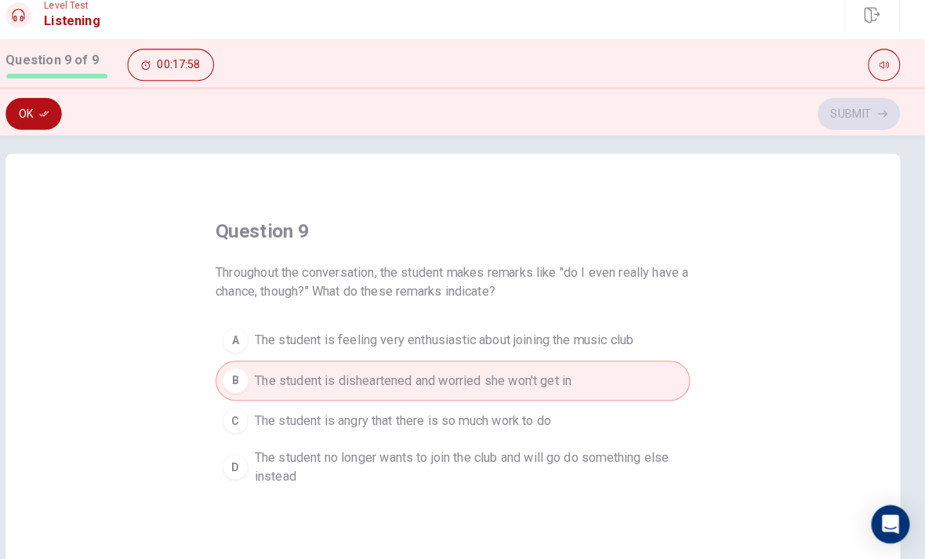
click at [26, 110] on button "Ok" at bounding box center [52, 122] width 55 height 31
click at [849, 115] on button "Submit" at bounding box center [859, 122] width 81 height 31
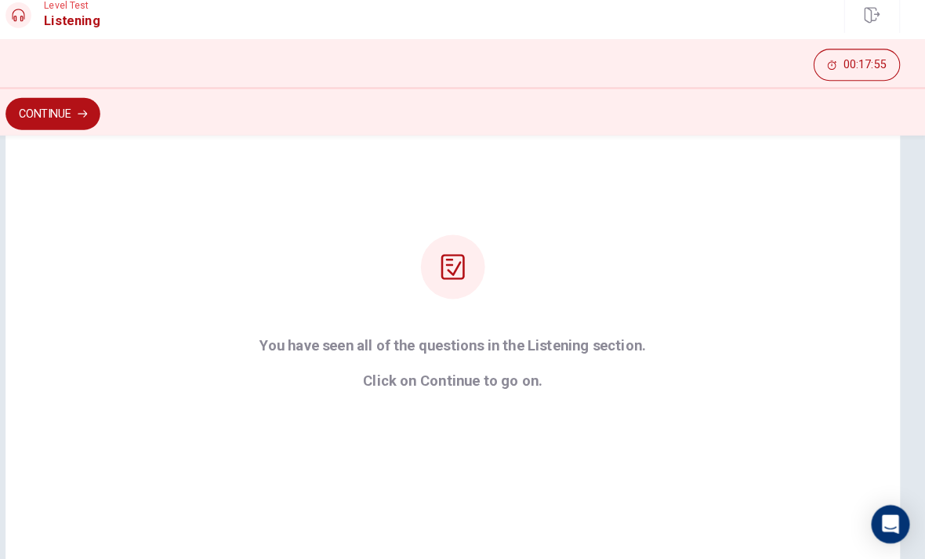
scroll to position [109, 0]
click at [42, 110] on button "Continue" at bounding box center [71, 122] width 92 height 31
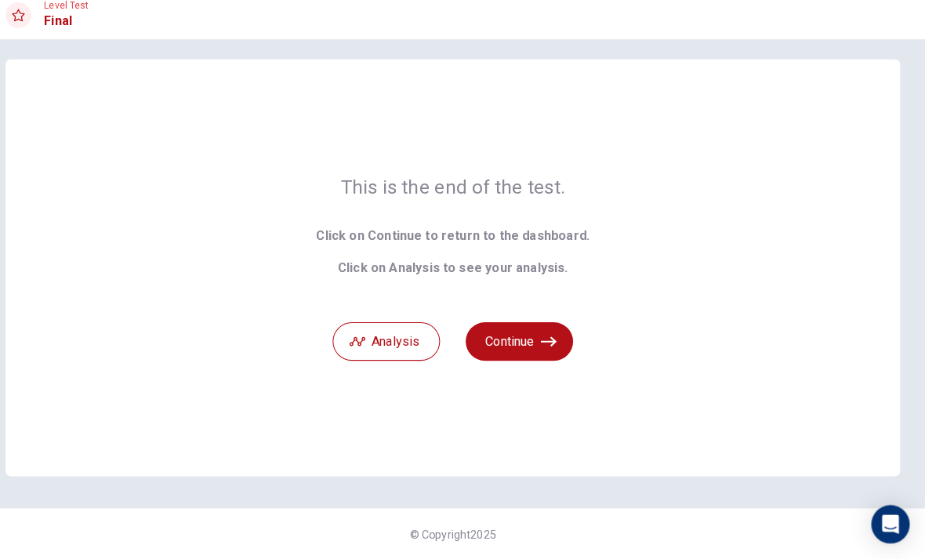
scroll to position [12, 0]
click at [538, 344] on button "Continue" at bounding box center [527, 346] width 105 height 38
